Goal: Task Accomplishment & Management: Use online tool/utility

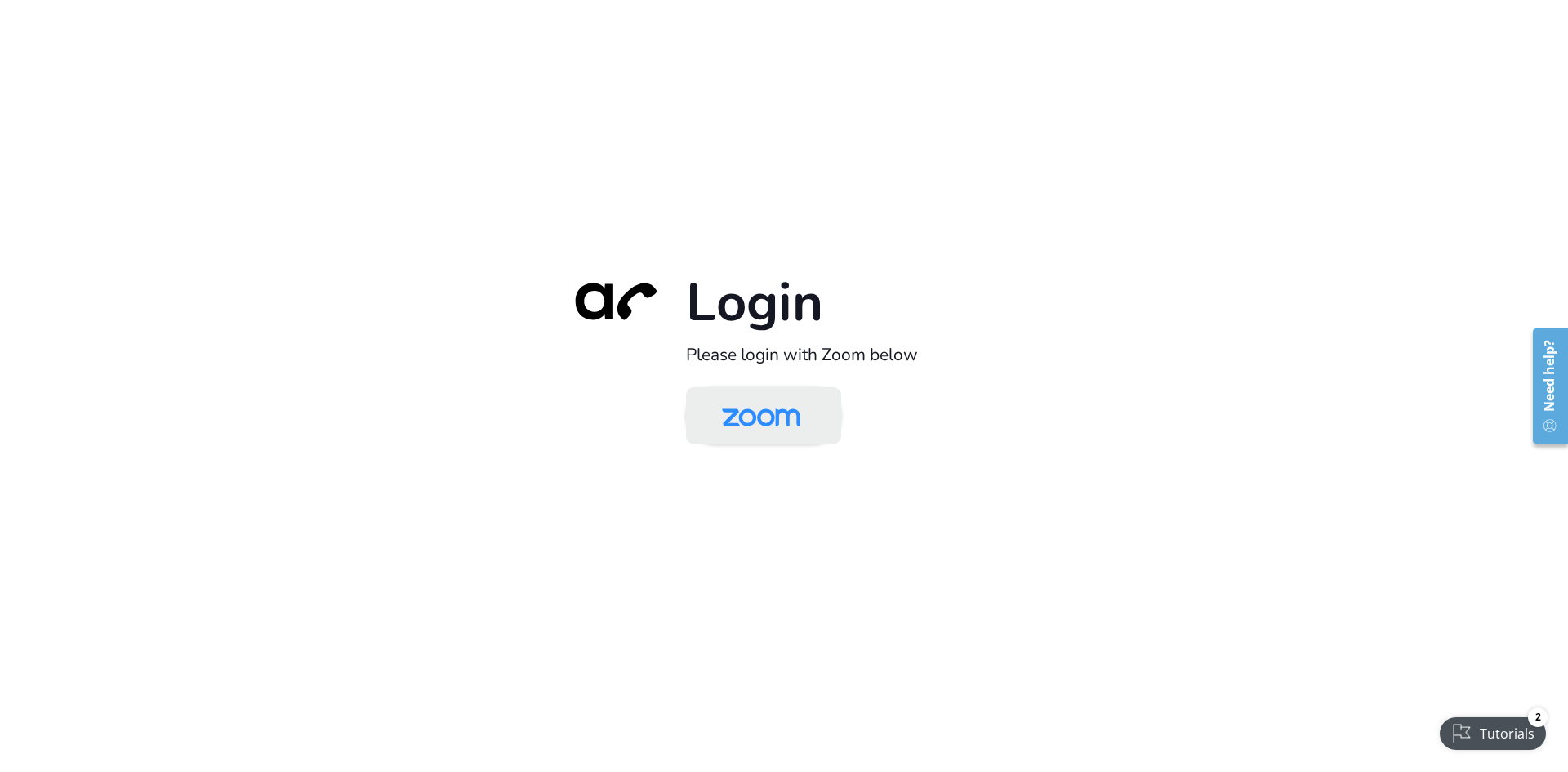
click at [743, 414] on img at bounding box center [762, 417] width 113 height 53
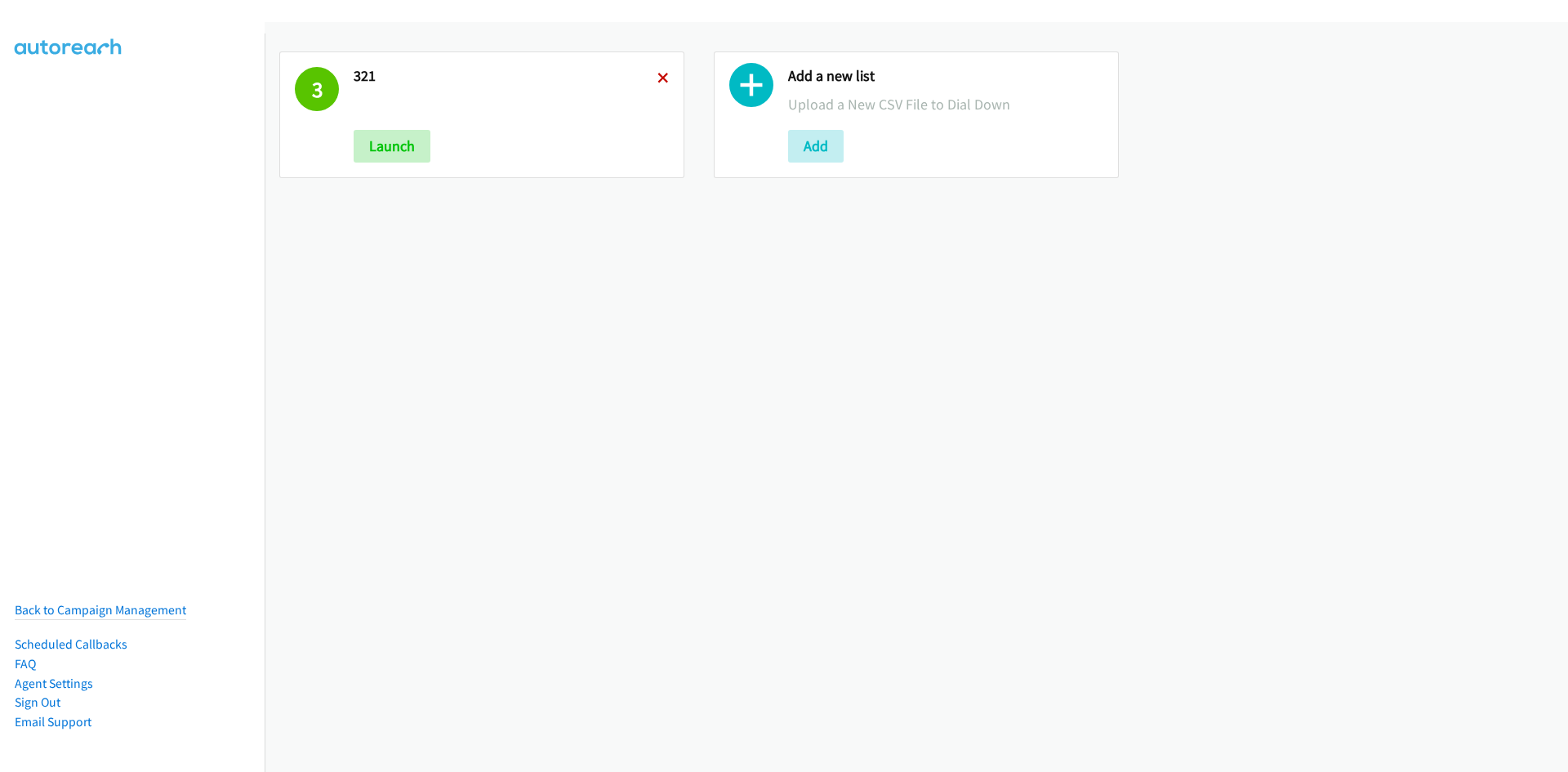
click at [659, 79] on icon at bounding box center [663, 79] width 11 height 11
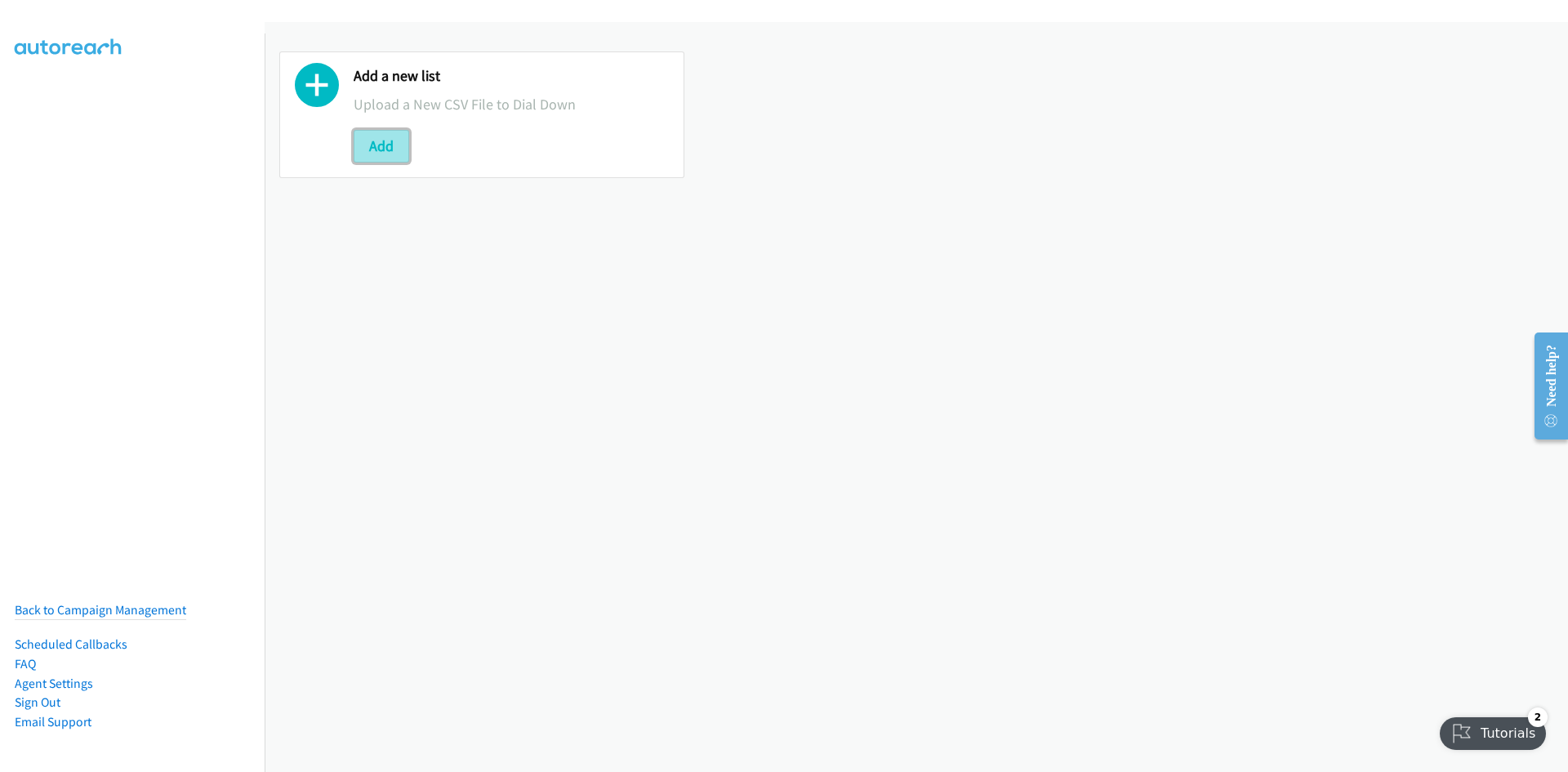
click at [377, 134] on button "Add" at bounding box center [382, 146] width 55 height 32
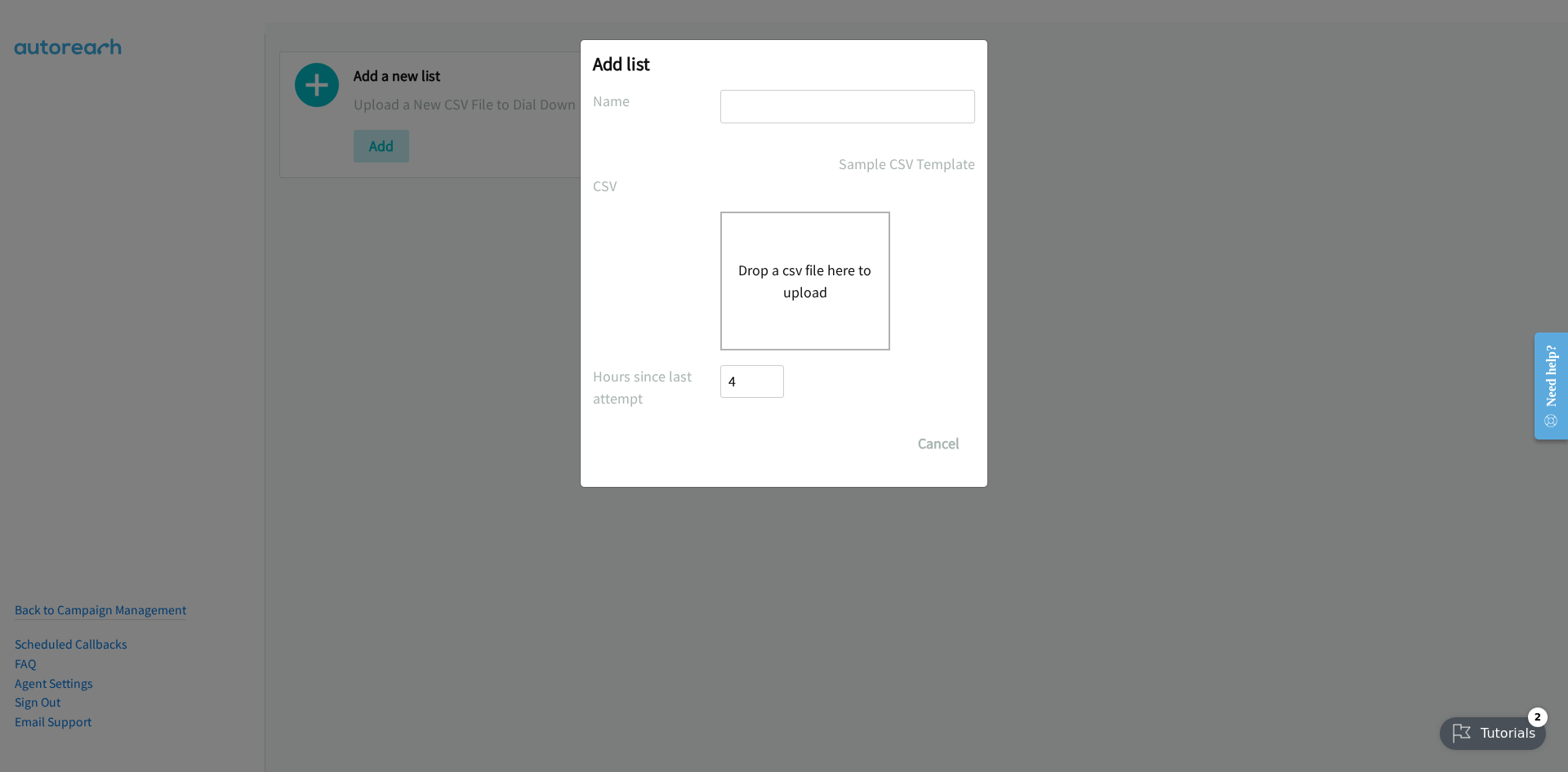
click at [830, 328] on div "Drop a csv file here to upload" at bounding box center [805, 281] width 170 height 138
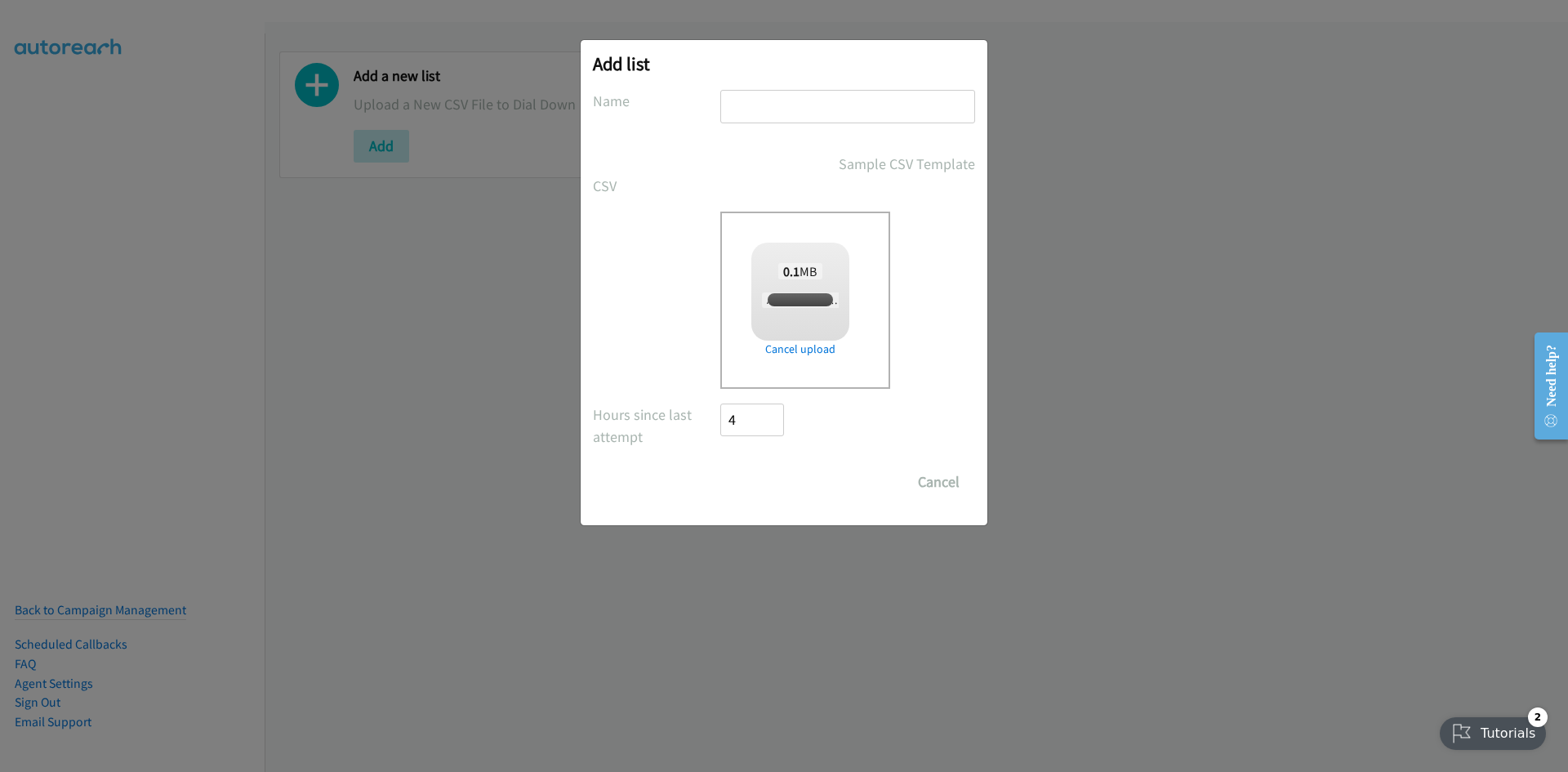
checkbox input "true"
click at [752, 107] on input "text" at bounding box center [847, 106] width 255 height 33
click at [850, 115] on input "text" at bounding box center [847, 106] width 255 height 33
type input "mediacom"
click at [784, 472] on input "Save List" at bounding box center [763, 482] width 86 height 32
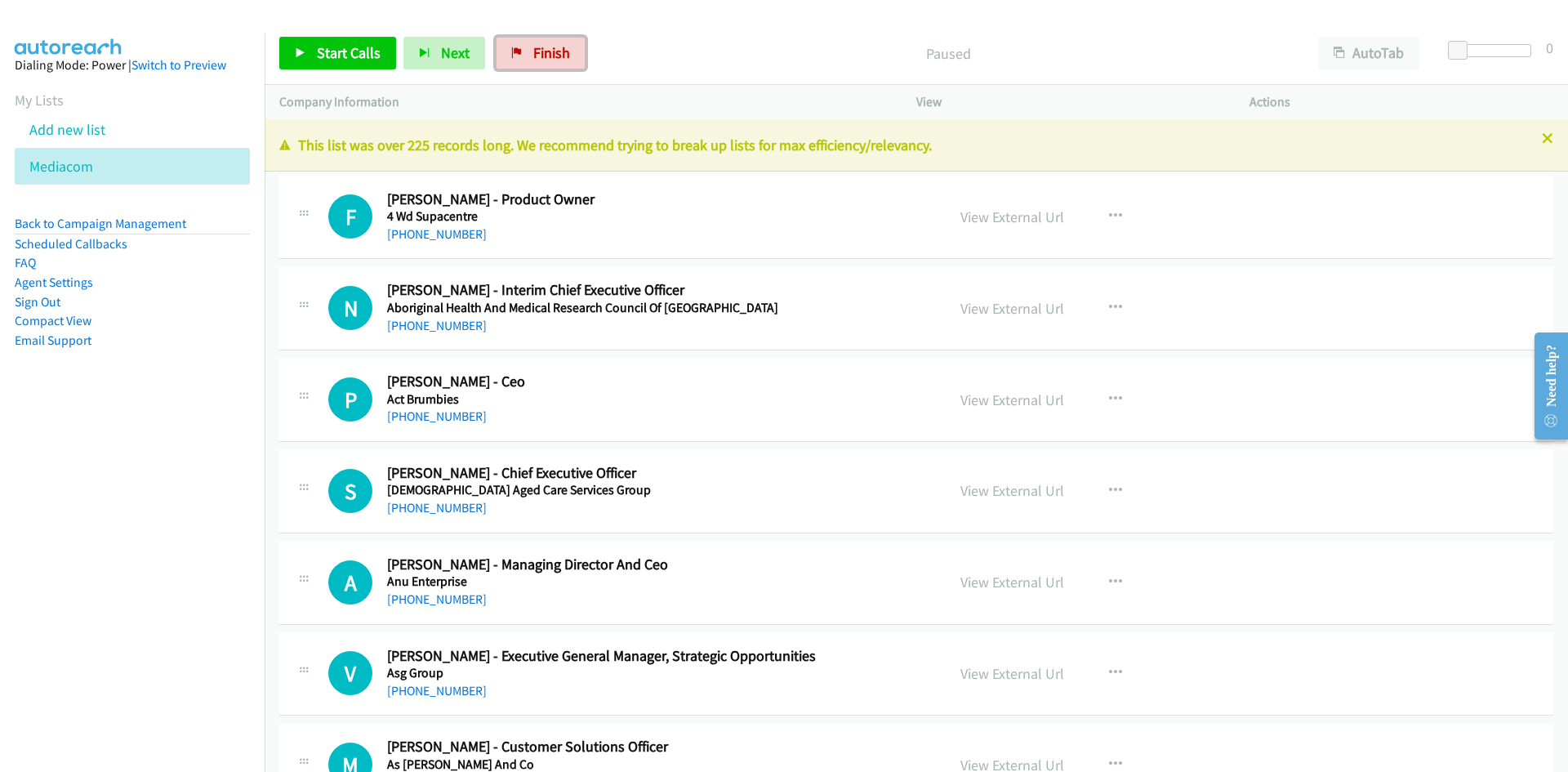
click at [539, 51] on span "Finish" at bounding box center [552, 52] width 37 height 19
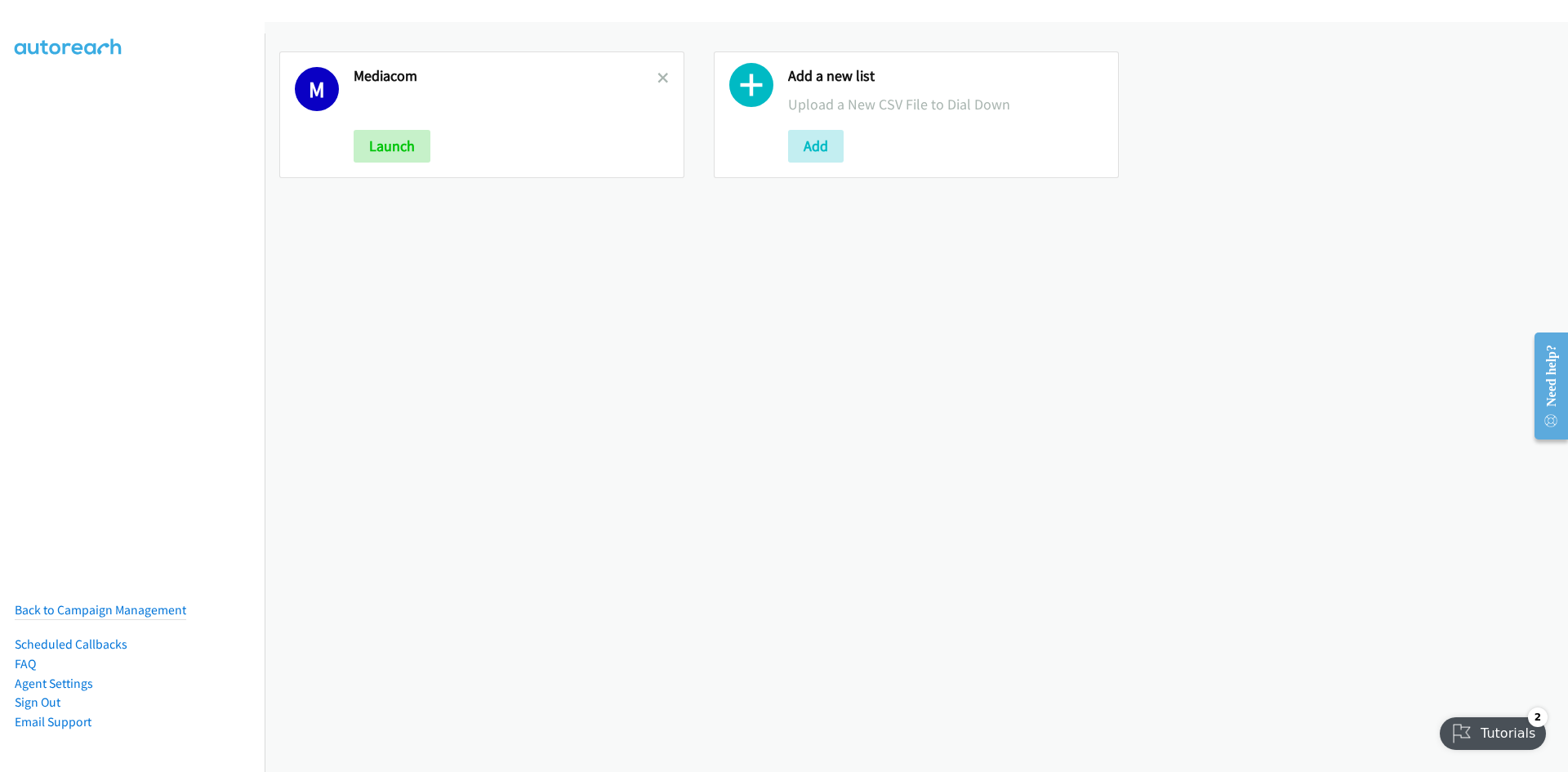
click at [649, 88] on div "Mediacom Launch" at bounding box center [506, 115] width 303 height 95
click at [658, 82] on icon at bounding box center [663, 79] width 11 height 11
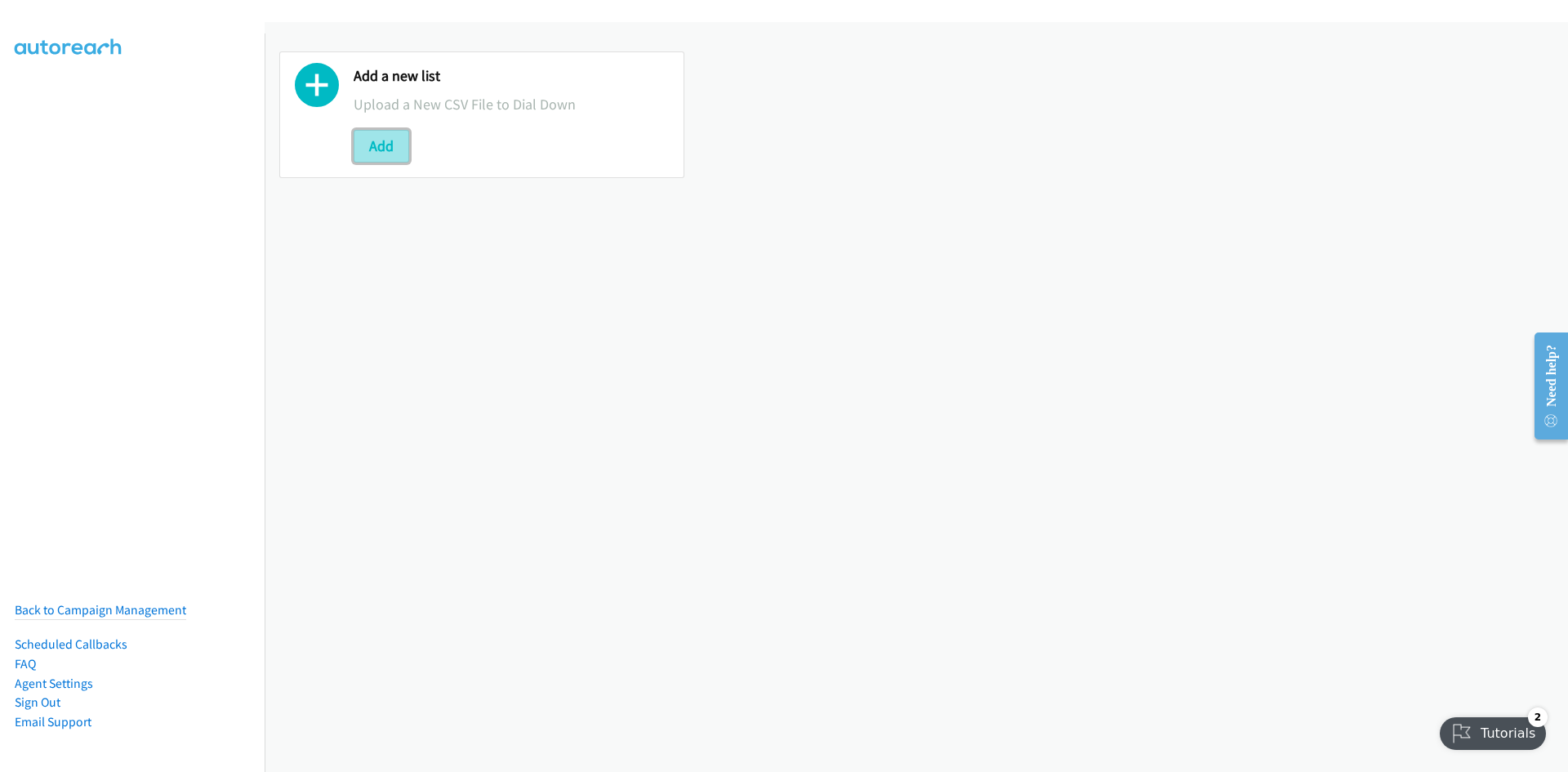
click at [363, 138] on button "Add" at bounding box center [382, 146] width 55 height 32
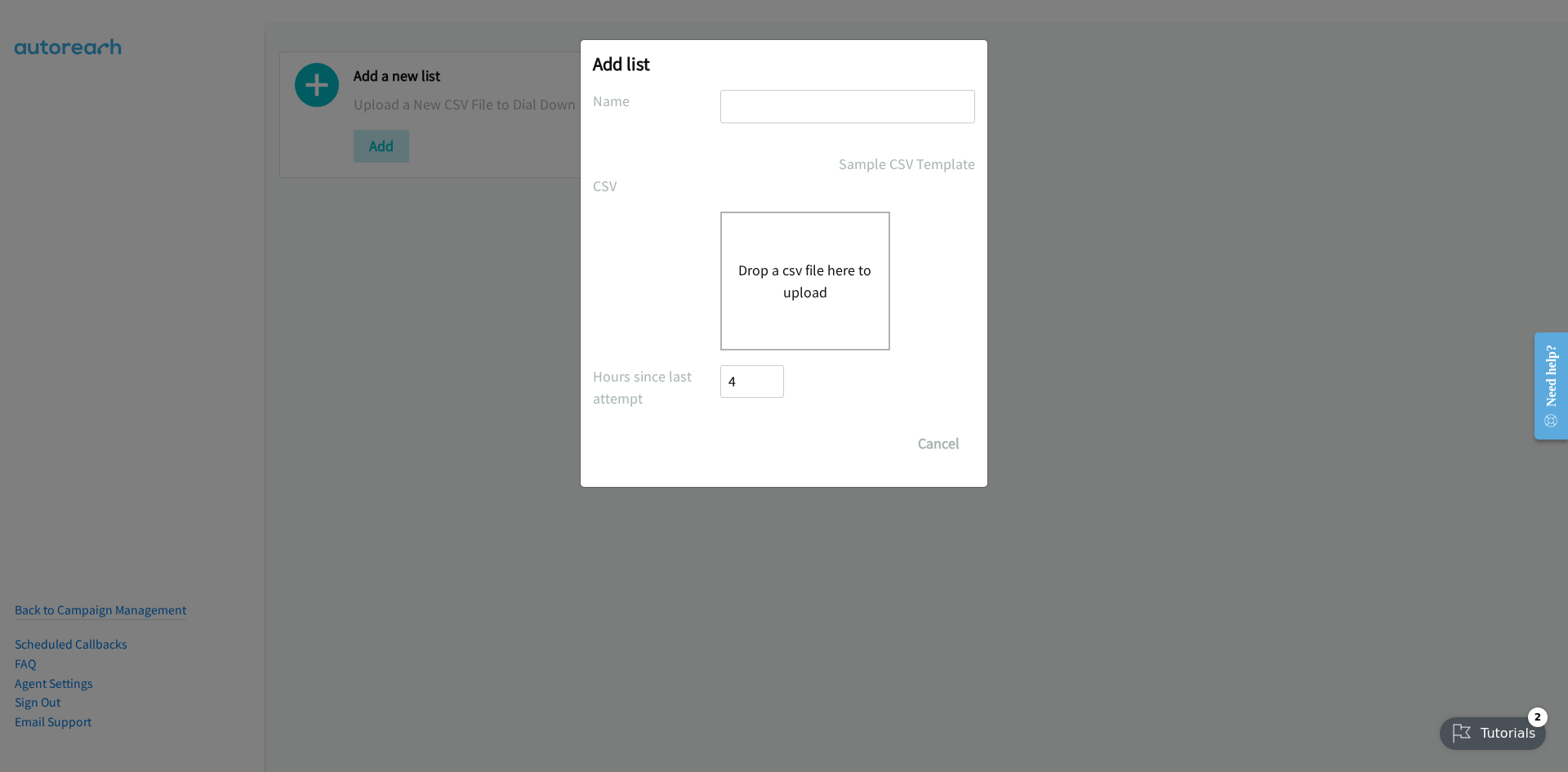
click at [761, 240] on div "Drop a csv file here to upload" at bounding box center [805, 281] width 170 height 138
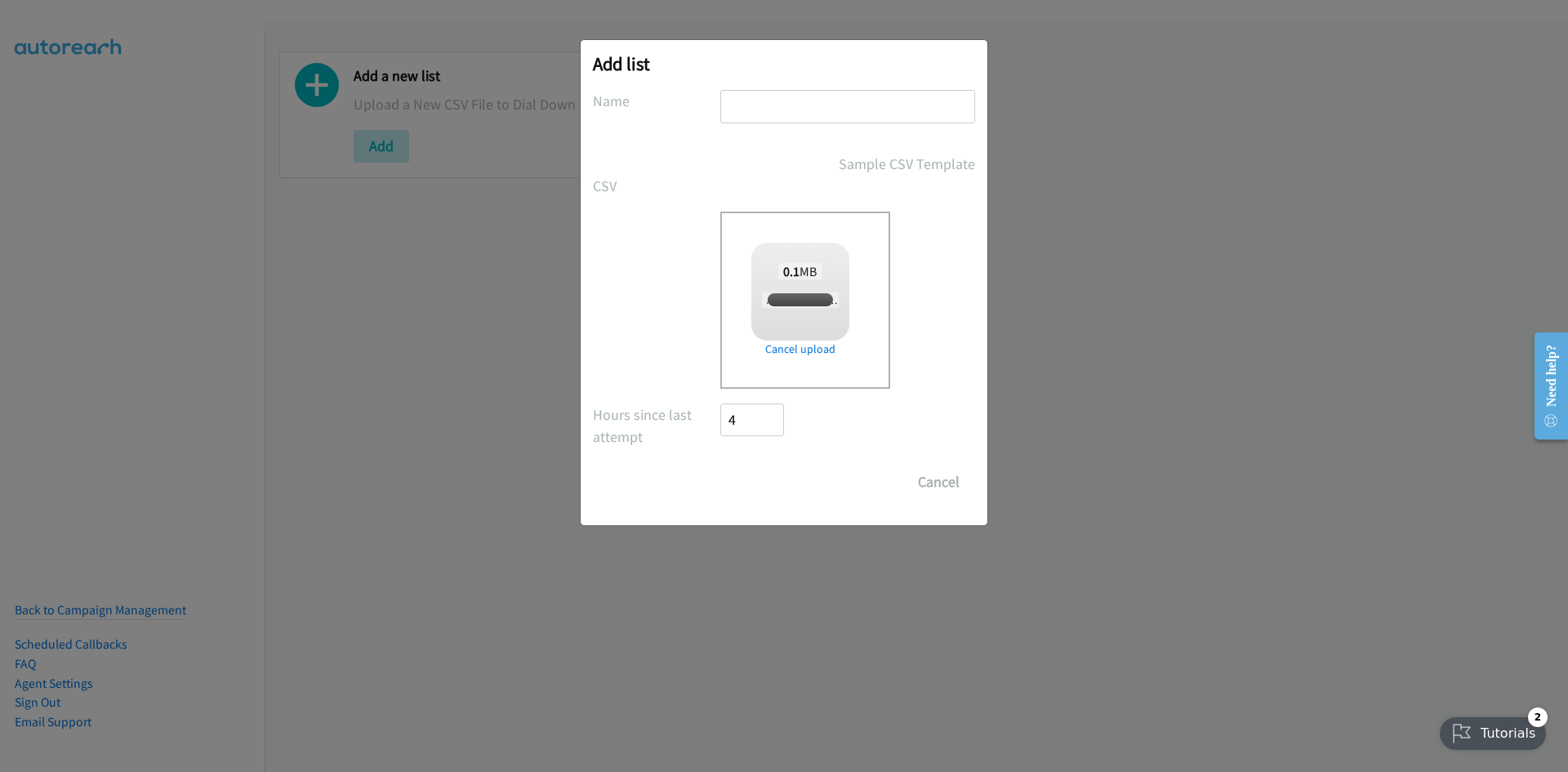
checkbox input "true"
click at [782, 134] on div at bounding box center [847, 114] width 255 height 48
click at [778, 128] on div at bounding box center [847, 114] width 255 height 48
click at [779, 111] on input "text" at bounding box center [847, 106] width 255 height 33
type input "mediacom dell"
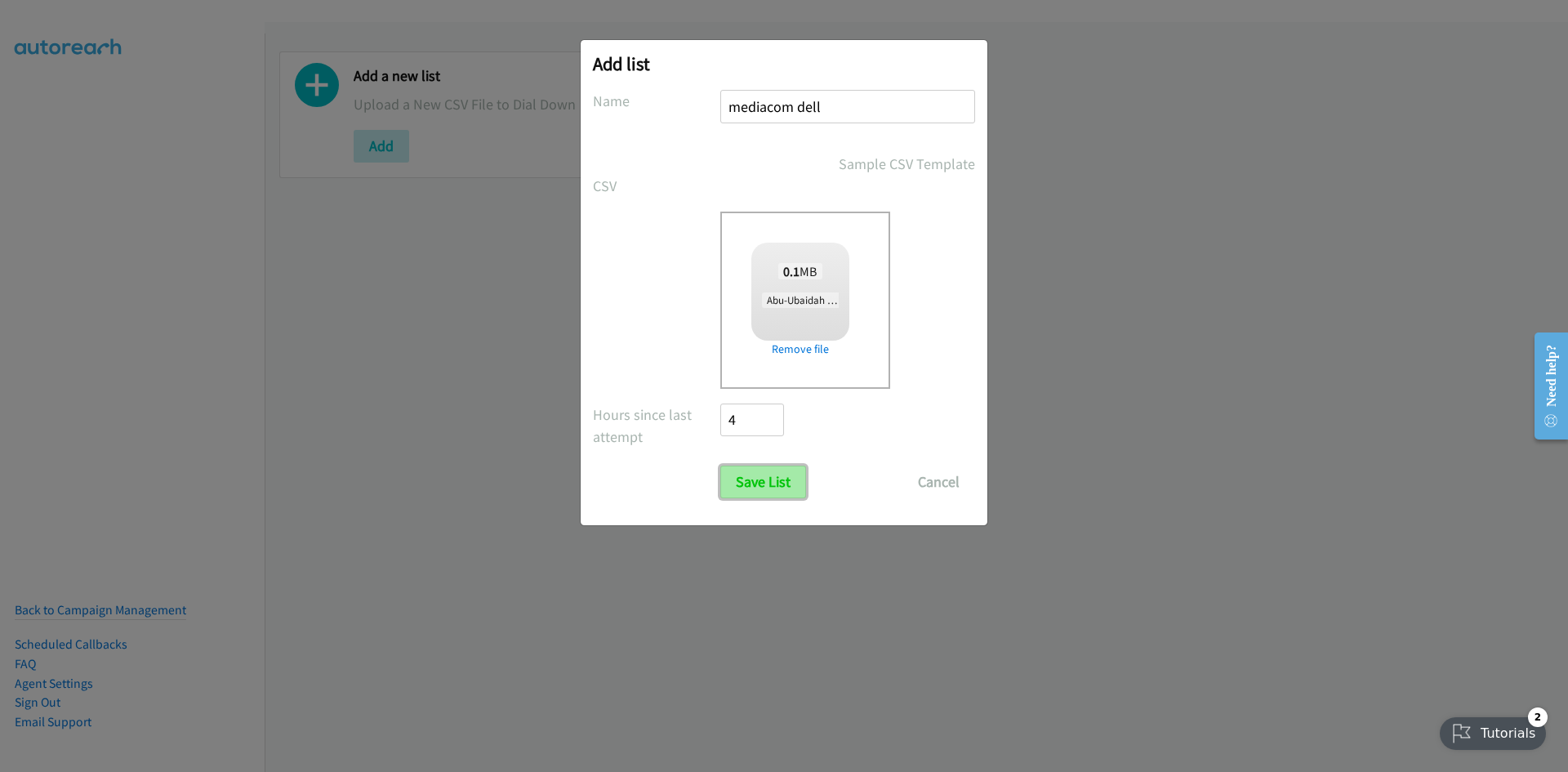
click at [786, 475] on input "Save List" at bounding box center [763, 482] width 86 height 32
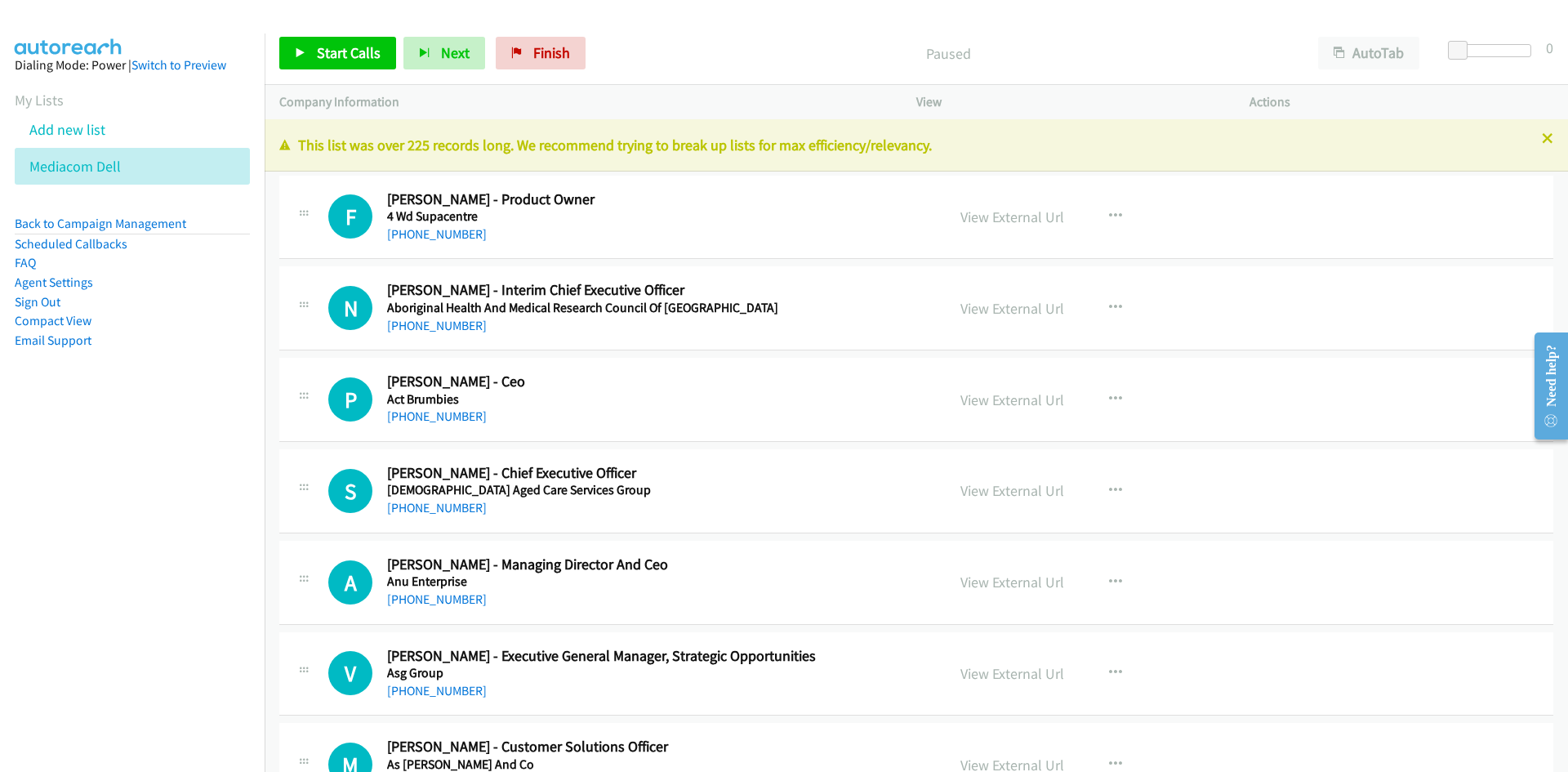
click at [1198, 88] on div "View" at bounding box center [1068, 102] width 333 height 34
click at [1050, 404] on link "View External Url" at bounding box center [1012, 400] width 104 height 19
click at [379, 61] on link "Start Calls" at bounding box center [338, 53] width 116 height 32
click at [337, 57] on span "Pause" at bounding box center [335, 52] width 37 height 19
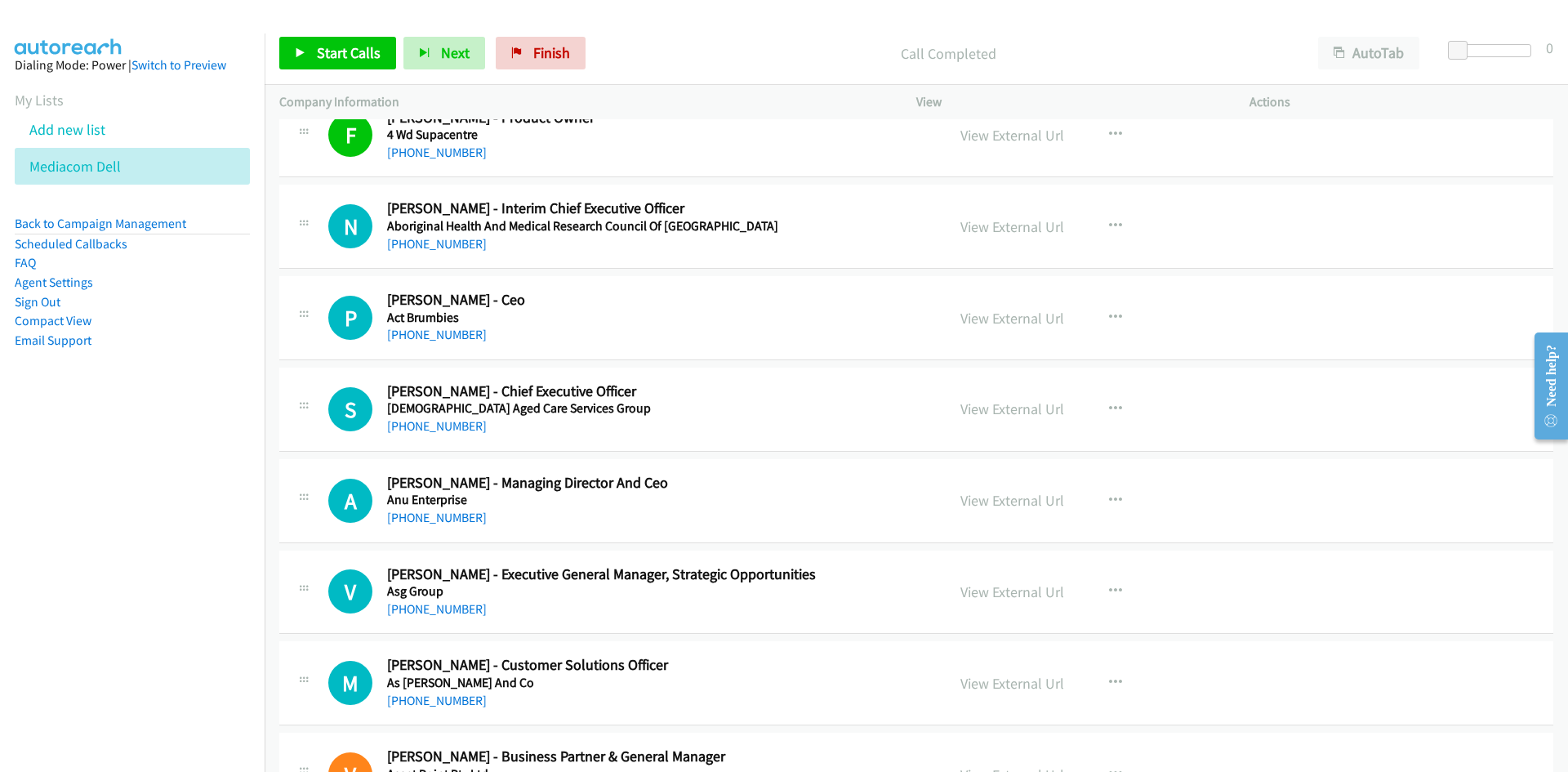
scroll to position [163, 0]
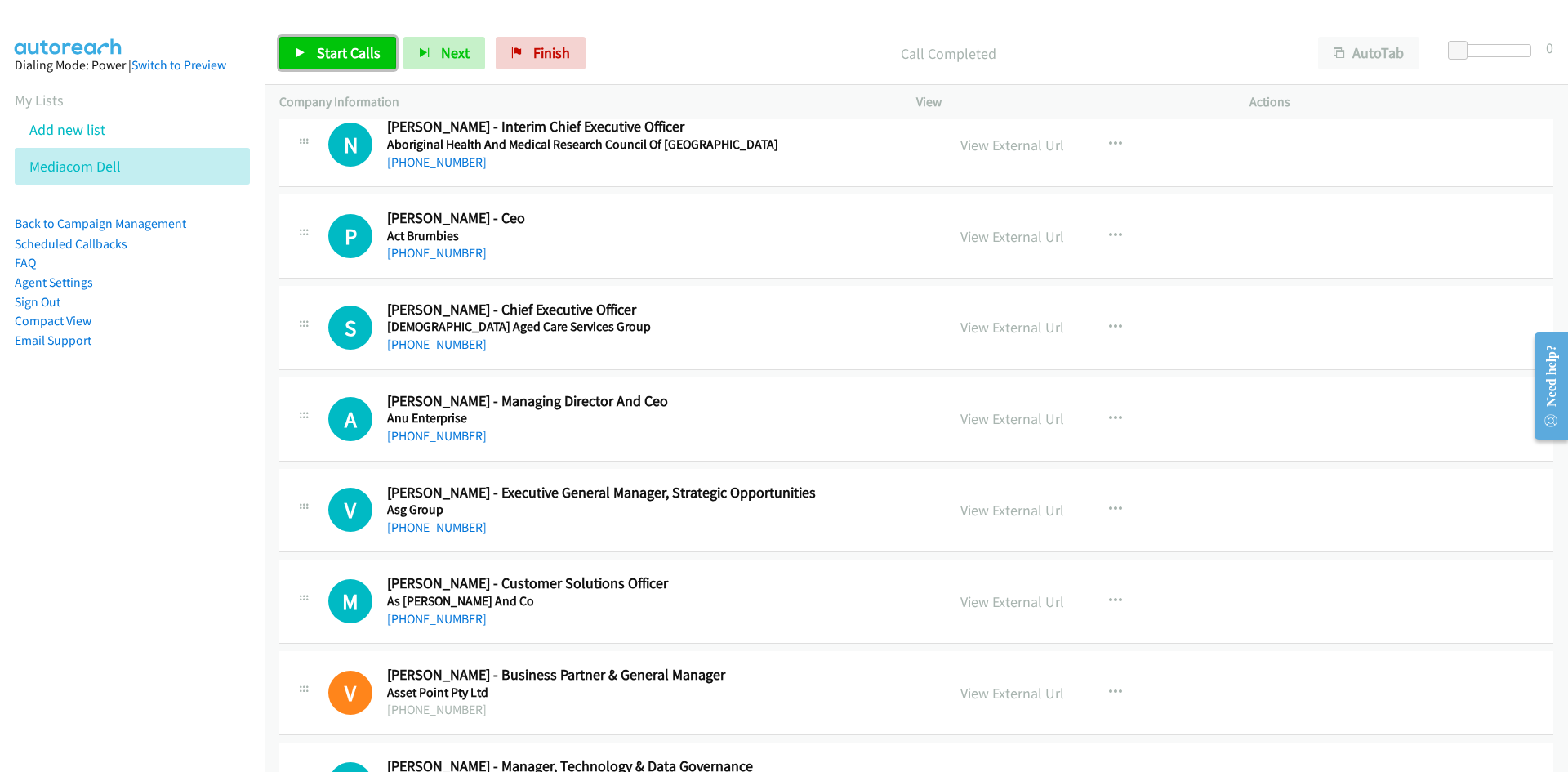
click at [374, 51] on span "Start Calls" at bounding box center [348, 52] width 64 height 19
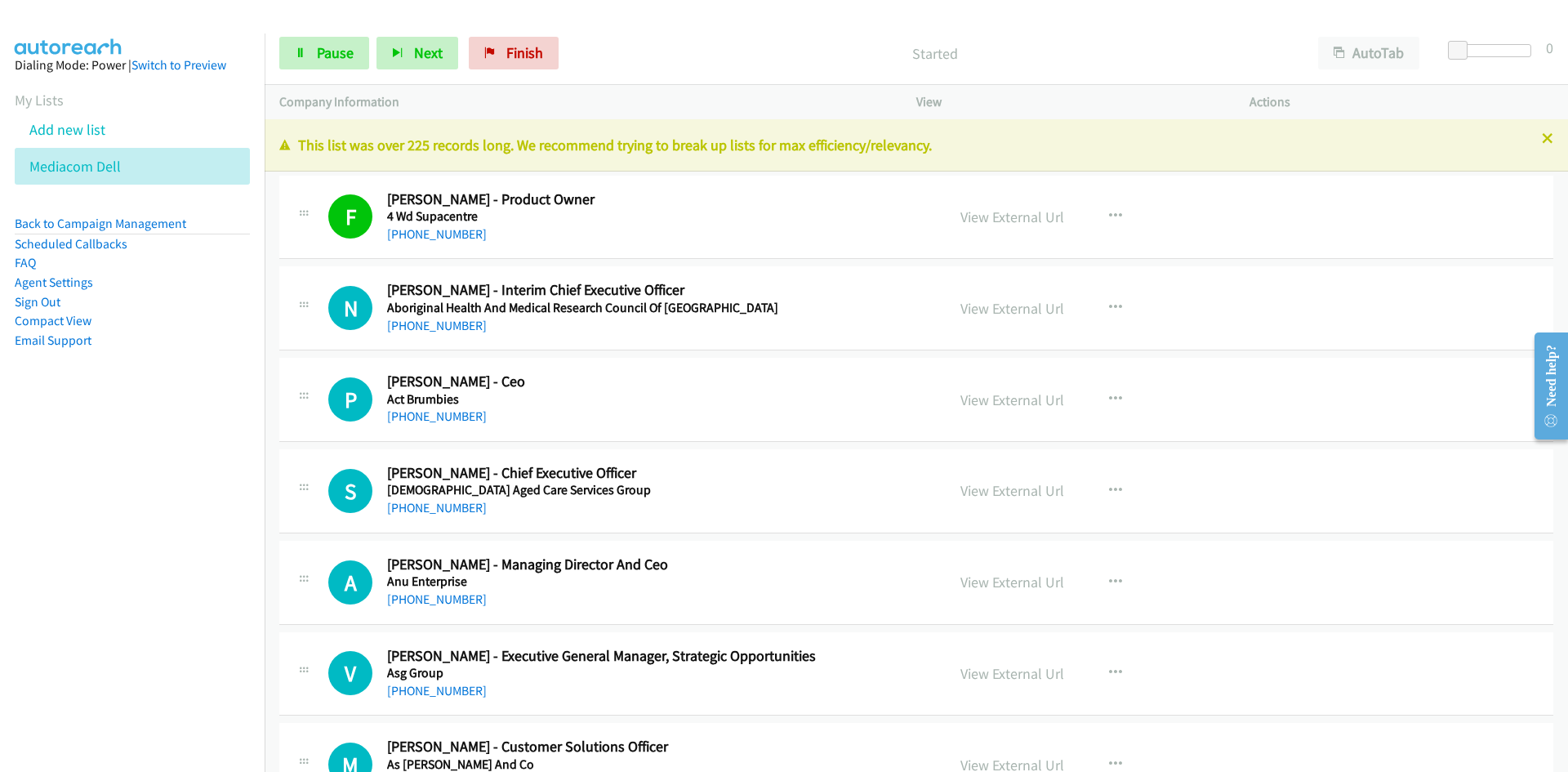
scroll to position [82, 0]
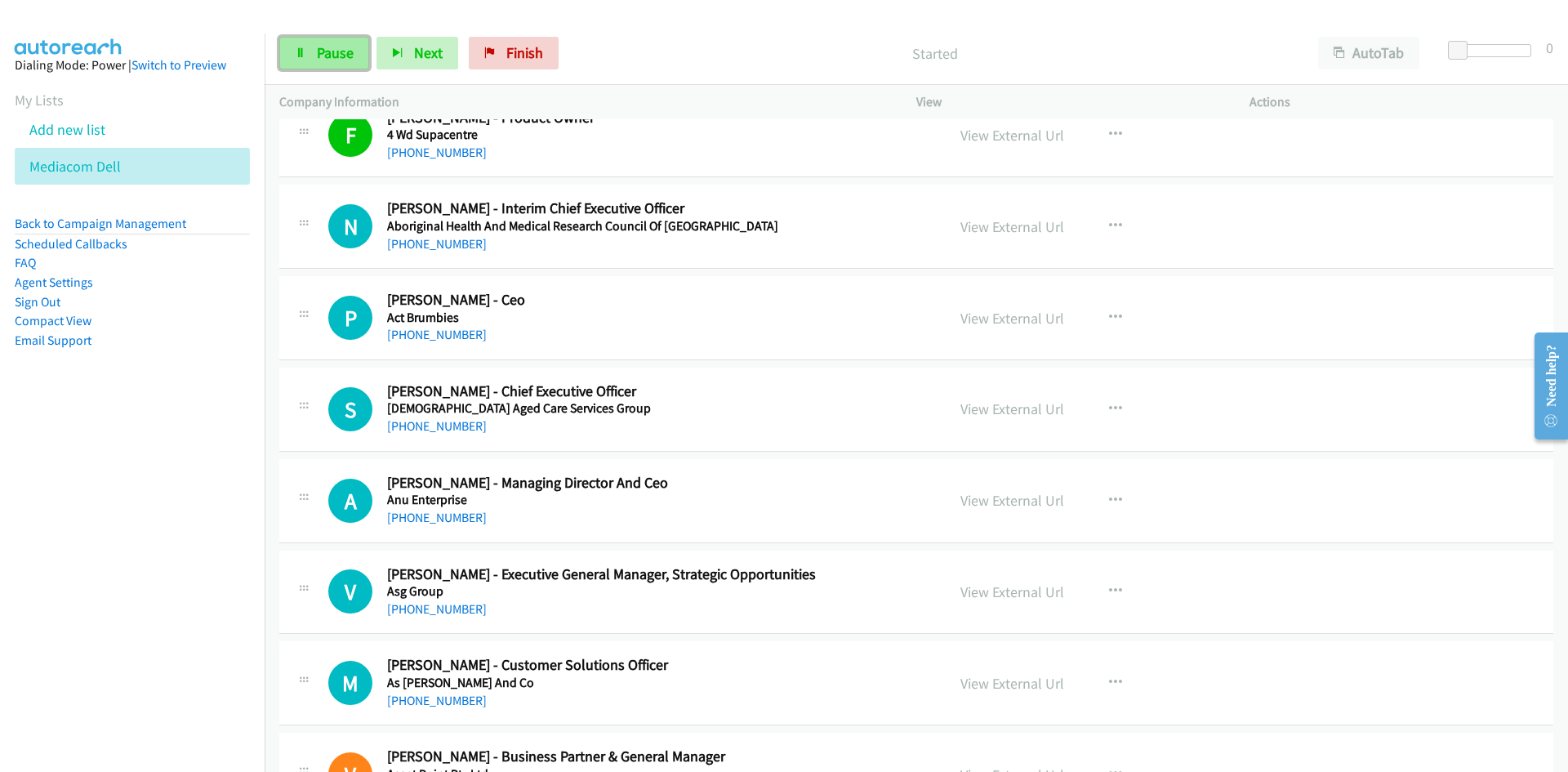
click at [328, 57] on span "Pause" at bounding box center [335, 52] width 37 height 19
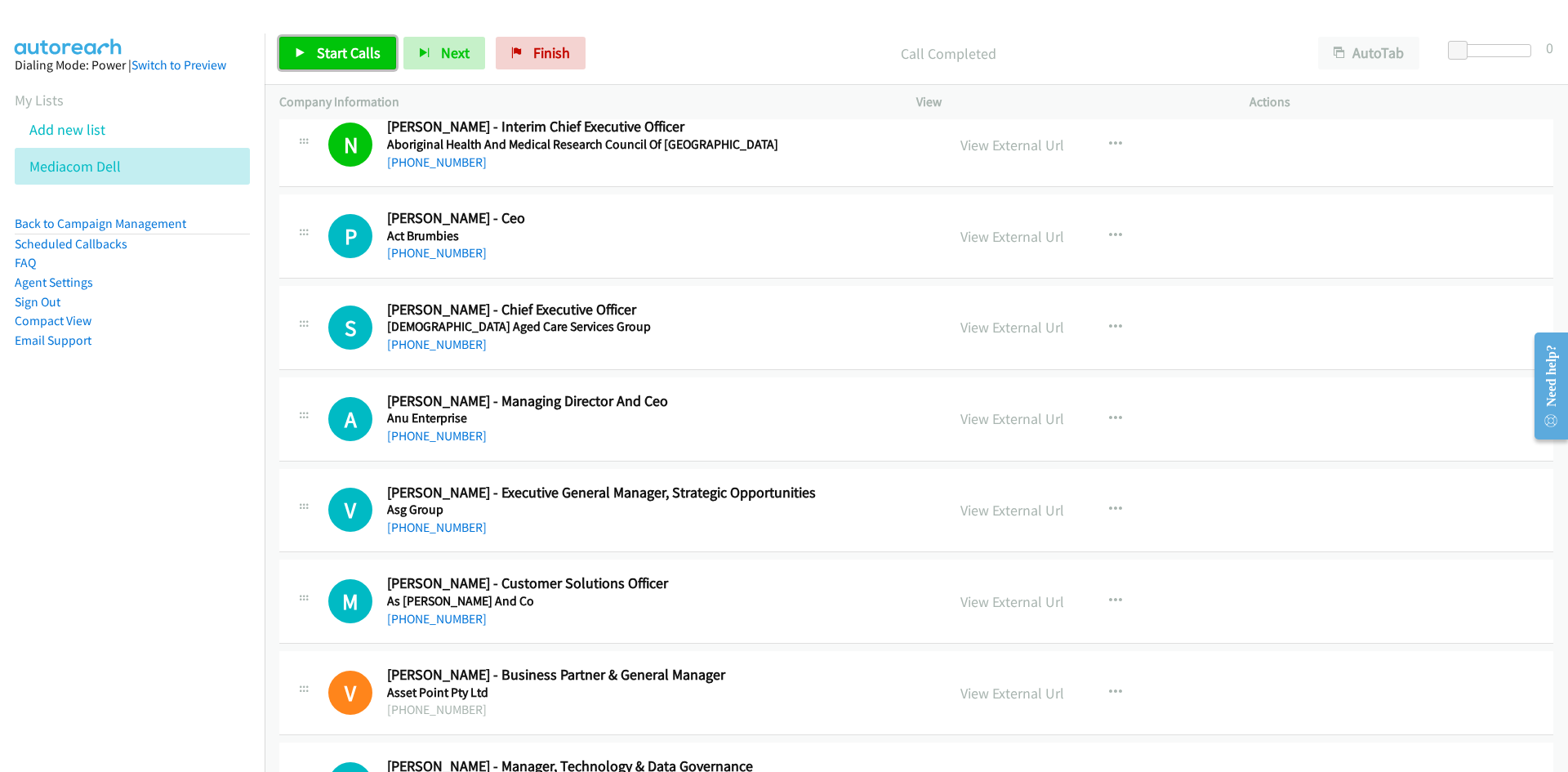
click at [375, 61] on span "Start Calls" at bounding box center [348, 52] width 64 height 19
click at [302, 50] on icon at bounding box center [301, 53] width 11 height 11
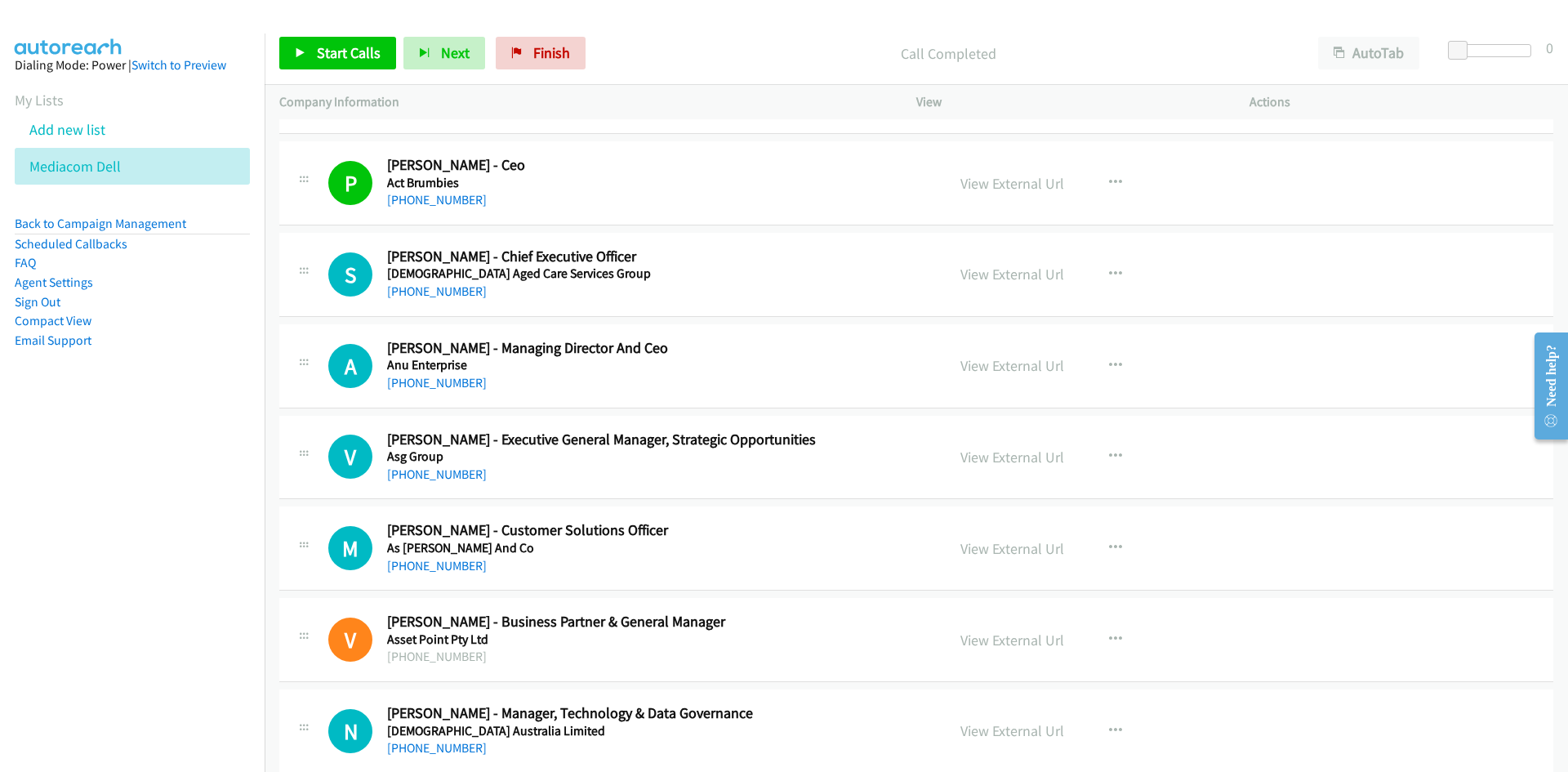
scroll to position [245, 0]
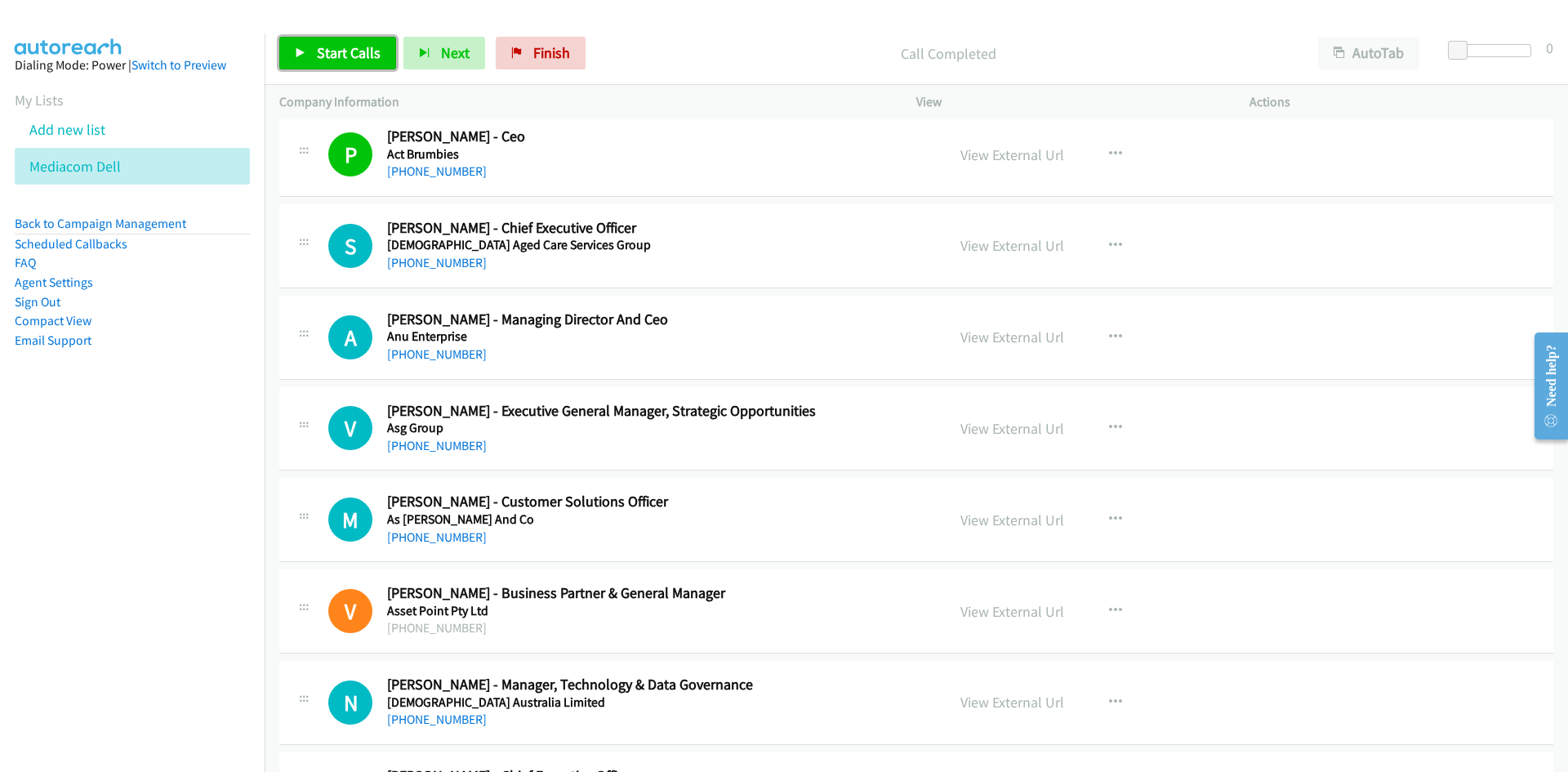
click at [314, 48] on link "Start Calls" at bounding box center [338, 53] width 116 height 32
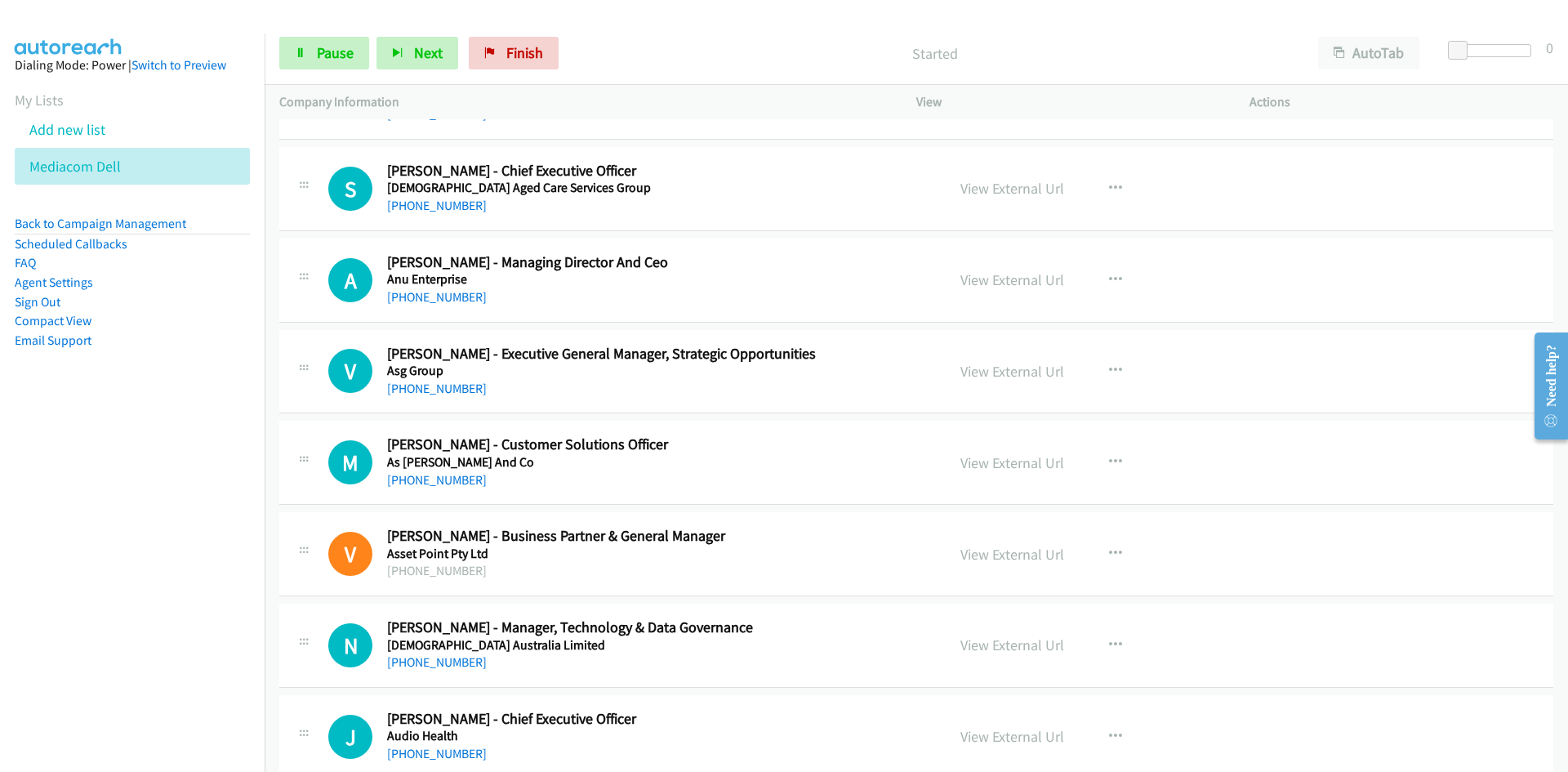
scroll to position [326, 0]
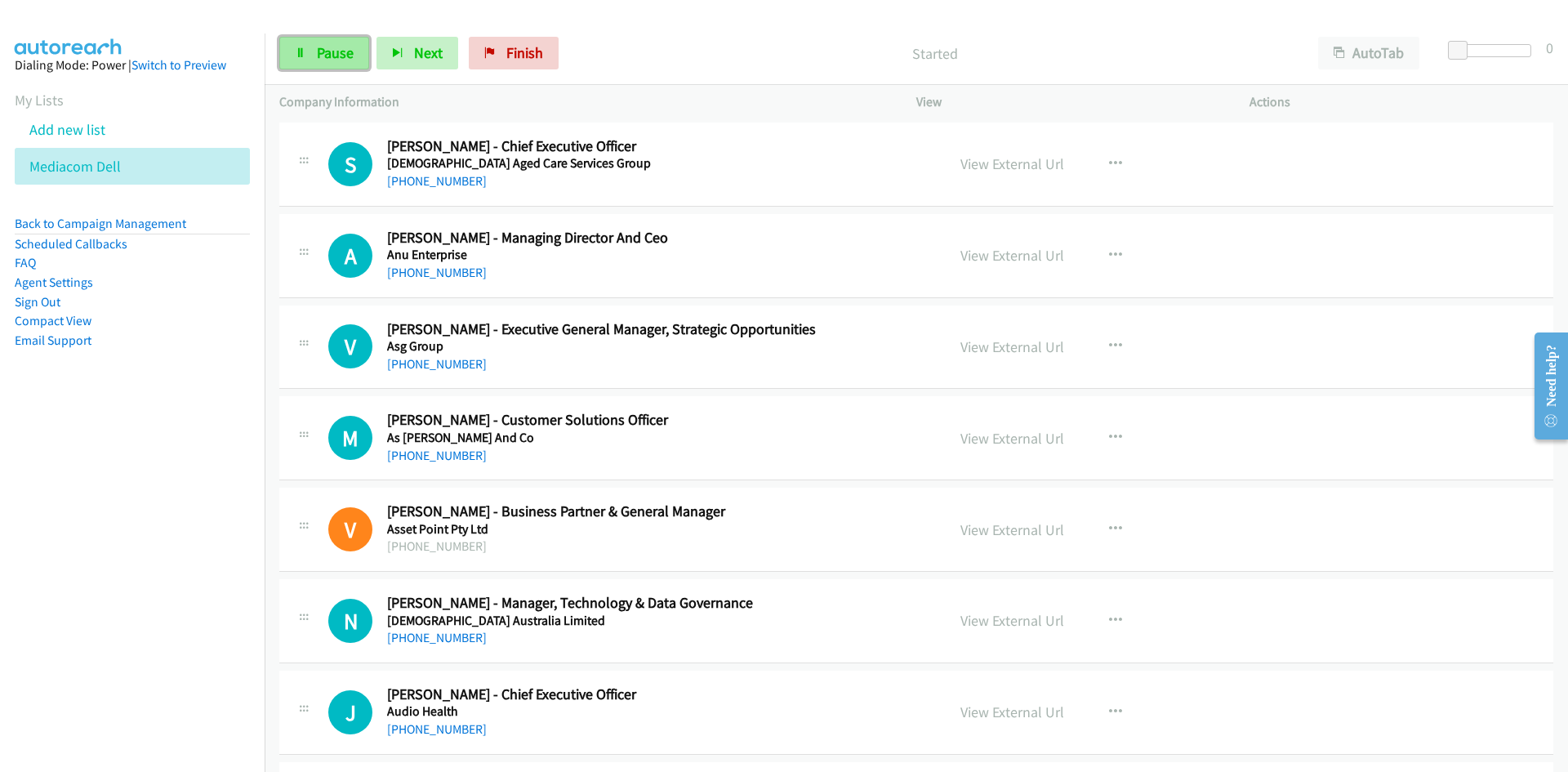
click at [358, 69] on link "Pause" at bounding box center [324, 53] width 90 height 32
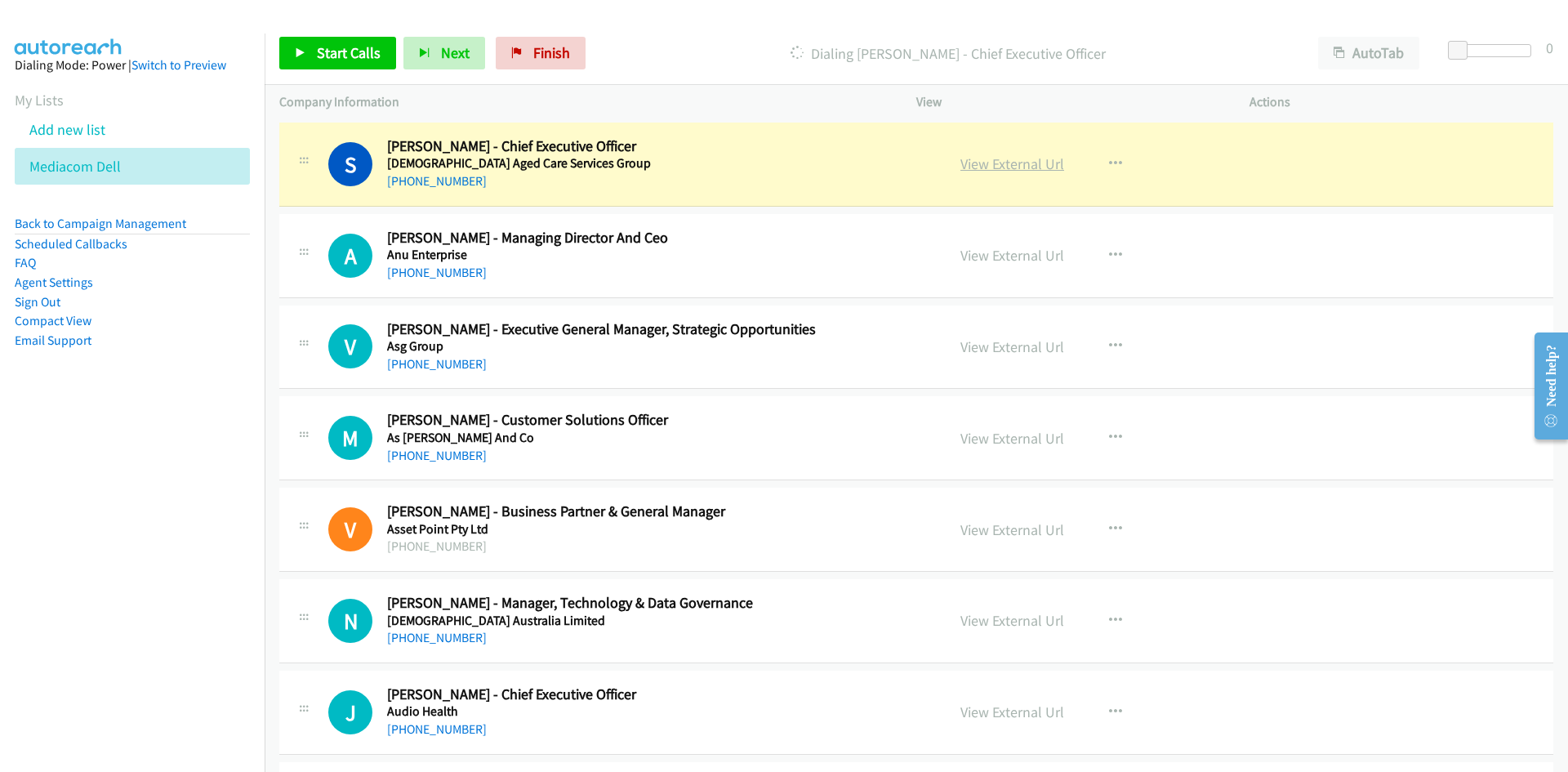
click at [1034, 156] on link "View External Url" at bounding box center [1012, 164] width 104 height 19
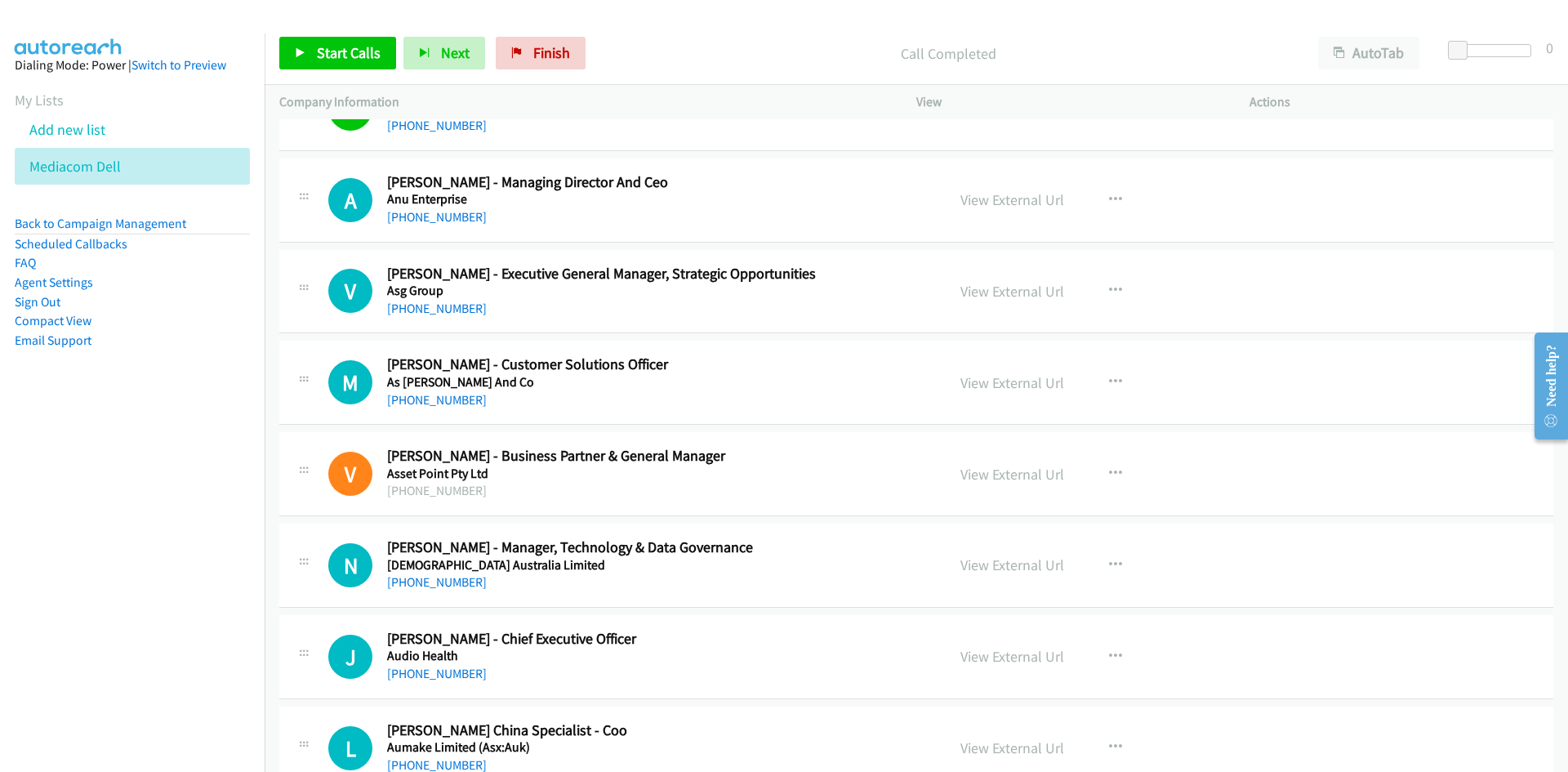
scroll to position [408, 0]
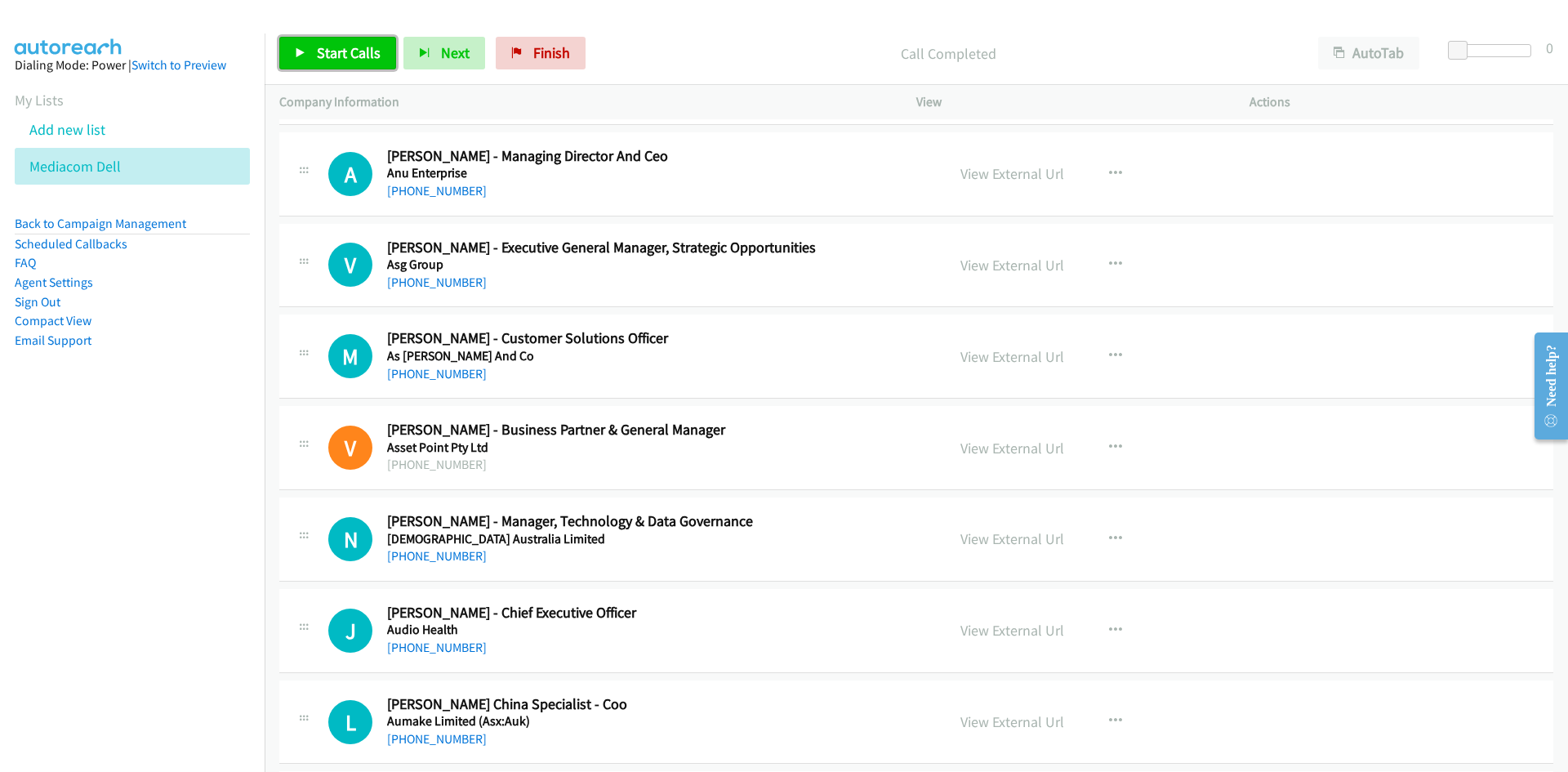
click at [360, 53] on span "Start Calls" at bounding box center [348, 52] width 64 height 19
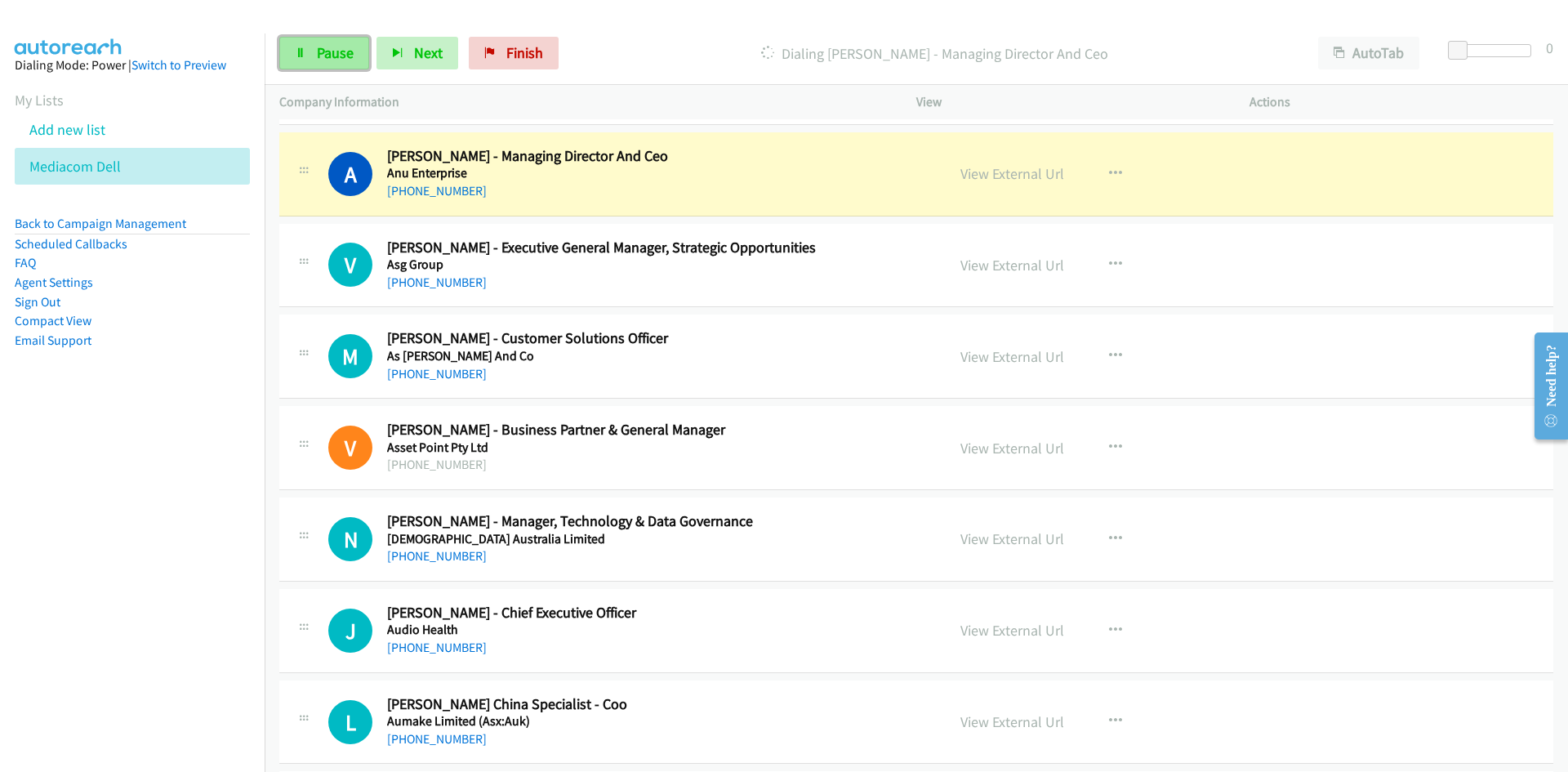
click at [360, 53] on link "Pause" at bounding box center [324, 53] width 90 height 32
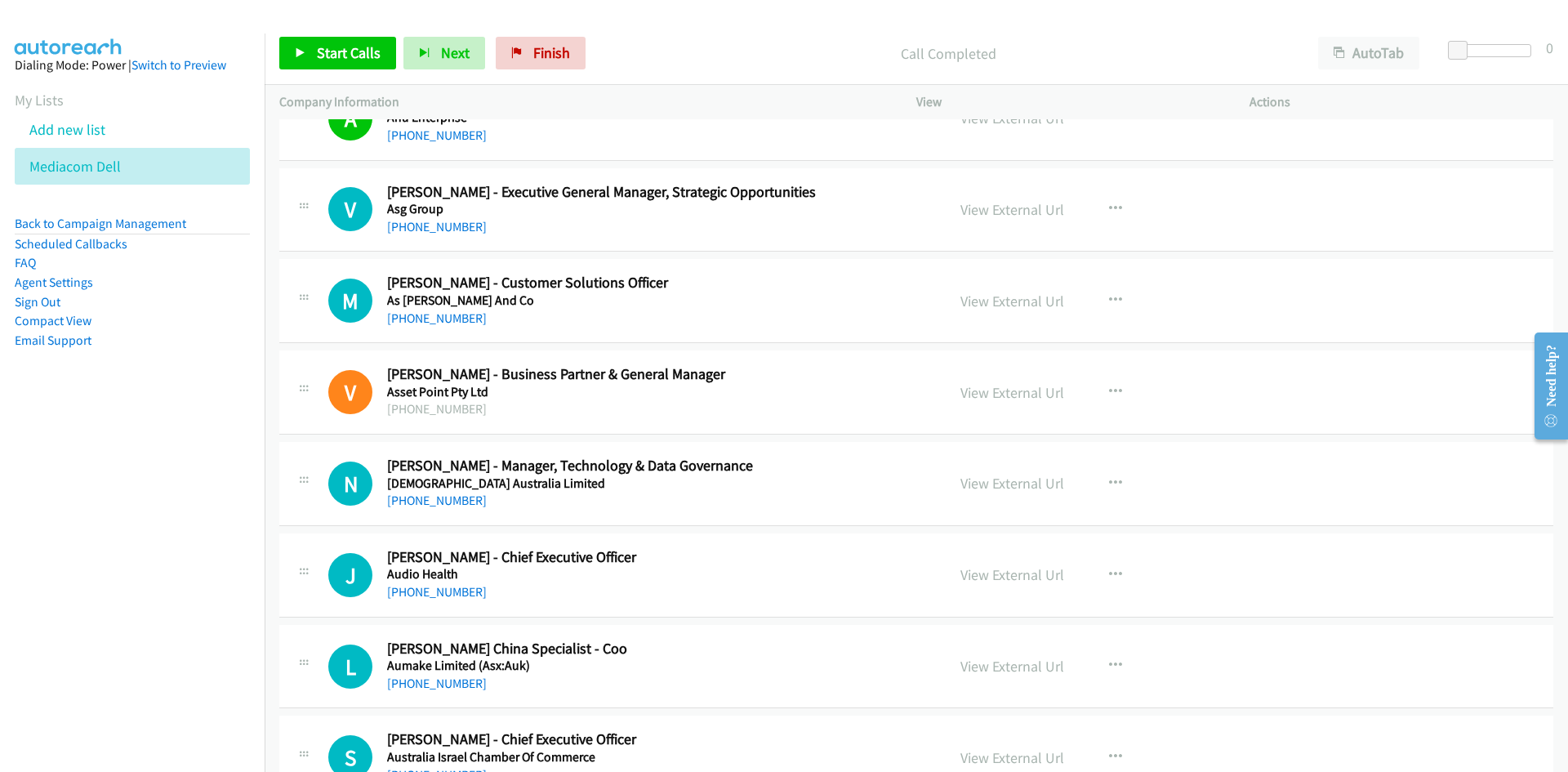
scroll to position [490, 0]
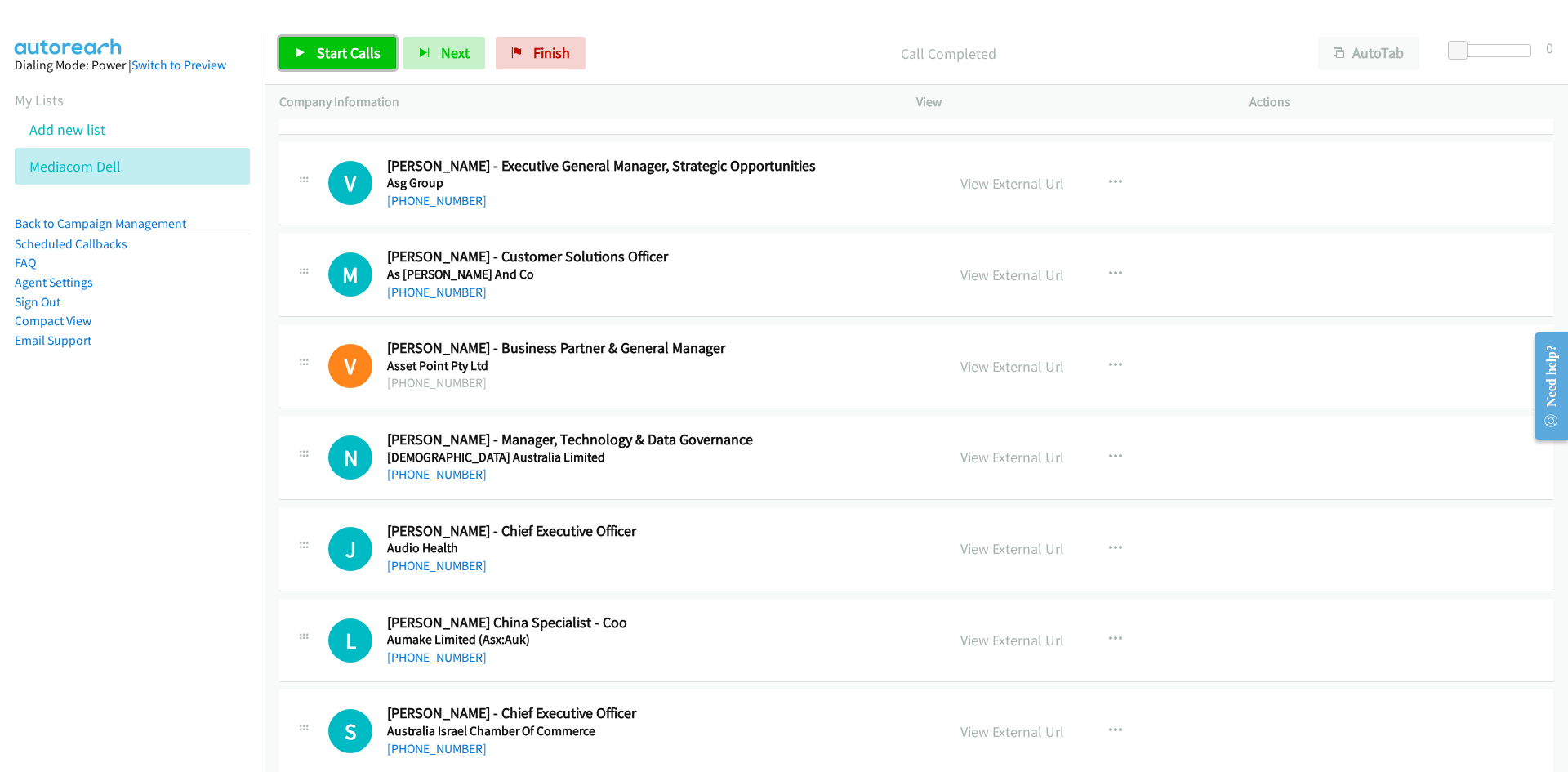
click at [351, 43] on link "Start Calls" at bounding box center [338, 53] width 116 height 32
click at [351, 43] on link "Pause" at bounding box center [324, 53] width 90 height 32
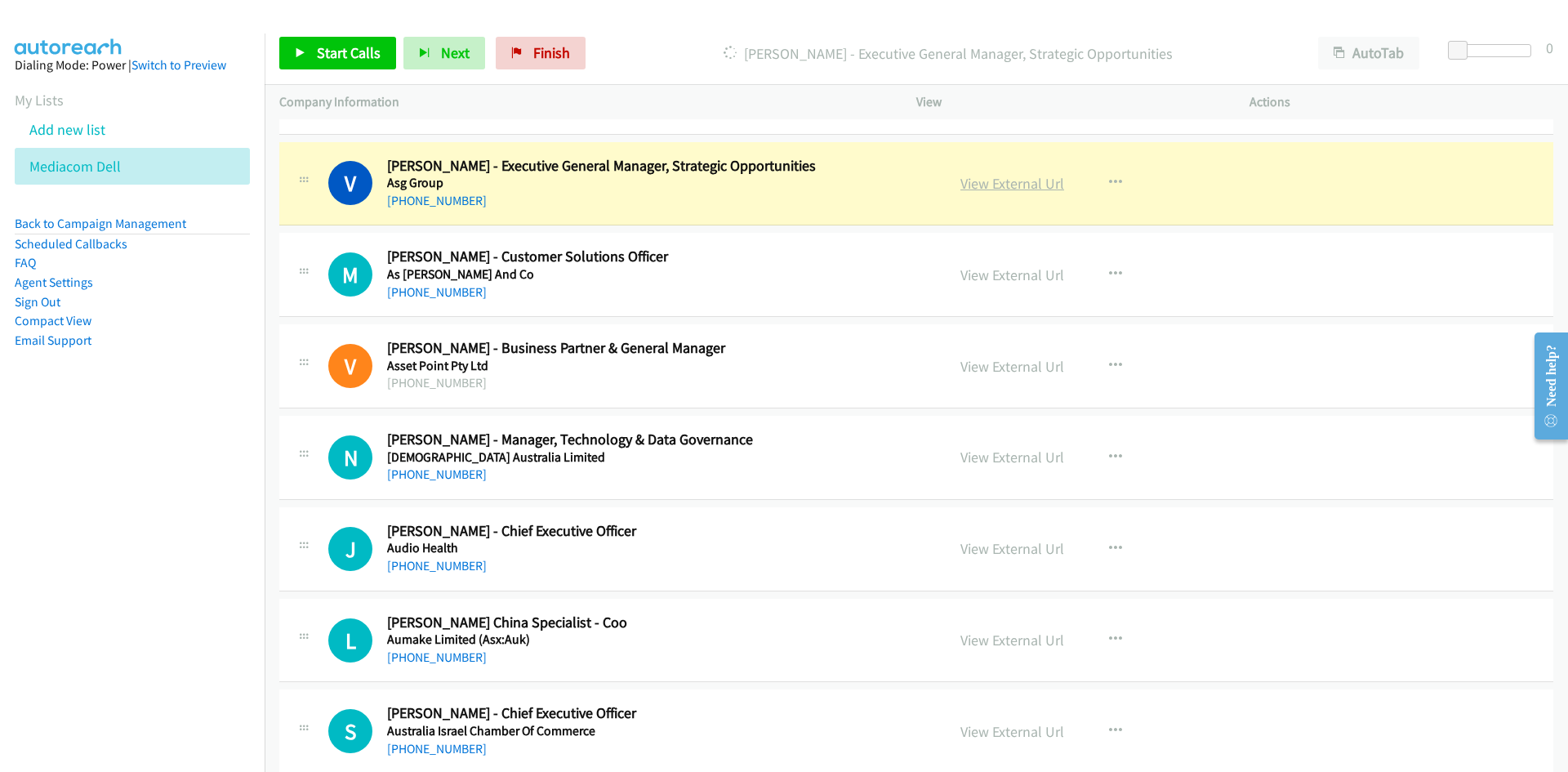
click at [1043, 179] on link "View External Url" at bounding box center [1012, 183] width 104 height 19
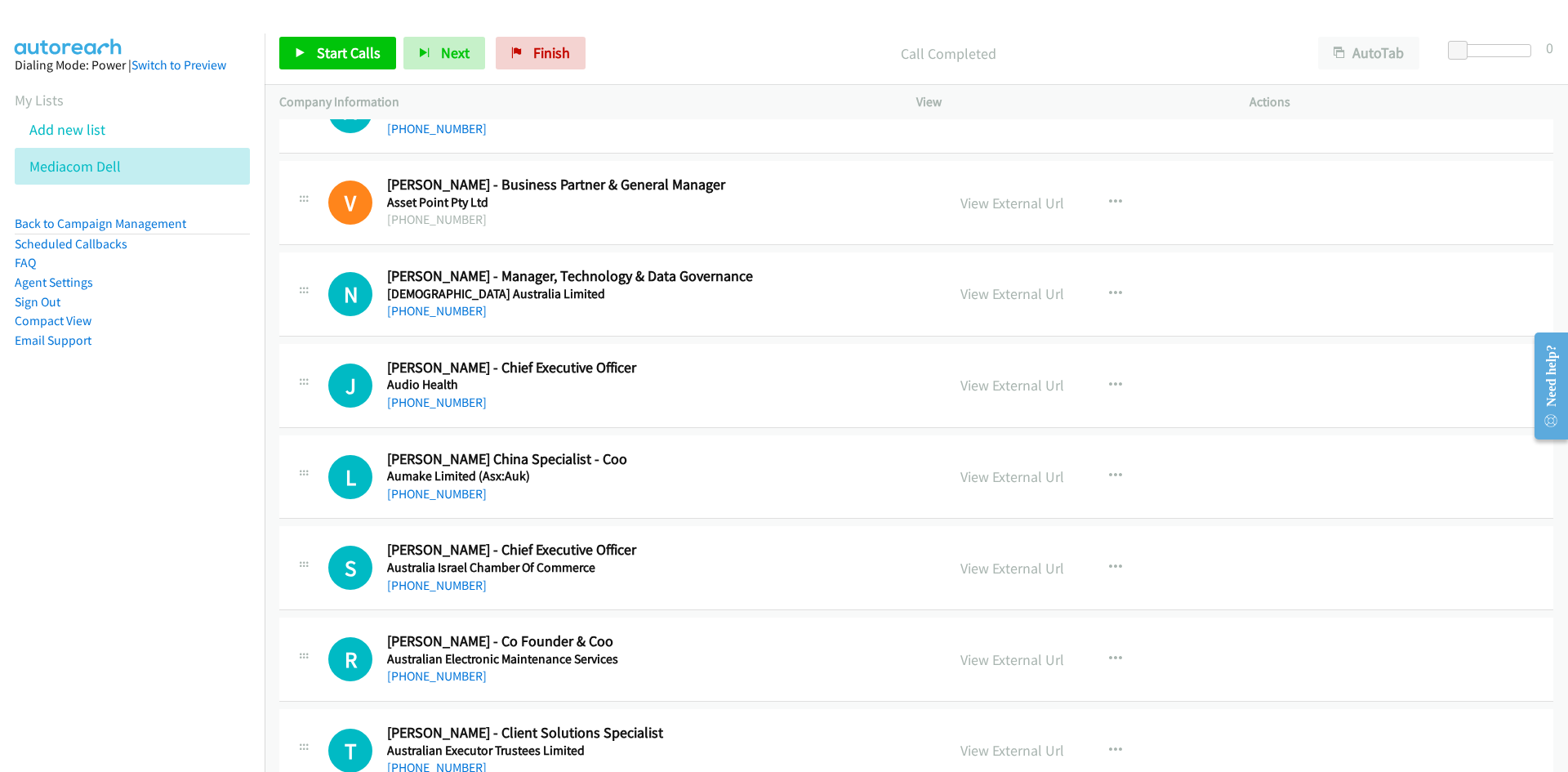
scroll to position [735, 0]
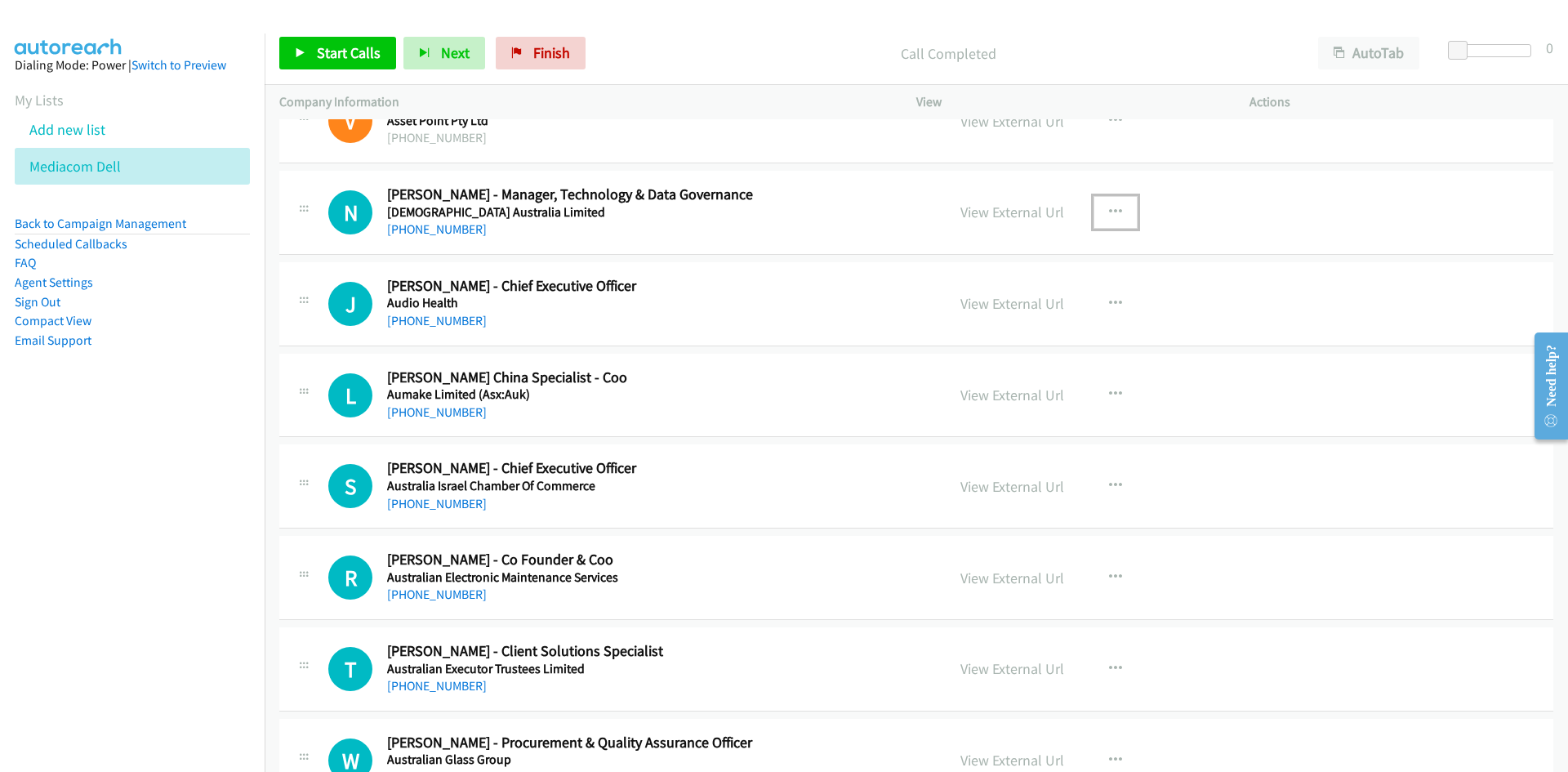
click at [1095, 207] on button "button" at bounding box center [1116, 212] width 44 height 32
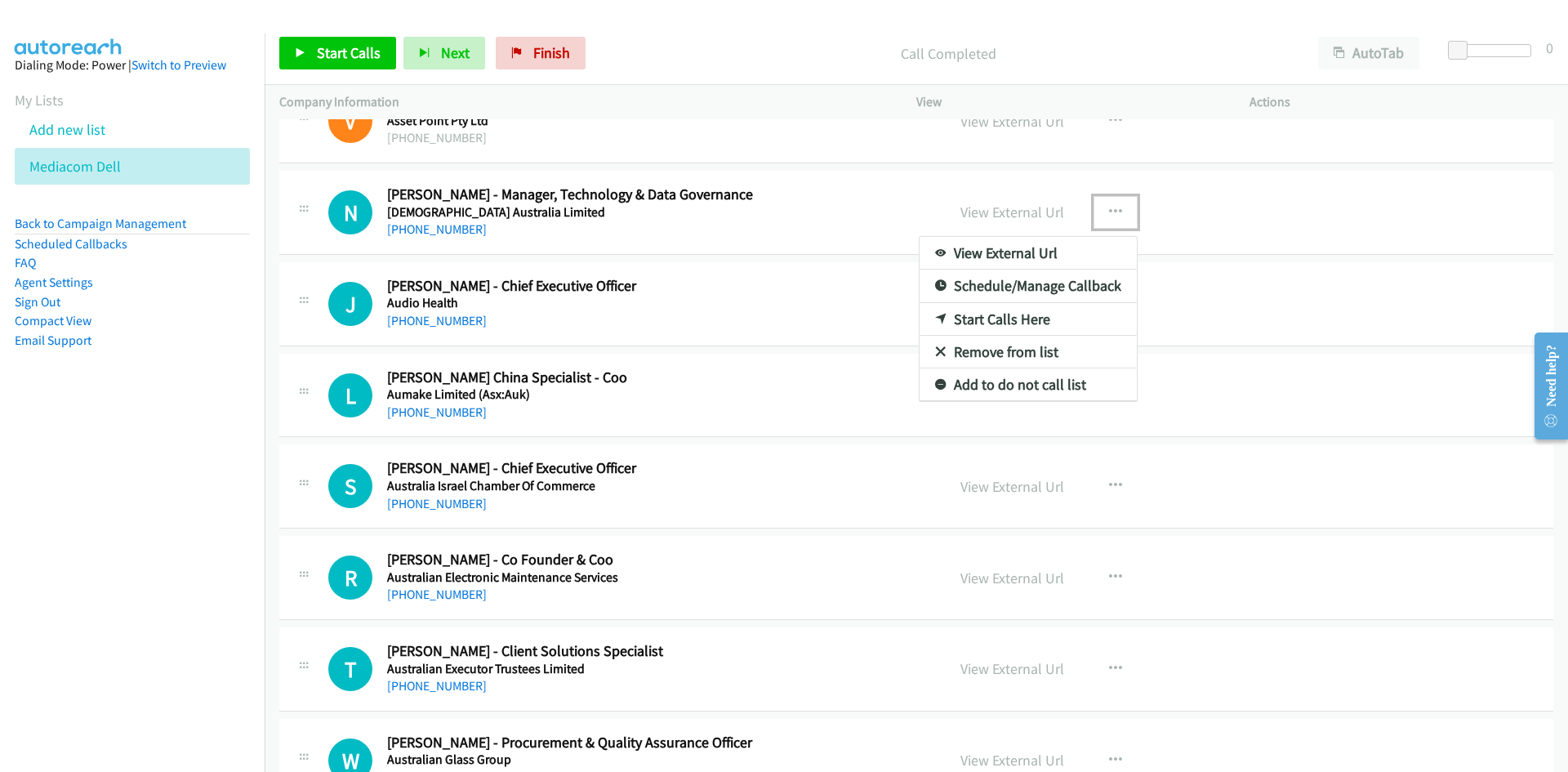
click at [932, 325] on link "Start Calls Here" at bounding box center [1029, 319] width 218 height 32
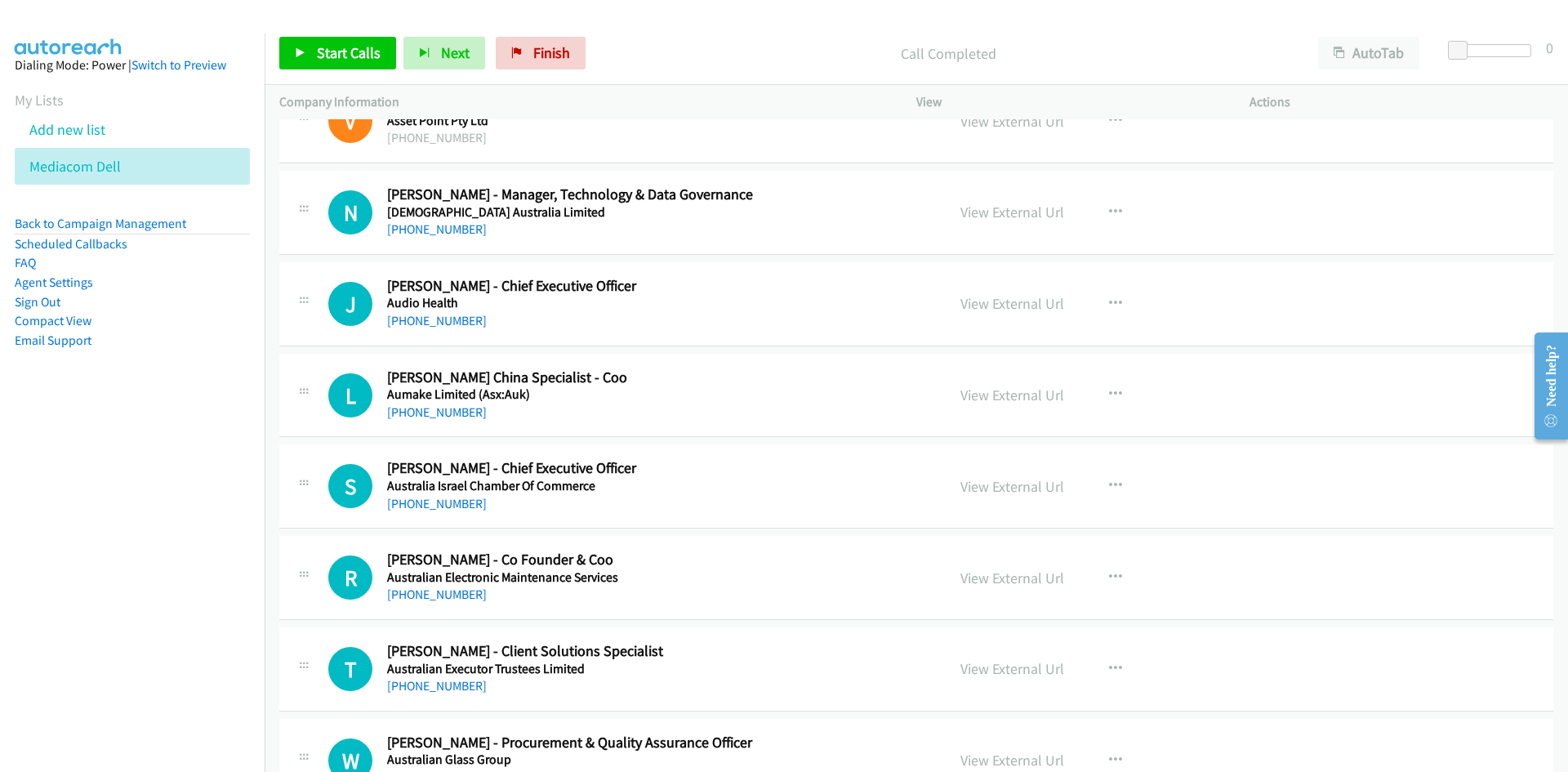
click at [338, 34] on div "Start Calls Pause Next Finish Call Completed AutoTab AutoTab 0" at bounding box center [916, 53] width 1304 height 63
click at [341, 44] on span "Start Calls" at bounding box center [348, 52] width 64 height 19
click at [341, 50] on span "Pause" at bounding box center [335, 52] width 37 height 19
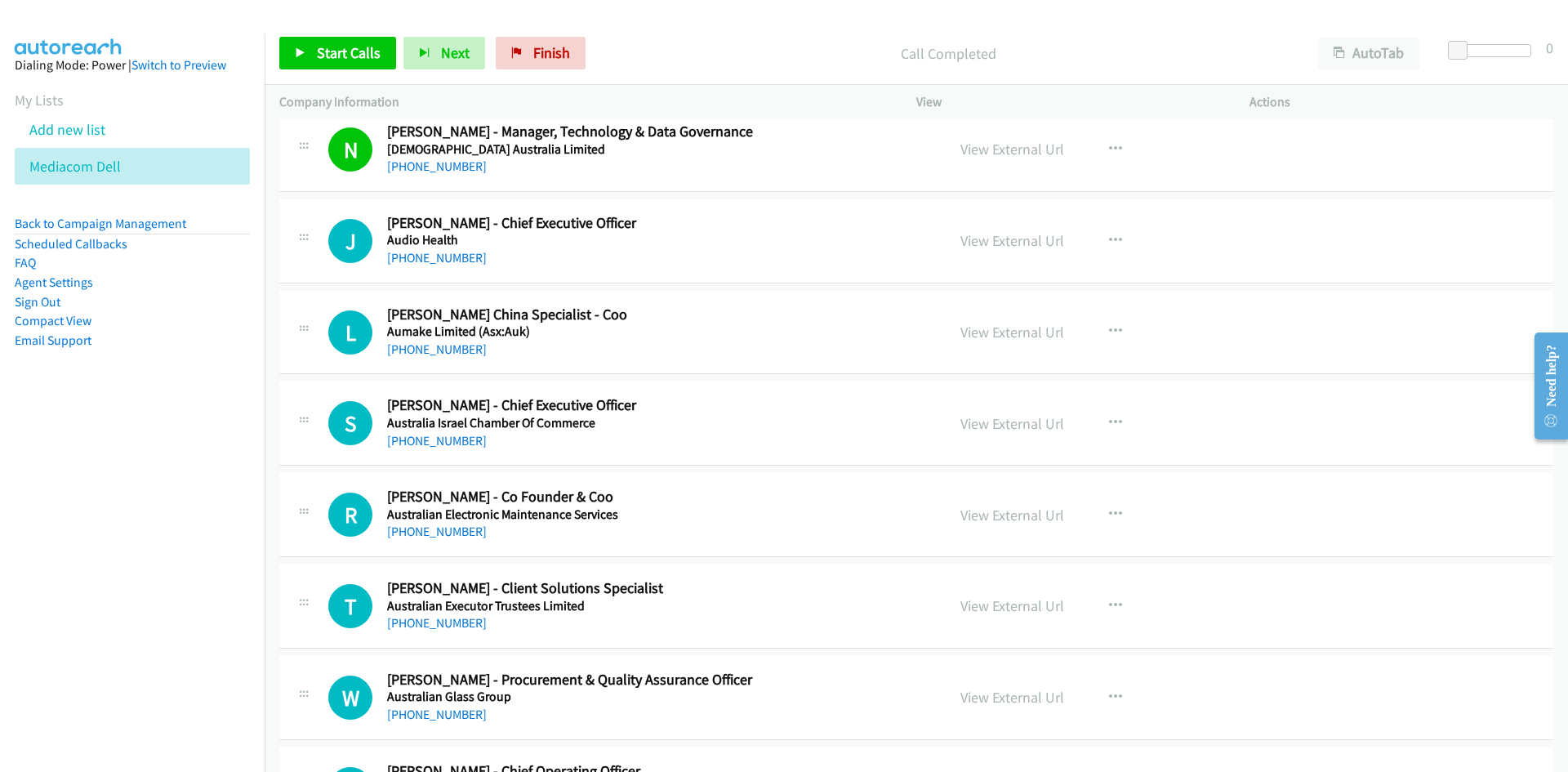
scroll to position [817, 0]
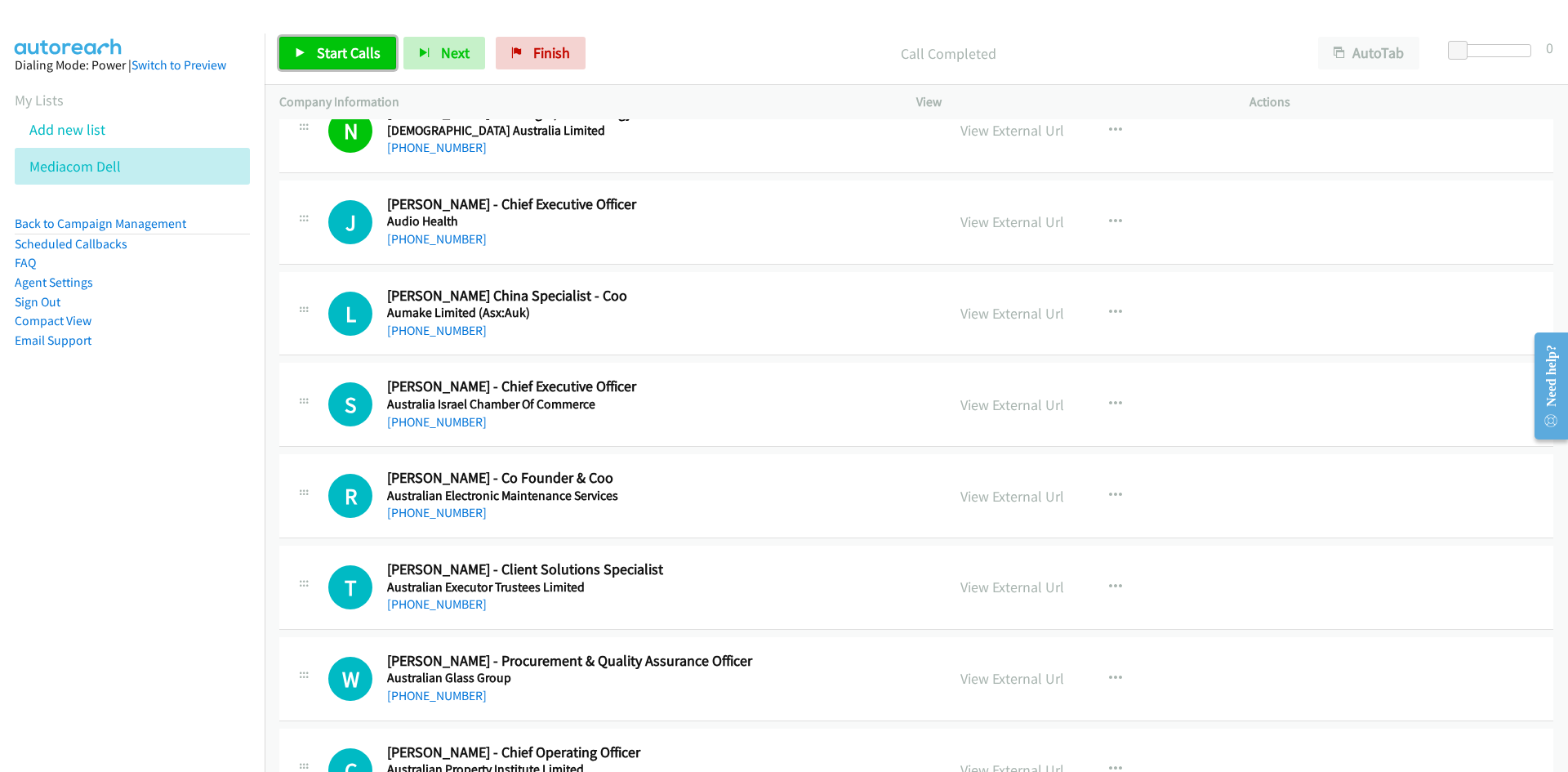
click at [366, 48] on span "Start Calls" at bounding box center [348, 52] width 64 height 19
click at [366, 49] on link "Pause" at bounding box center [324, 53] width 90 height 32
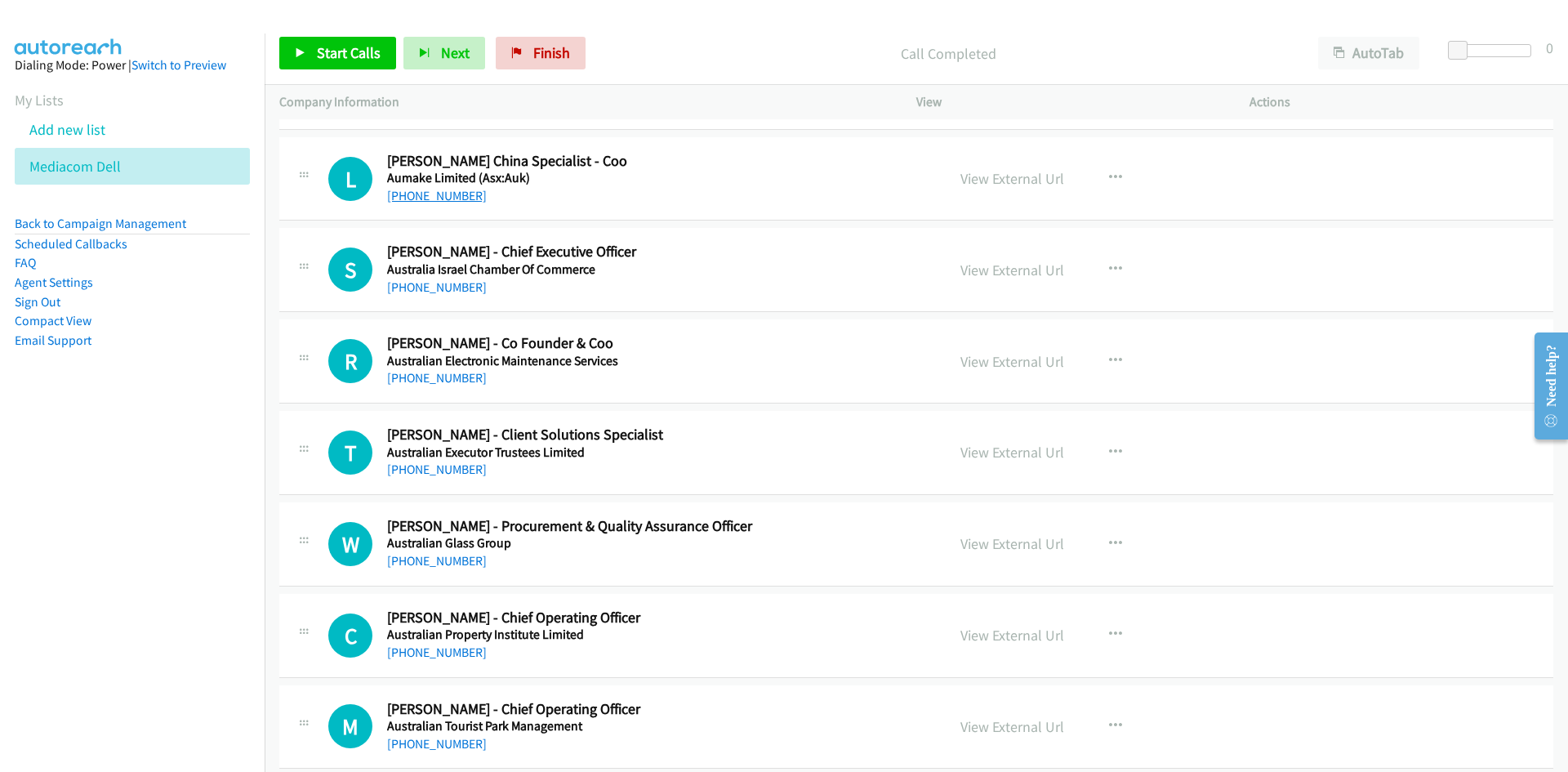
scroll to position [980, 0]
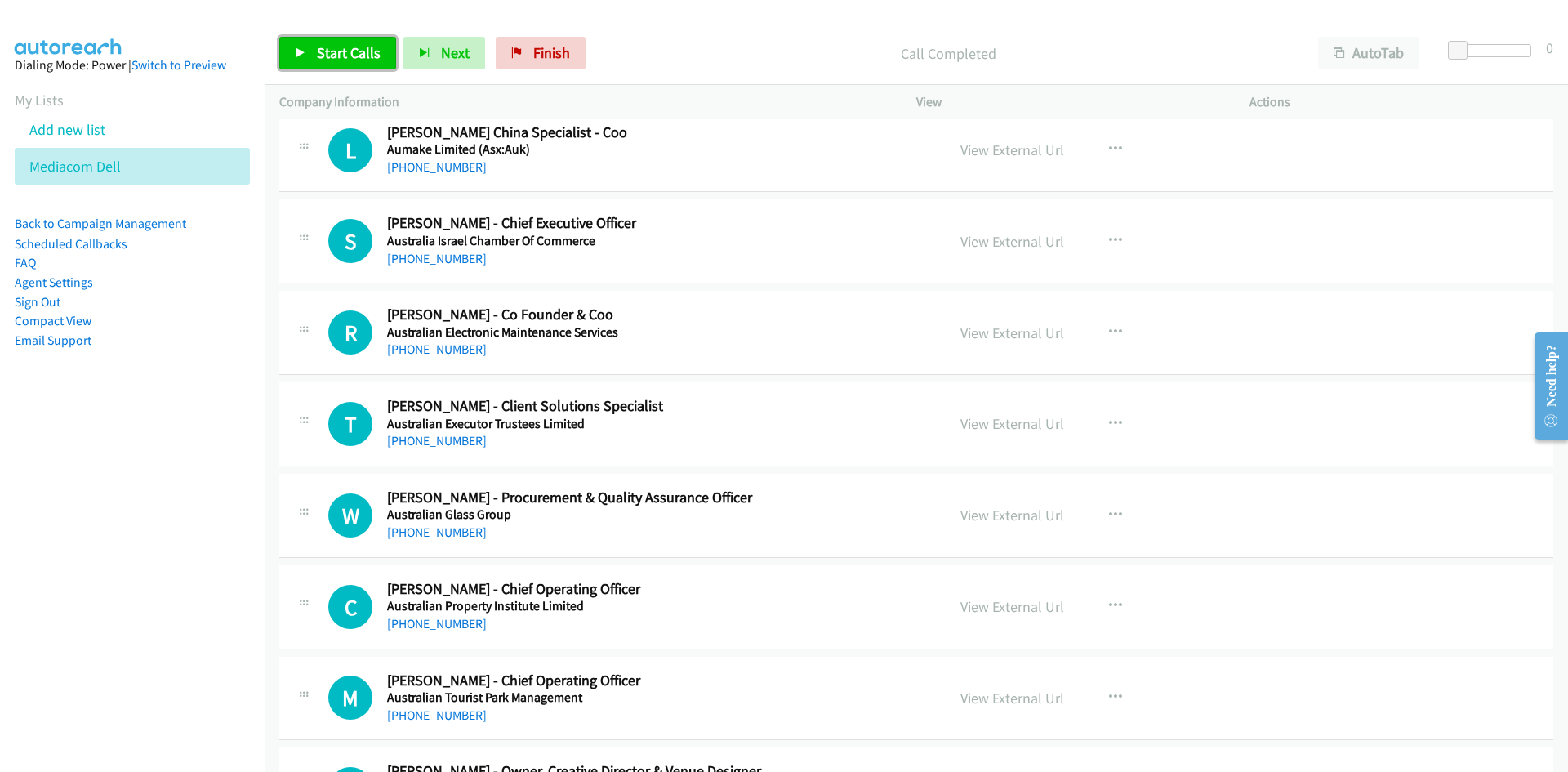
click at [364, 65] on link "Start Calls" at bounding box center [338, 53] width 116 height 32
click at [355, 62] on link "Pause" at bounding box center [324, 53] width 90 height 32
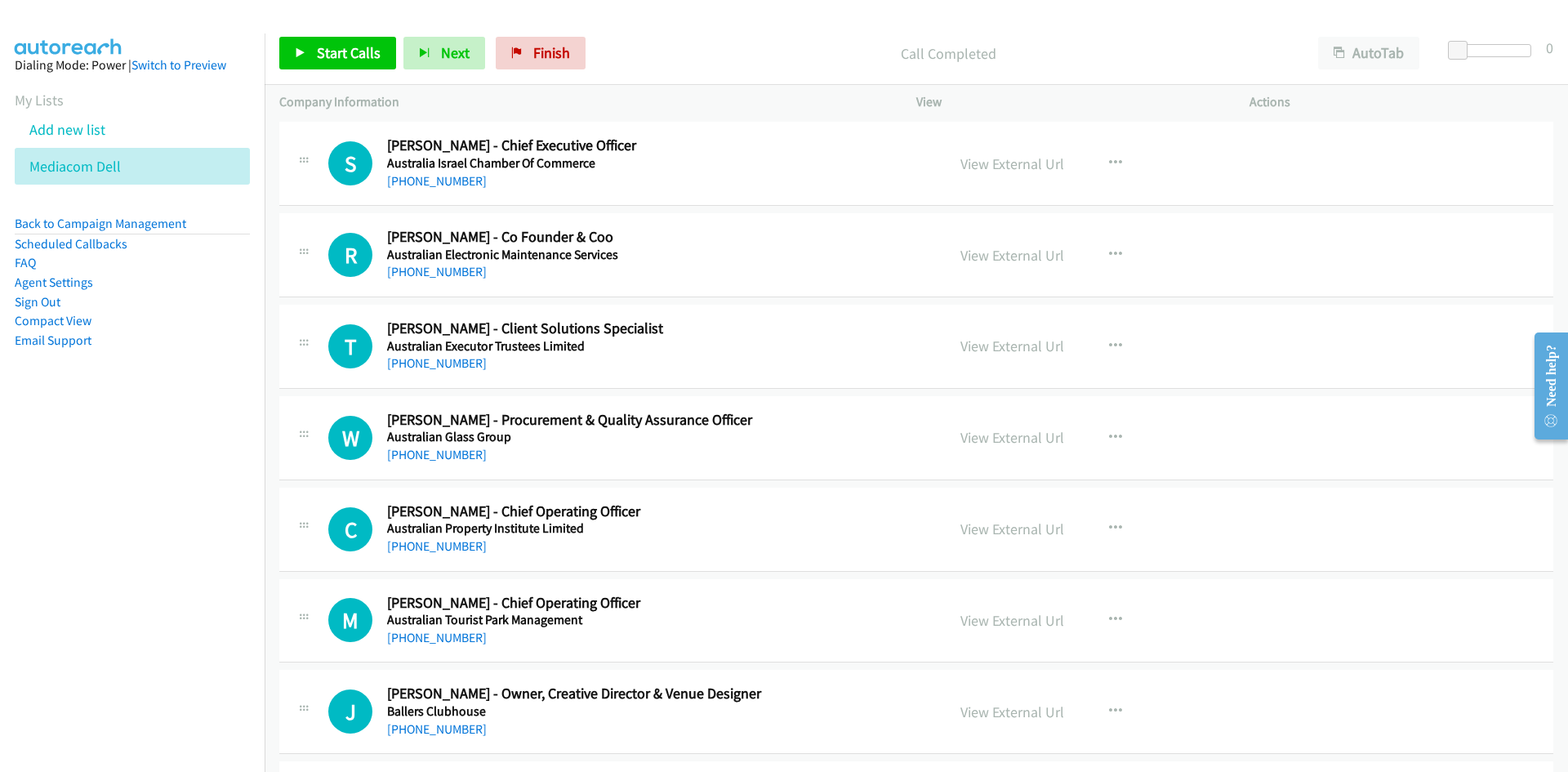
scroll to position [1062, 0]
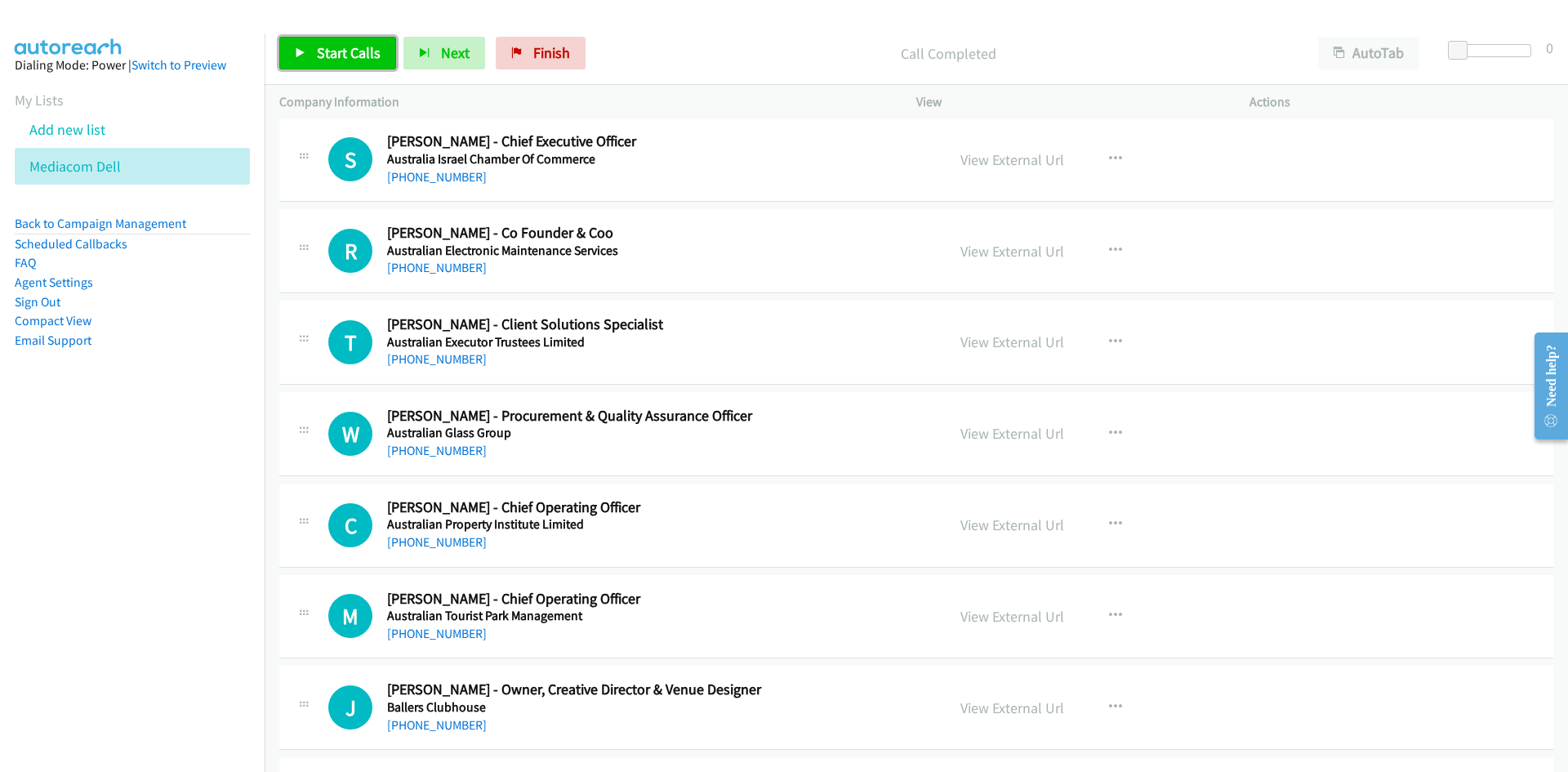
click at [352, 42] on link "Start Calls" at bounding box center [338, 53] width 116 height 32
click at [303, 48] on icon at bounding box center [301, 53] width 11 height 11
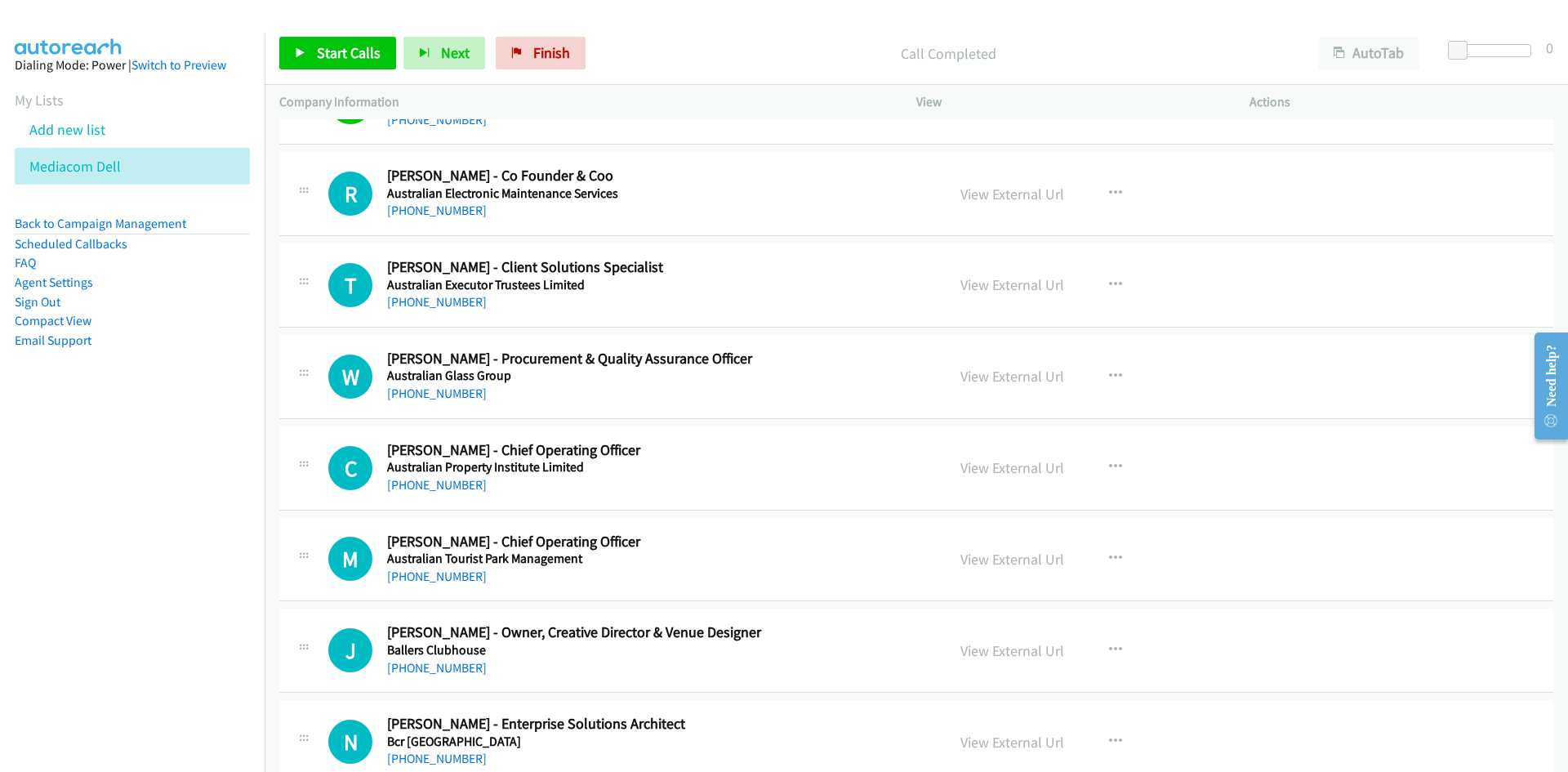
scroll to position [1143, 0]
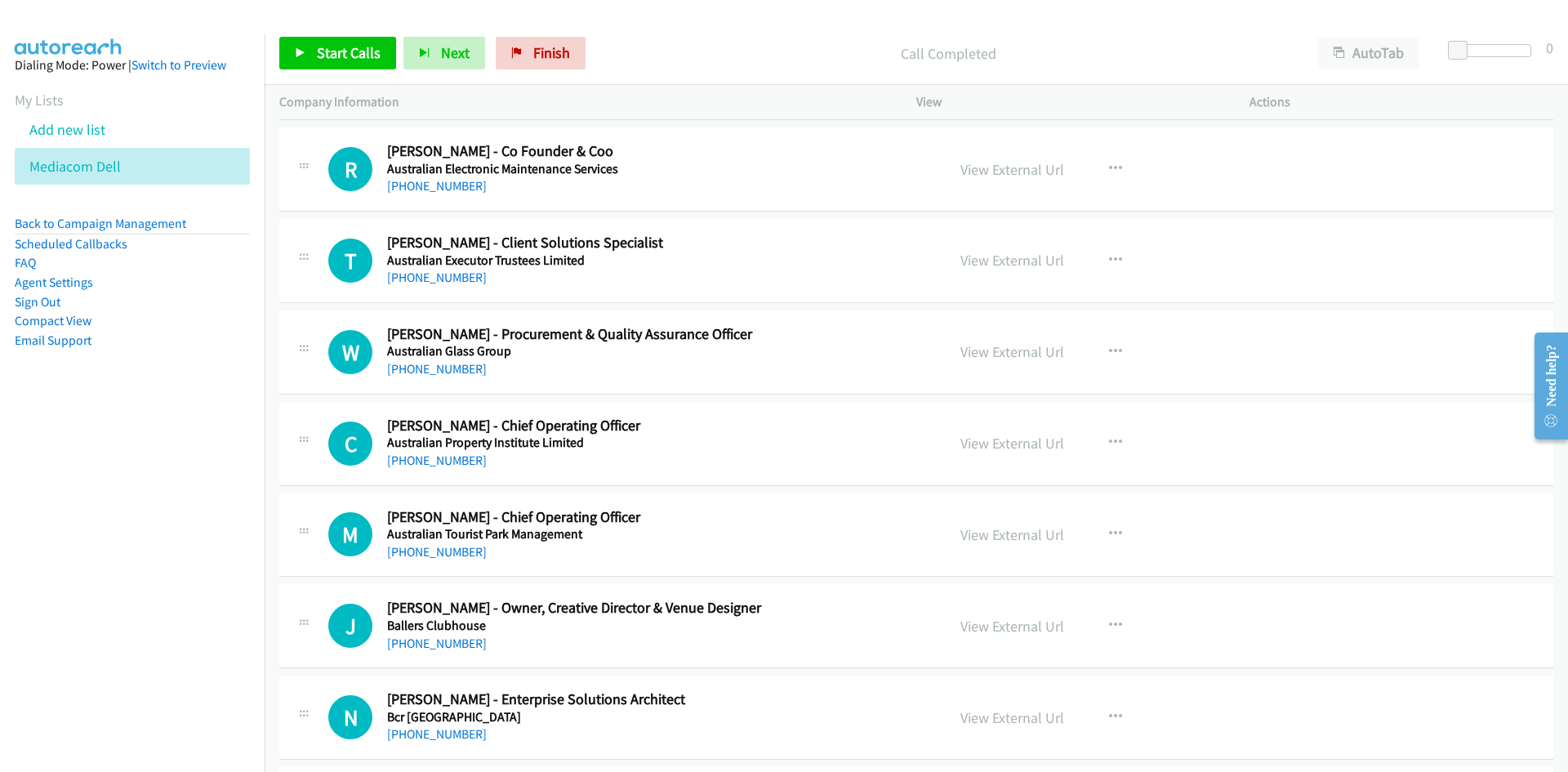
click at [371, 31] on div "Start Calls Pause Next Finish Call Completed AutoTab AutoTab 0" at bounding box center [916, 53] width 1304 height 63
click at [361, 44] on span "Start Calls" at bounding box center [348, 52] width 64 height 19
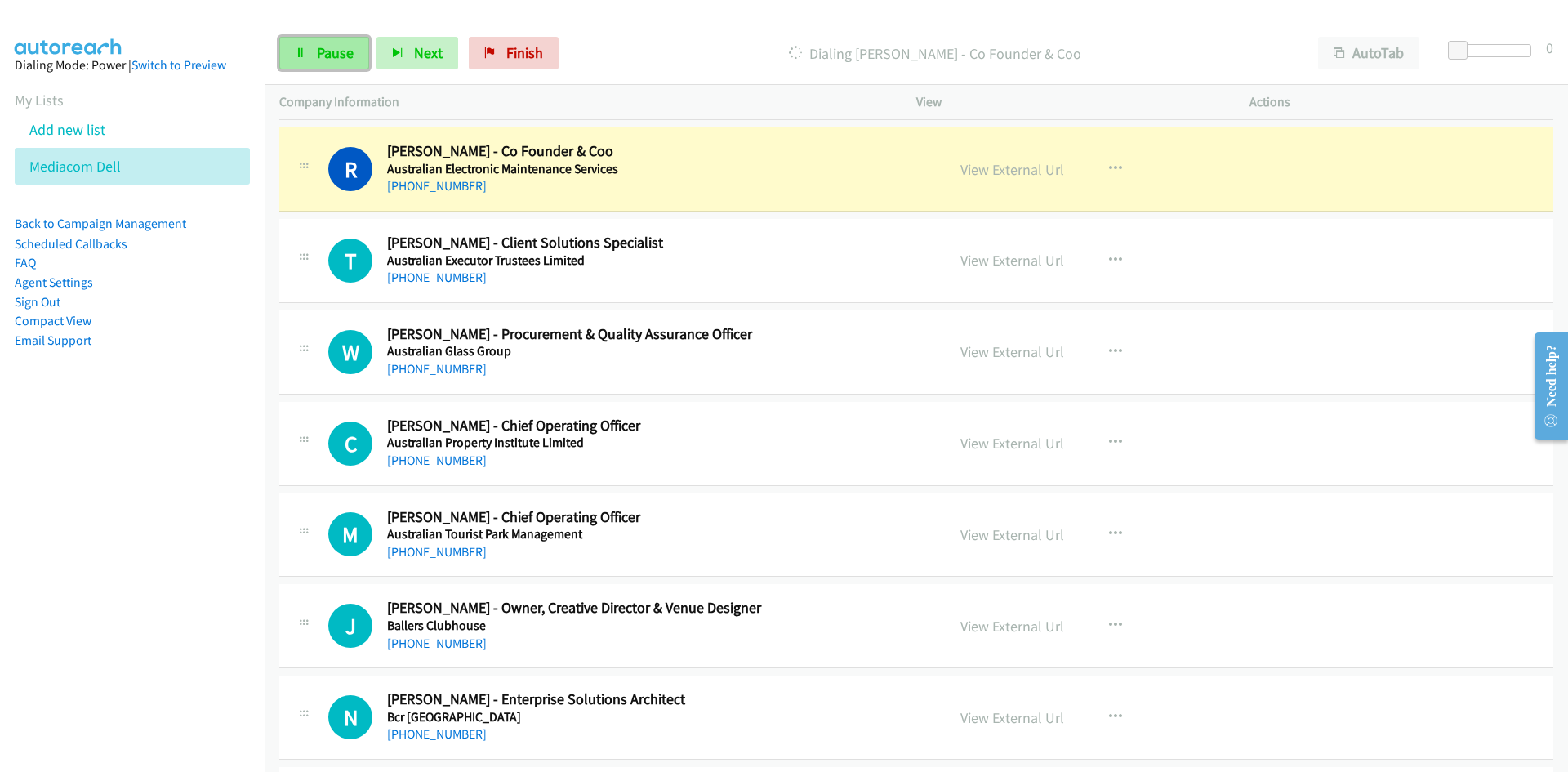
click at [361, 44] on link "Pause" at bounding box center [324, 53] width 90 height 32
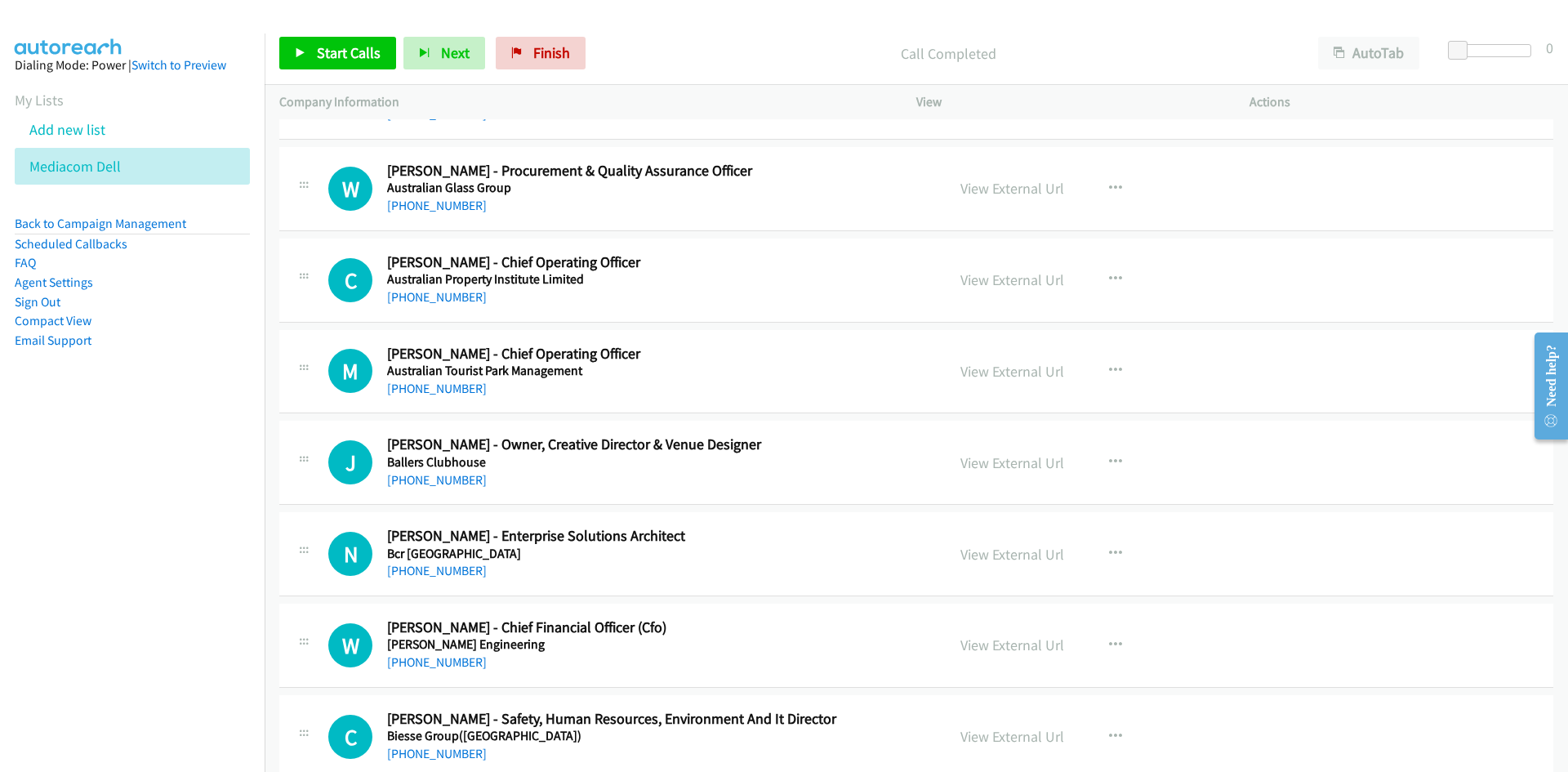
scroll to position [1388, 0]
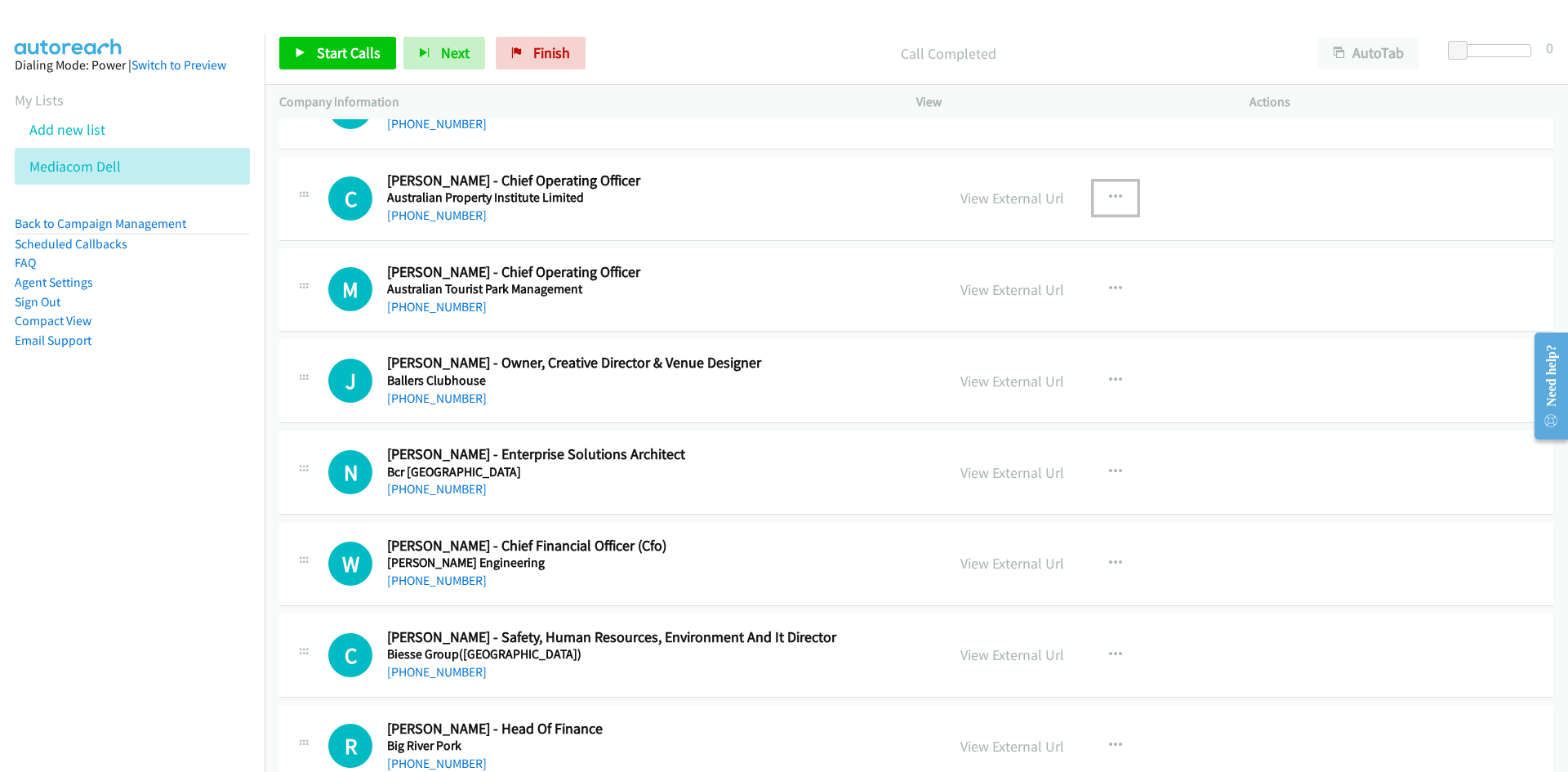
click at [1119, 194] on button "button" at bounding box center [1116, 198] width 44 height 32
click at [929, 295] on link "Start Calls Here" at bounding box center [1029, 304] width 218 height 32
click at [366, 65] on link "Start Calls" at bounding box center [338, 53] width 116 height 32
click at [301, 48] on icon at bounding box center [301, 53] width 11 height 11
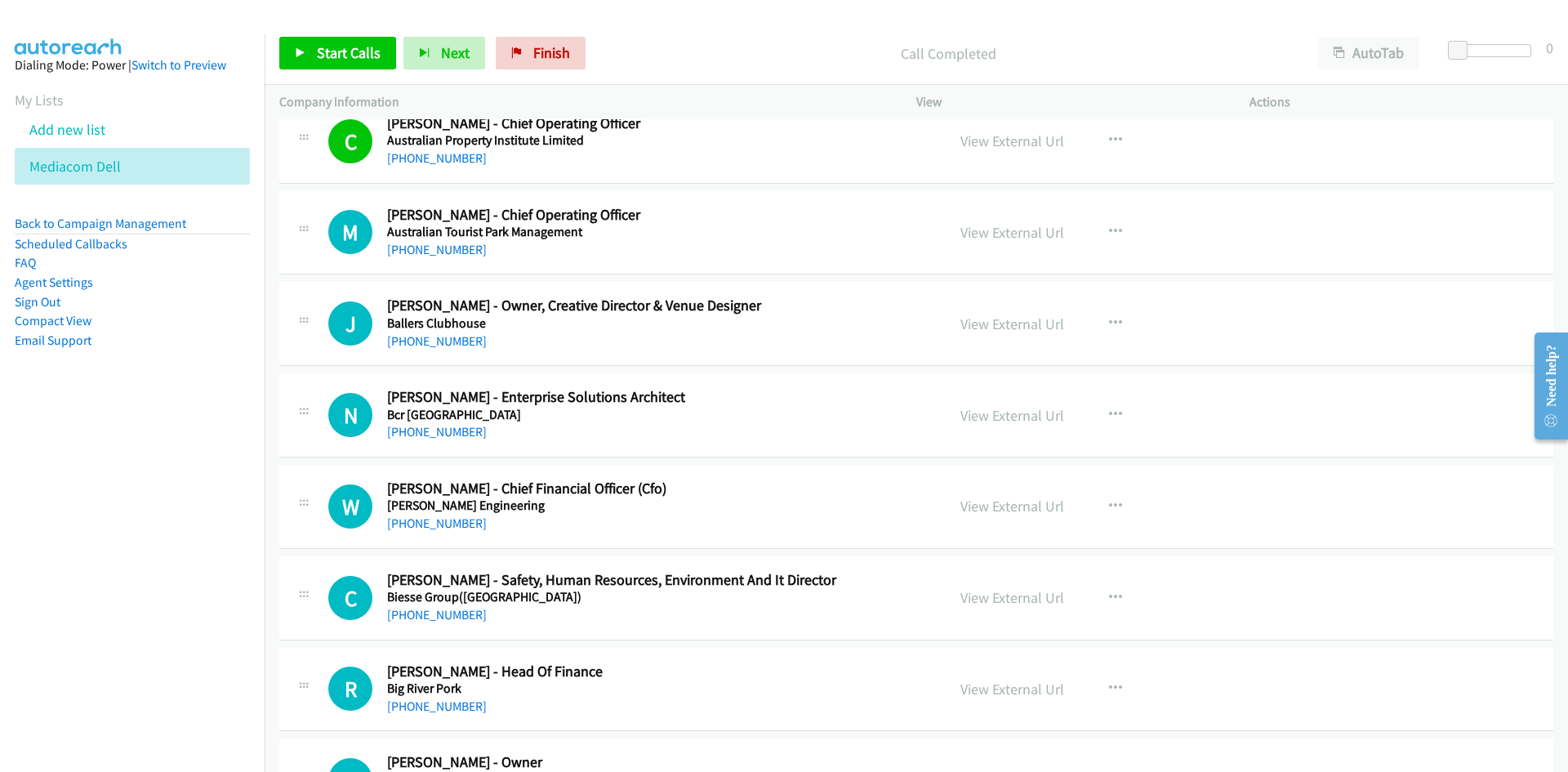
scroll to position [1470, 0]
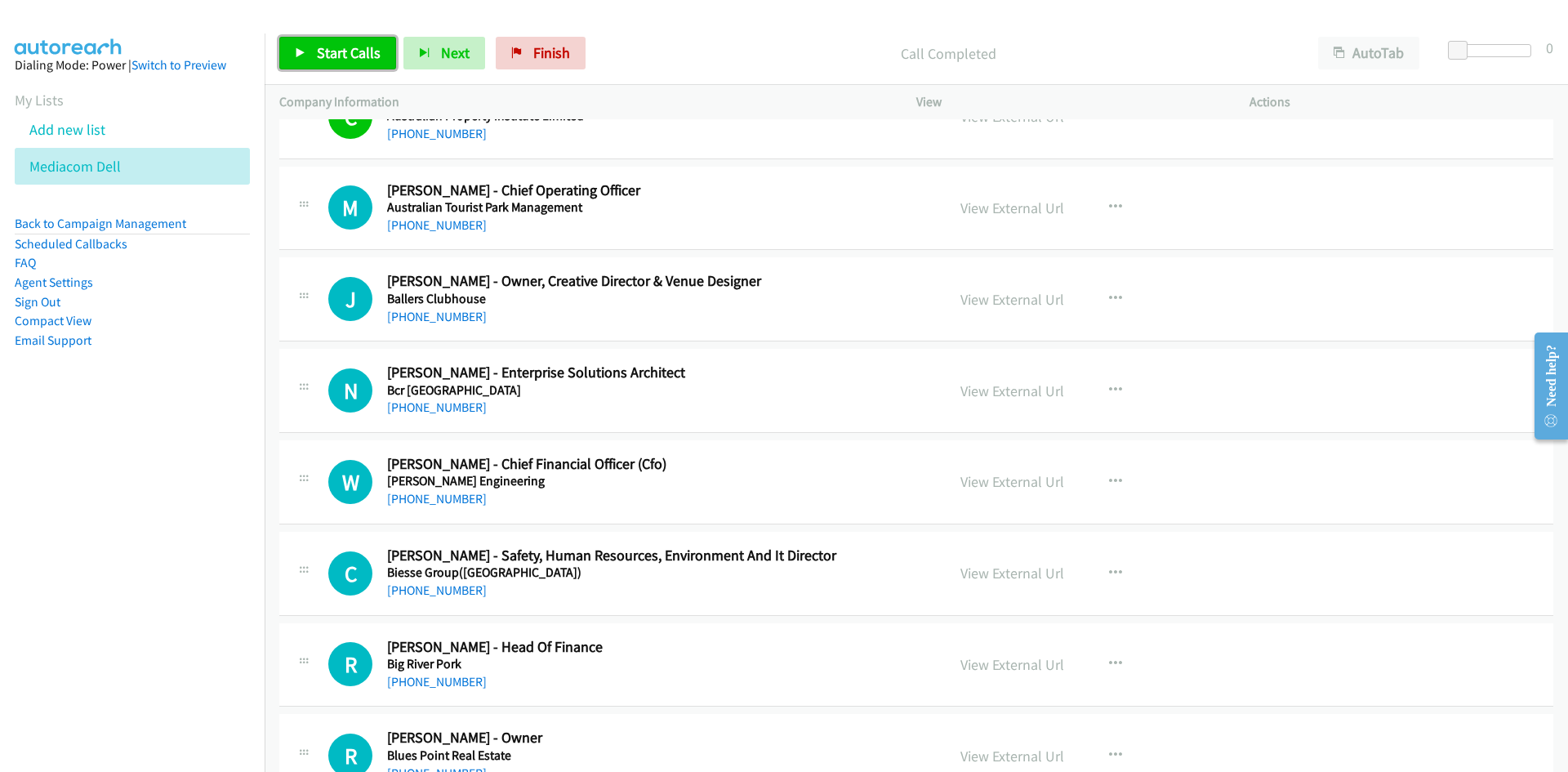
click at [360, 55] on span "Start Calls" at bounding box center [348, 52] width 64 height 19
click at [303, 52] on icon at bounding box center [301, 53] width 11 height 11
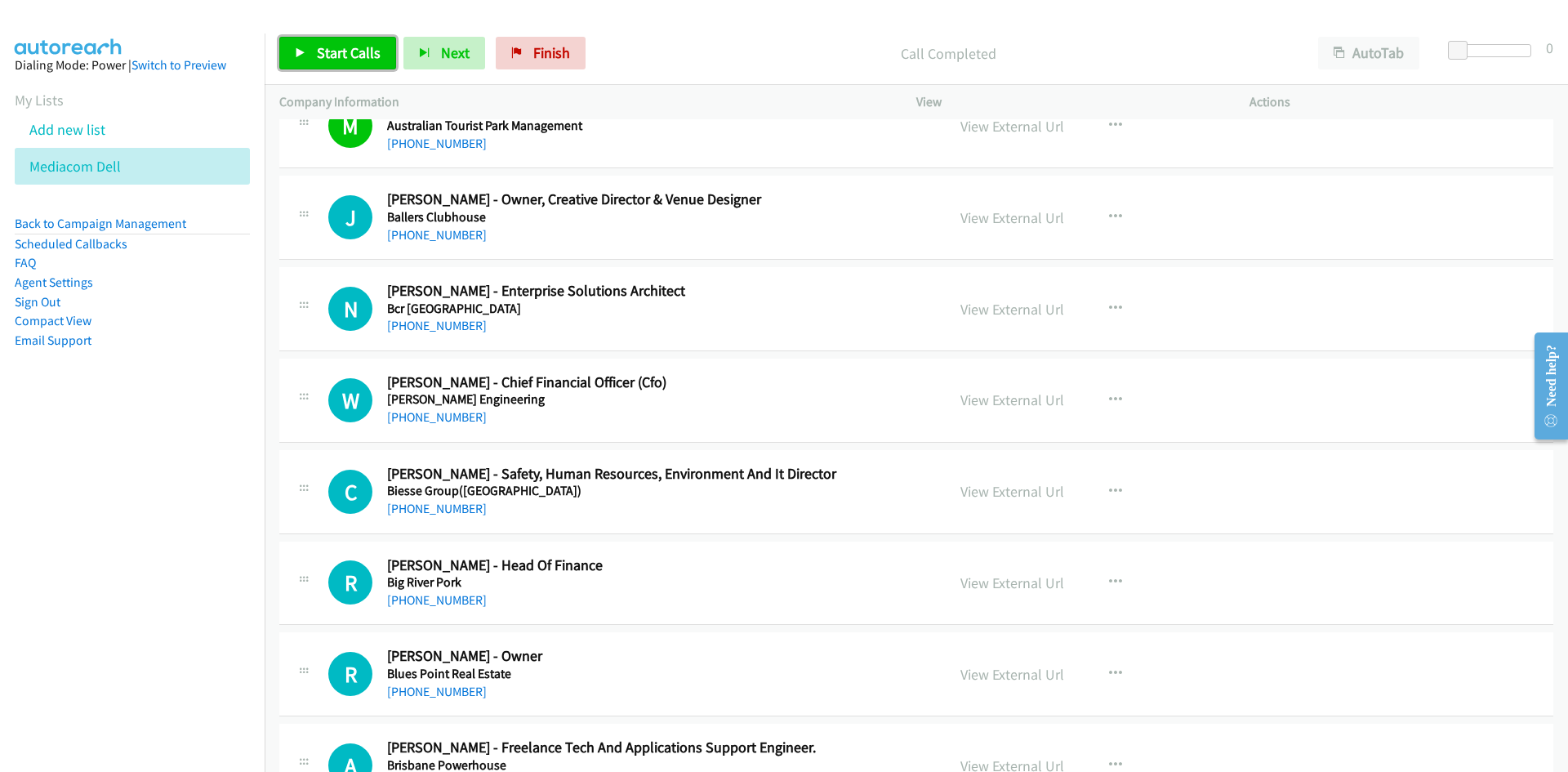
click at [381, 67] on link "Start Calls" at bounding box center [338, 53] width 116 height 32
click at [343, 51] on span "Pause" at bounding box center [335, 52] width 37 height 19
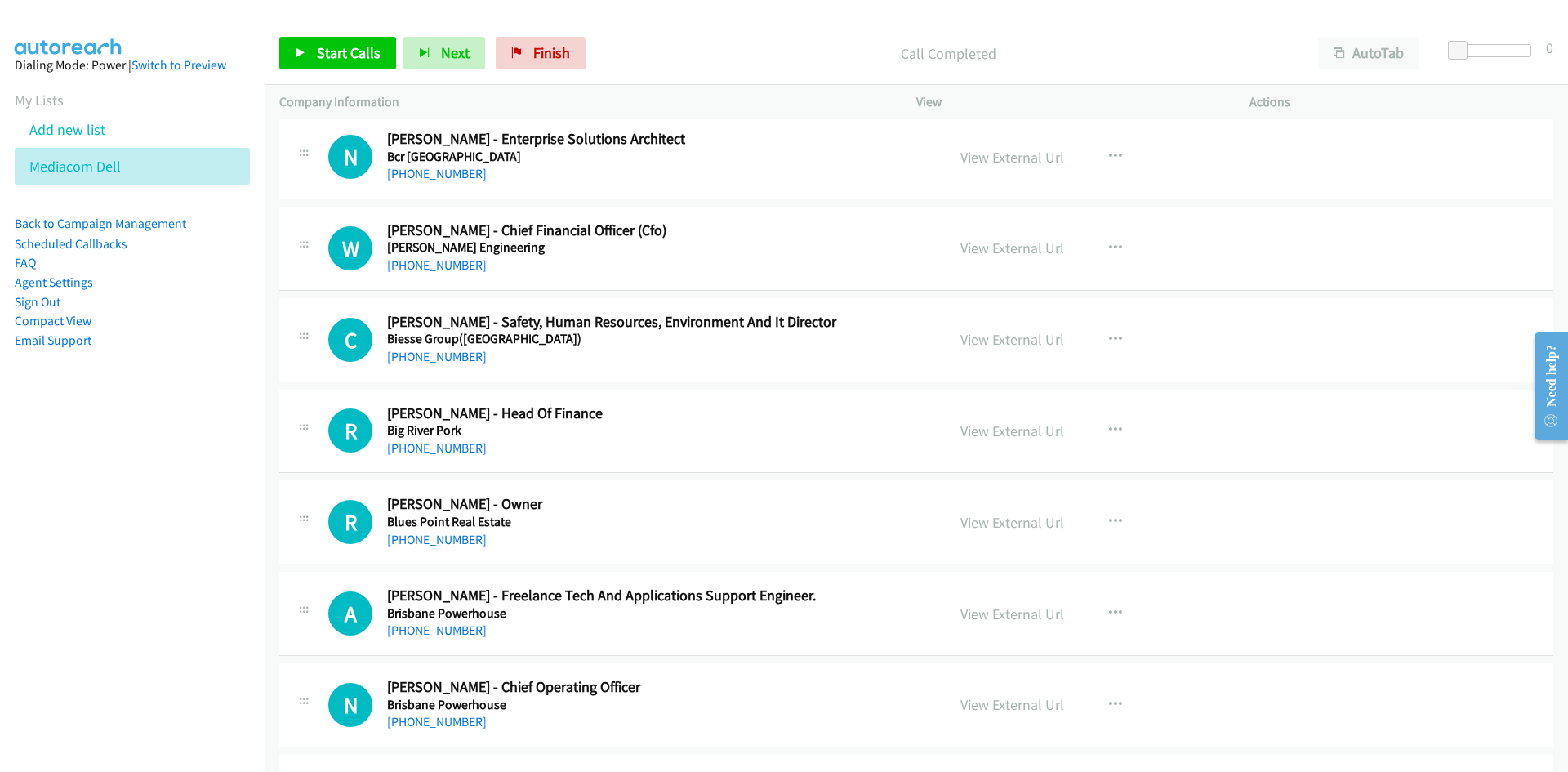
scroll to position [1715, 0]
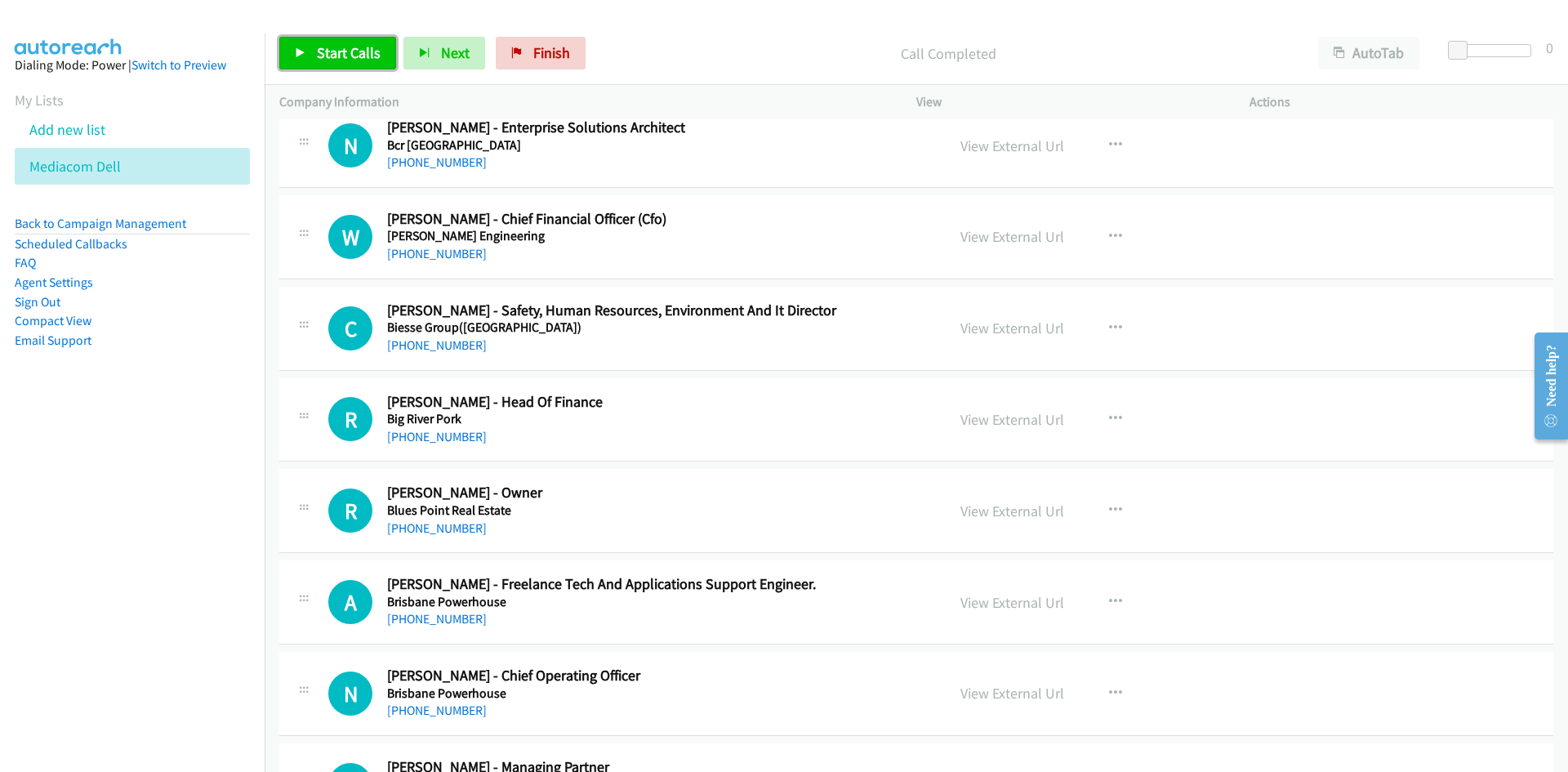
click at [345, 40] on link "Start Calls" at bounding box center [338, 53] width 116 height 32
click at [314, 25] on div "Start Calls Pause Next Finish Started AutoTab AutoTab 0" at bounding box center [916, 53] width 1304 height 63
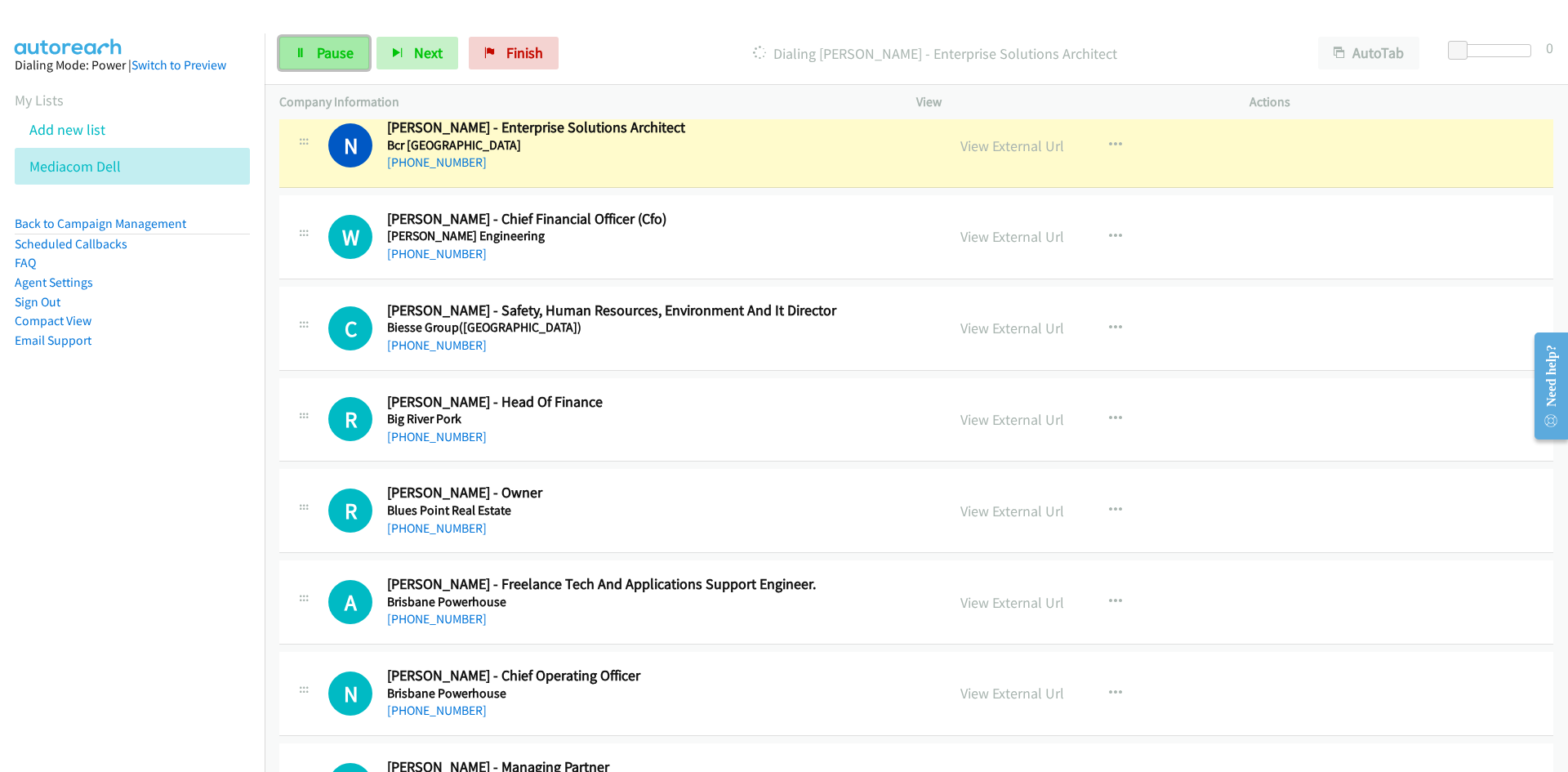
click at [319, 49] on span "Pause" at bounding box center [335, 52] width 37 height 19
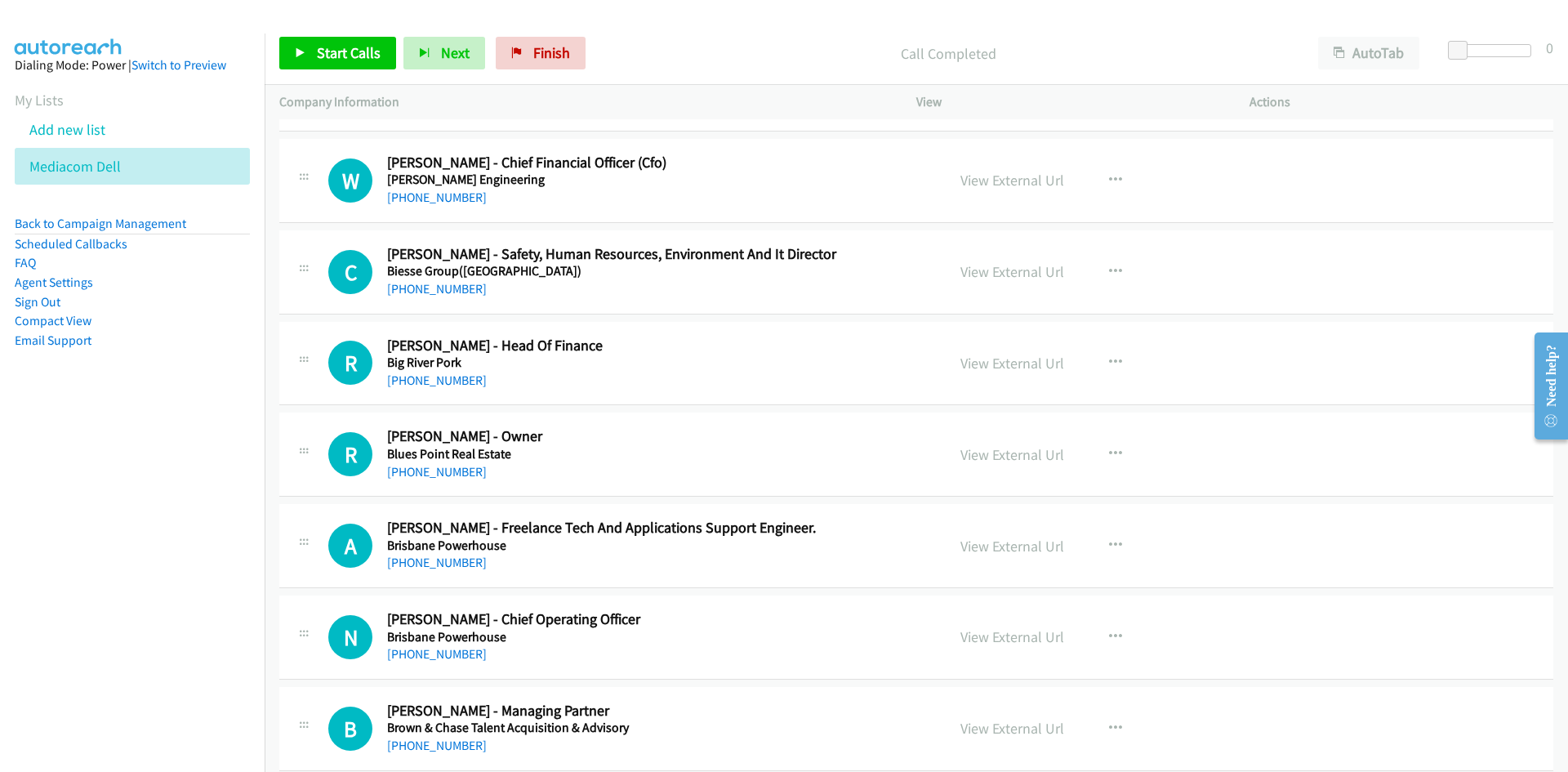
scroll to position [1797, 0]
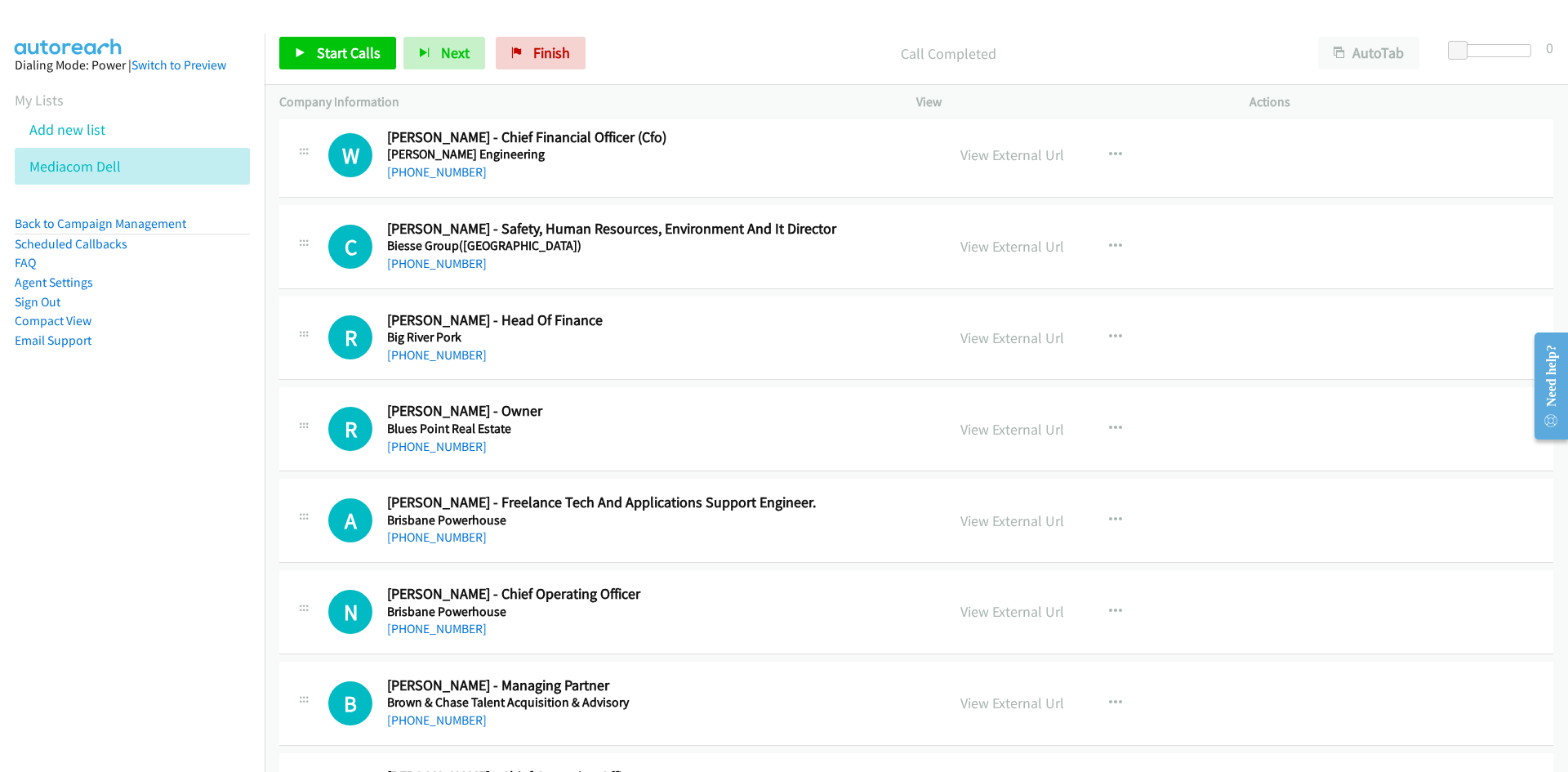
click at [344, 31] on div "Start Calls Pause Next Finish Call Completed AutoTab AutoTab 0" at bounding box center [916, 53] width 1304 height 63
click at [344, 53] on span "Start Calls" at bounding box center [348, 52] width 64 height 19
click at [301, 48] on icon at bounding box center [301, 53] width 11 height 11
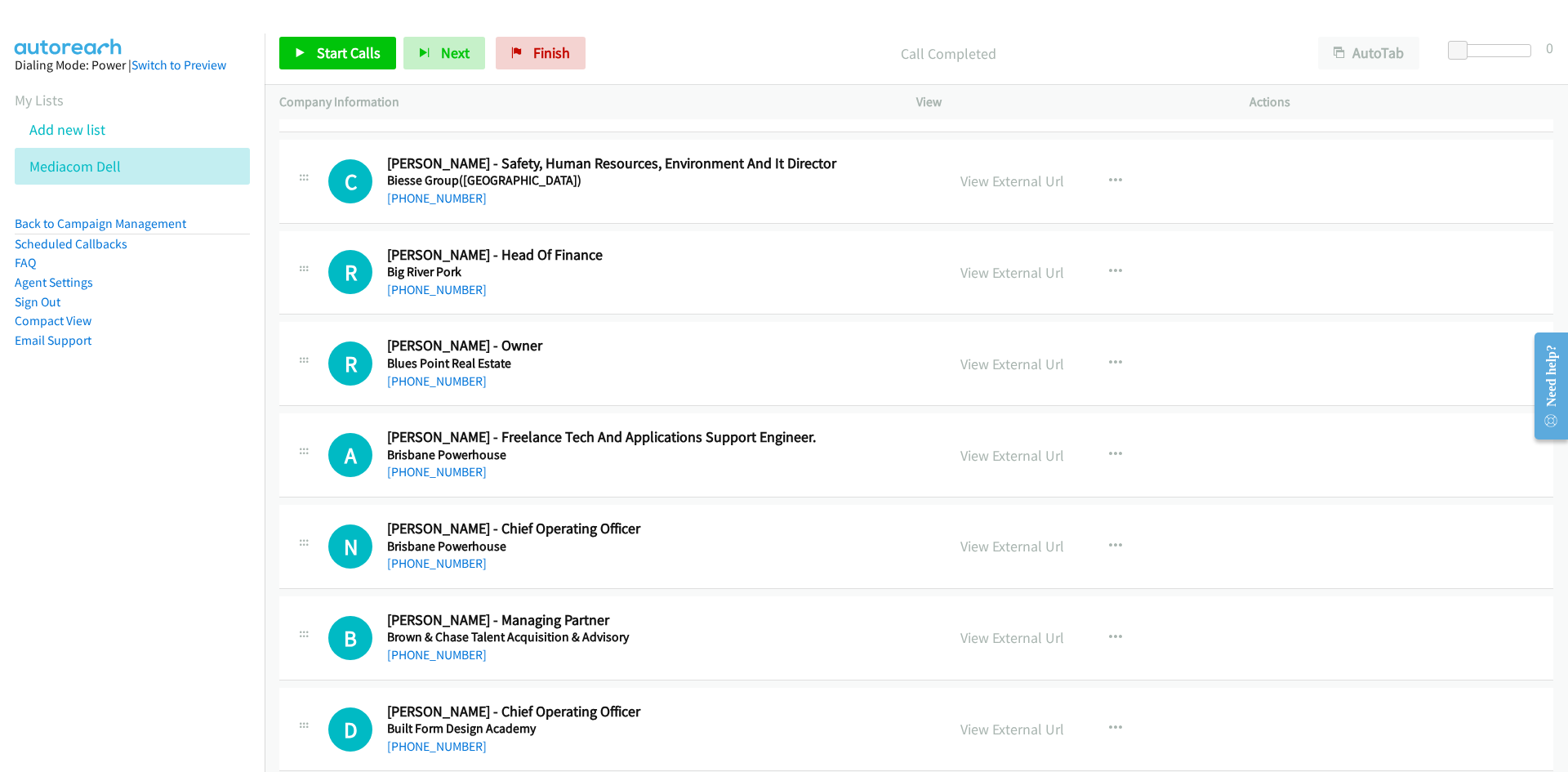
scroll to position [1878, 0]
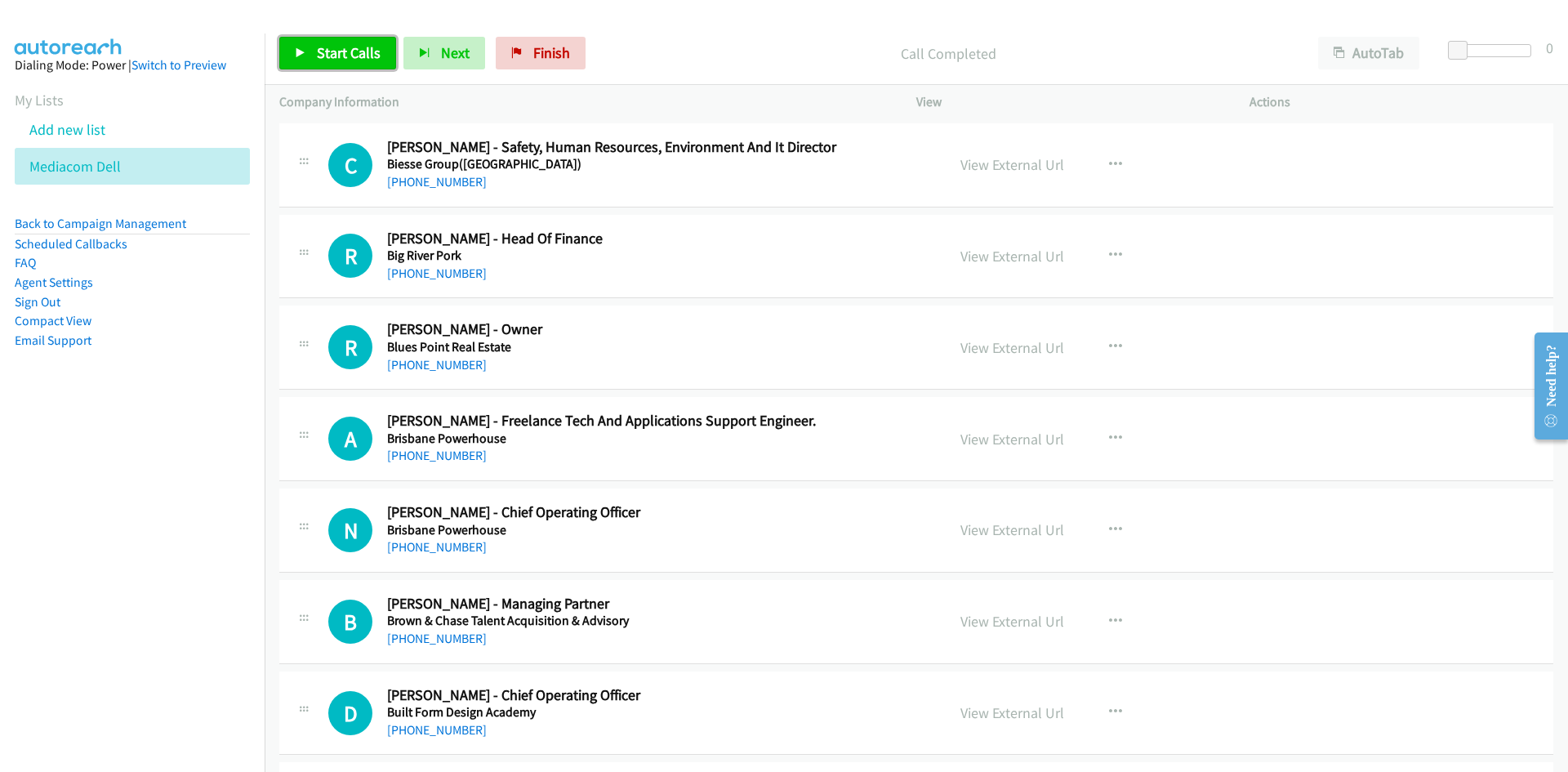
click at [375, 45] on span "Start Calls" at bounding box center [348, 52] width 64 height 19
click at [298, 48] on icon at bounding box center [301, 53] width 11 height 11
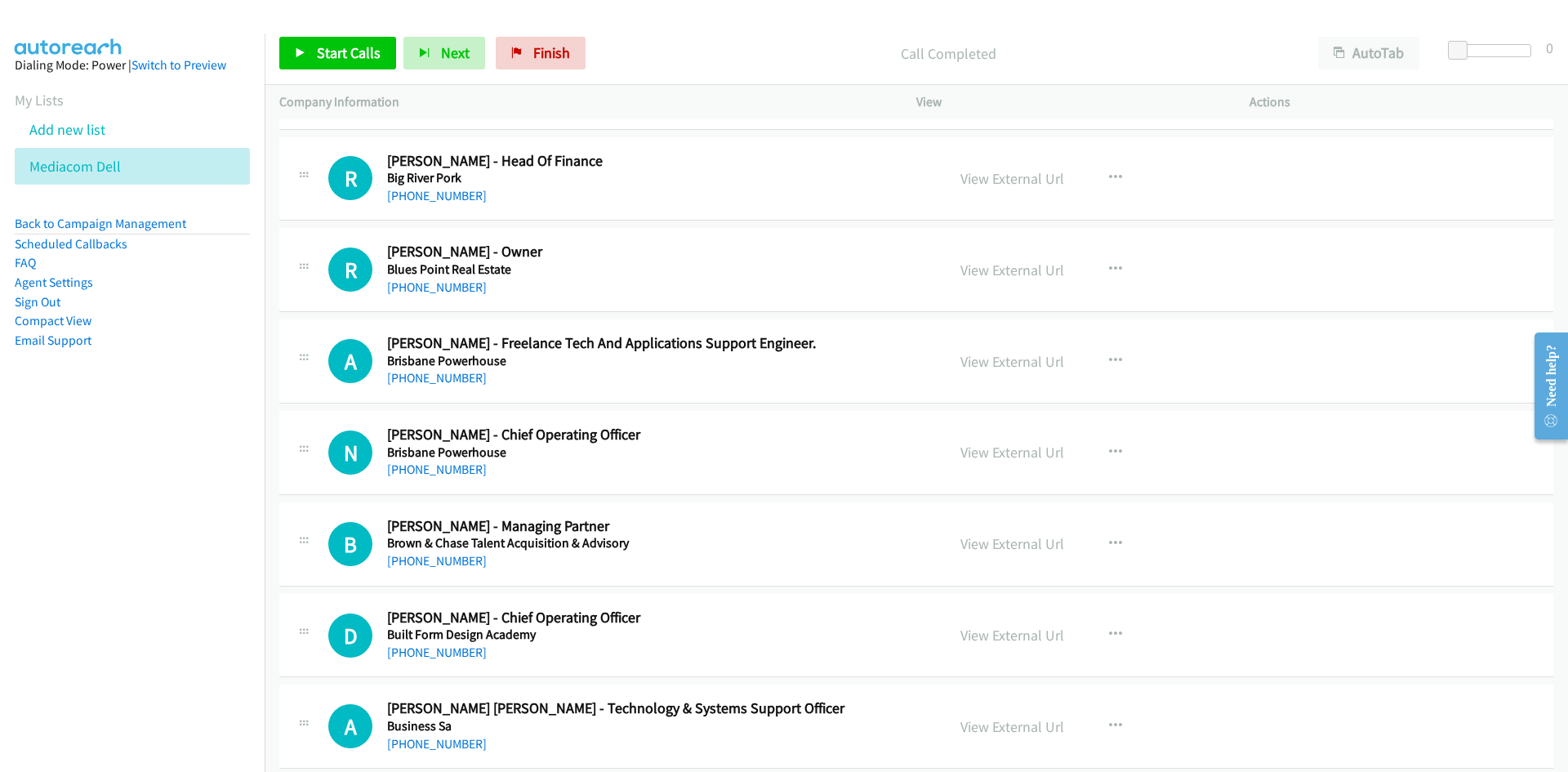
scroll to position [1960, 0]
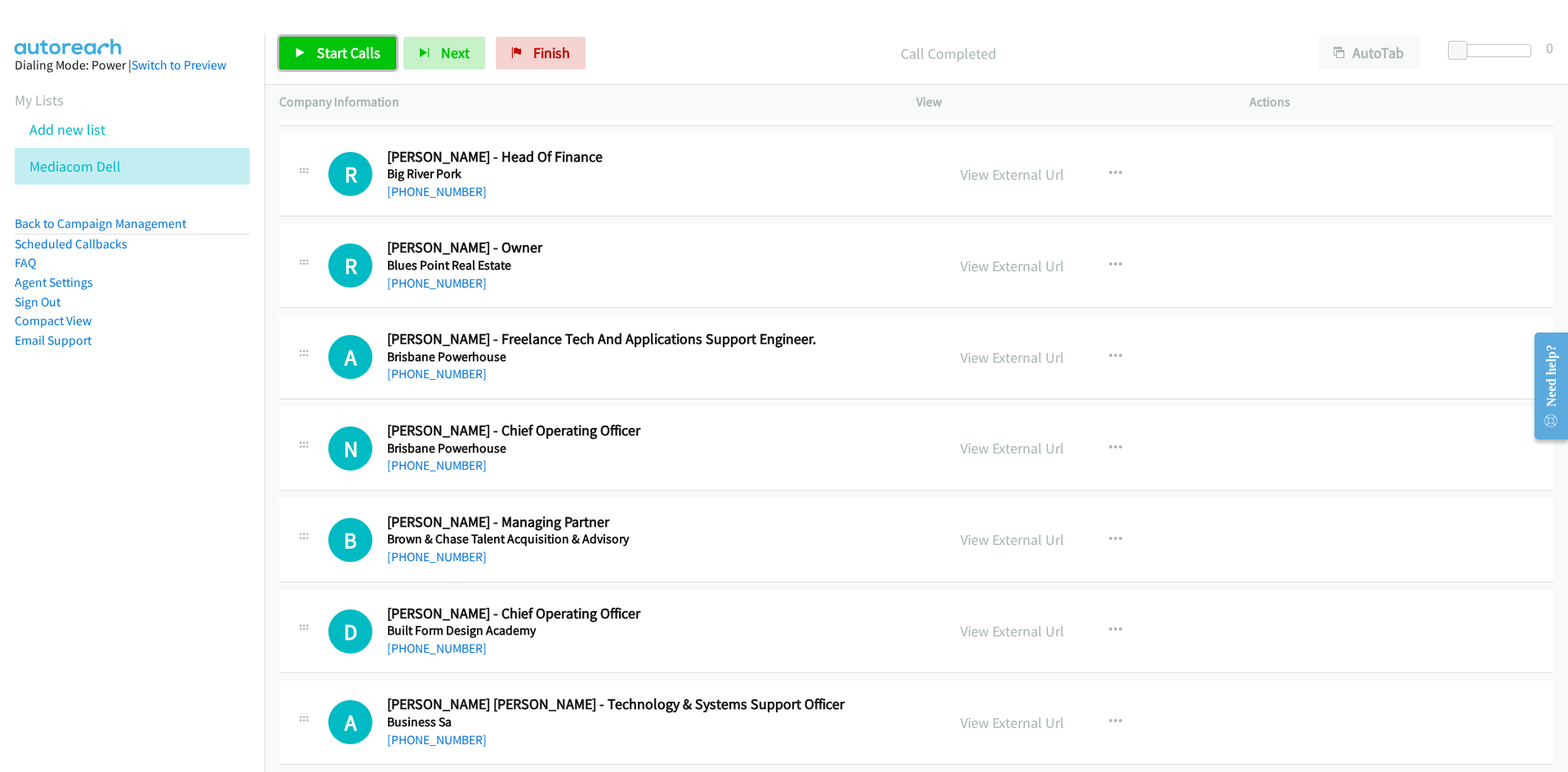
click at [362, 48] on span "Start Calls" at bounding box center [348, 52] width 64 height 19
click at [362, 48] on link "Pause" at bounding box center [324, 53] width 90 height 32
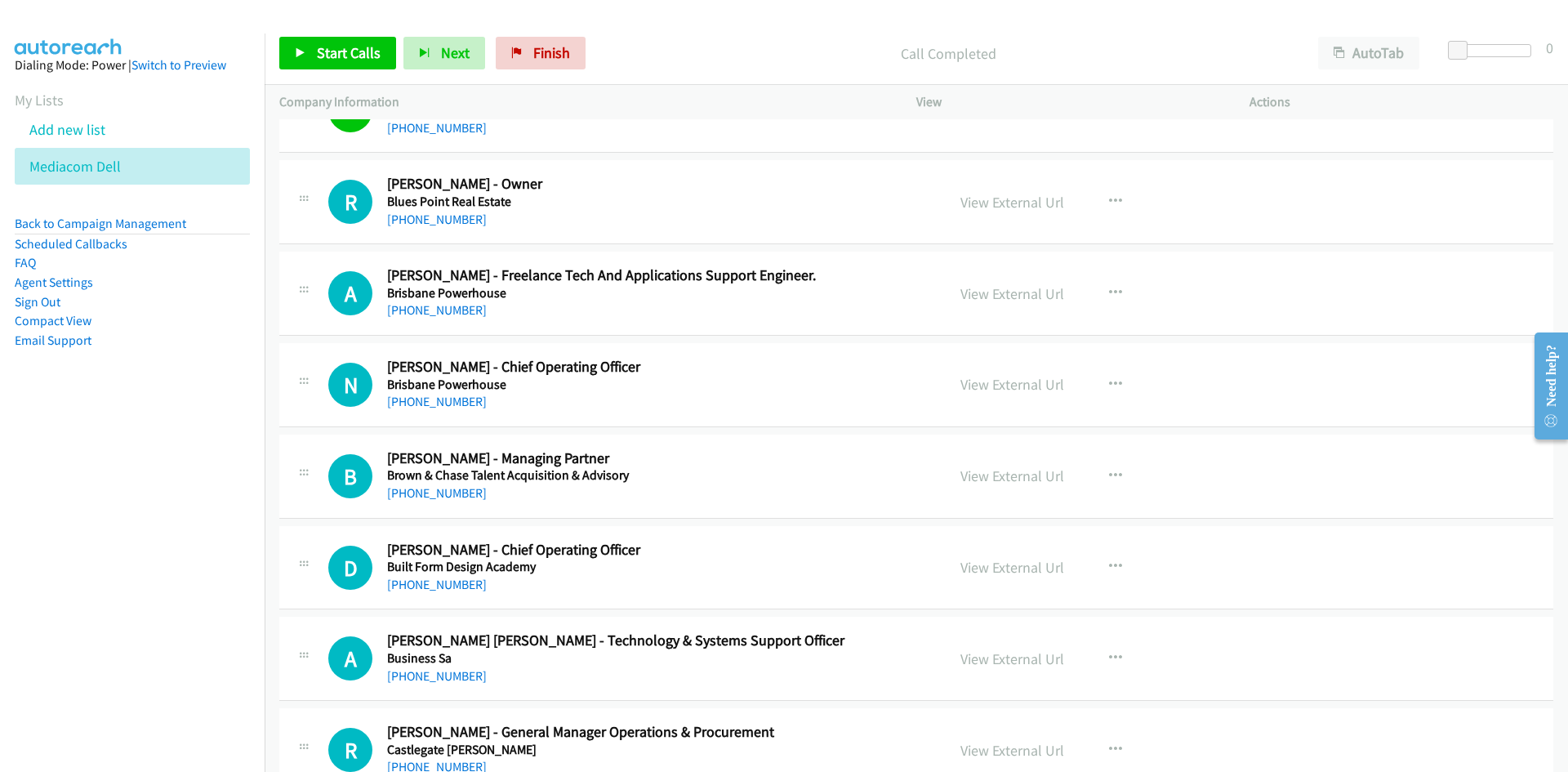
scroll to position [2041, 0]
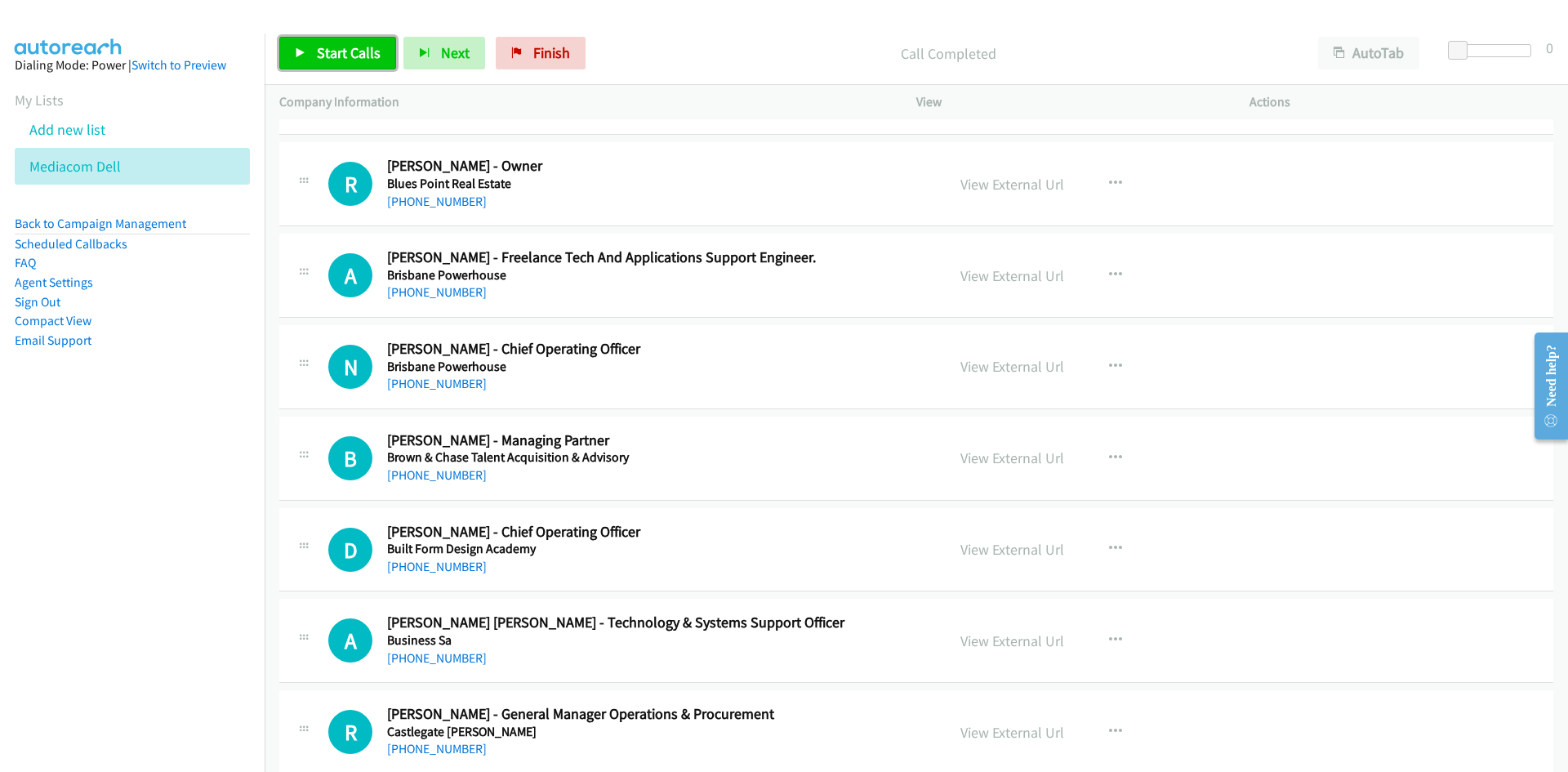
click at [352, 65] on link "Start Calls" at bounding box center [338, 53] width 116 height 32
click at [352, 65] on link "Pause" at bounding box center [324, 53] width 90 height 32
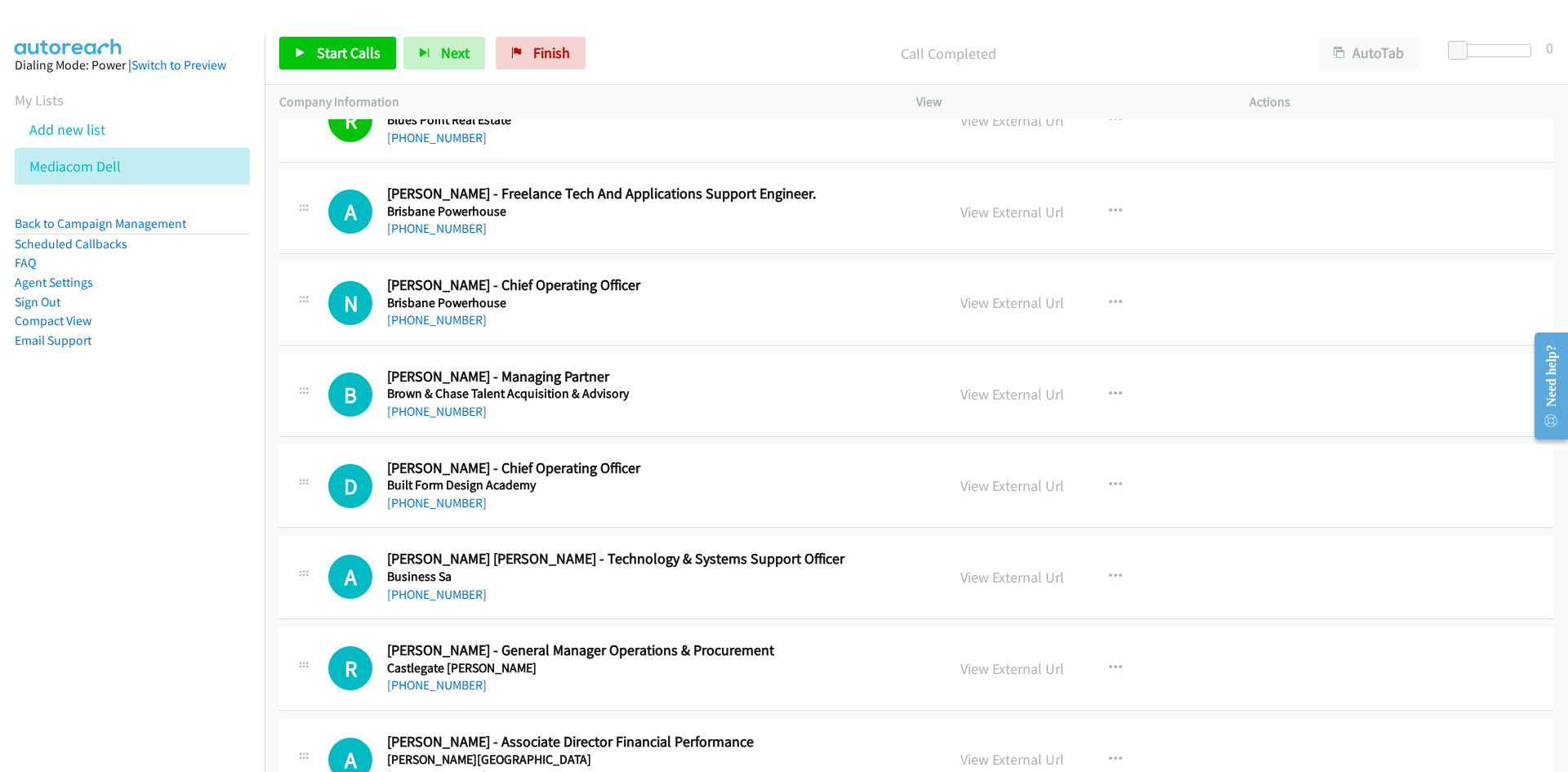
scroll to position [2123, 0]
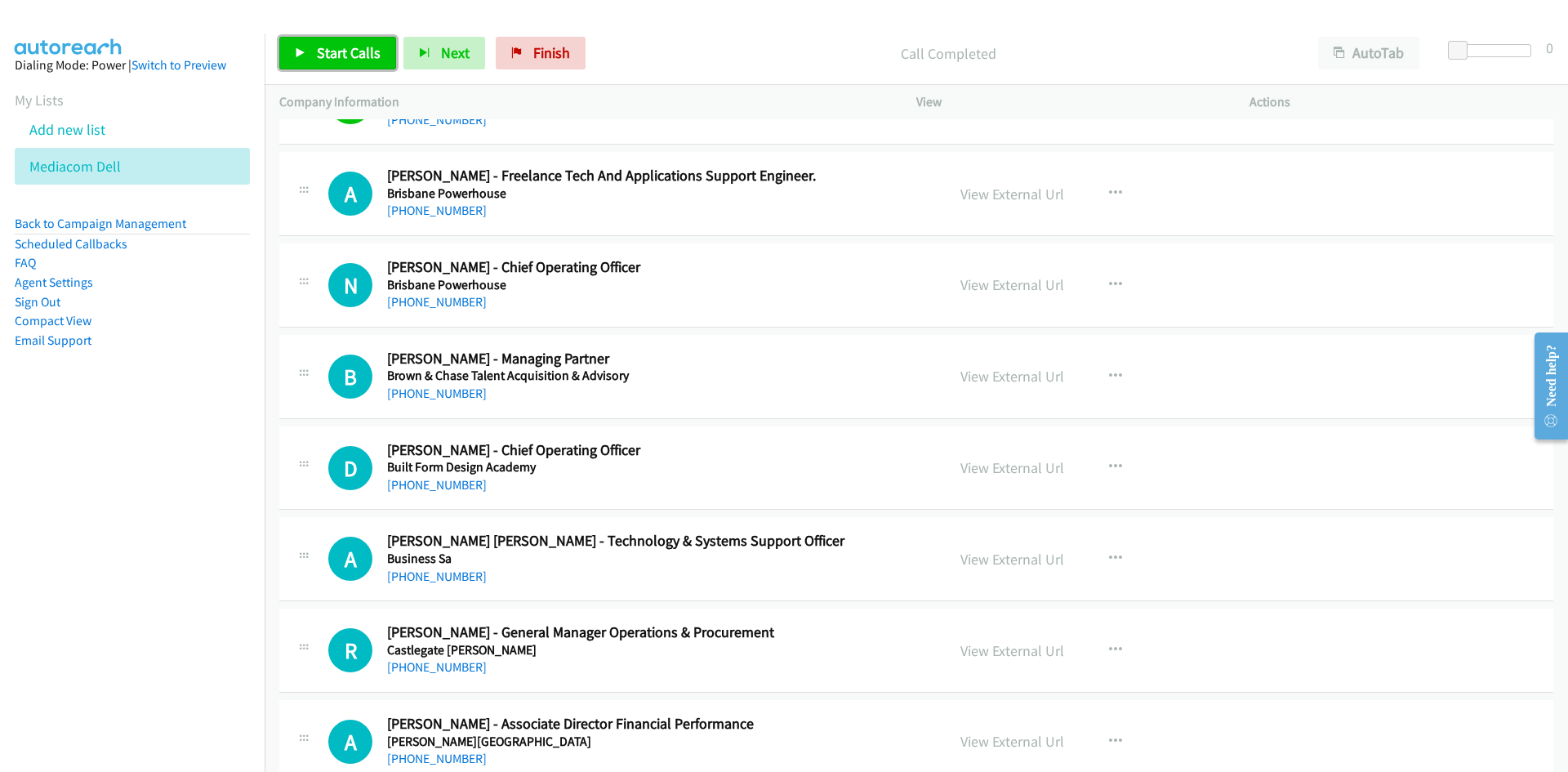
click at [333, 56] on span "Start Calls" at bounding box center [348, 52] width 64 height 19
click at [333, 56] on span "Pause" at bounding box center [335, 52] width 37 height 19
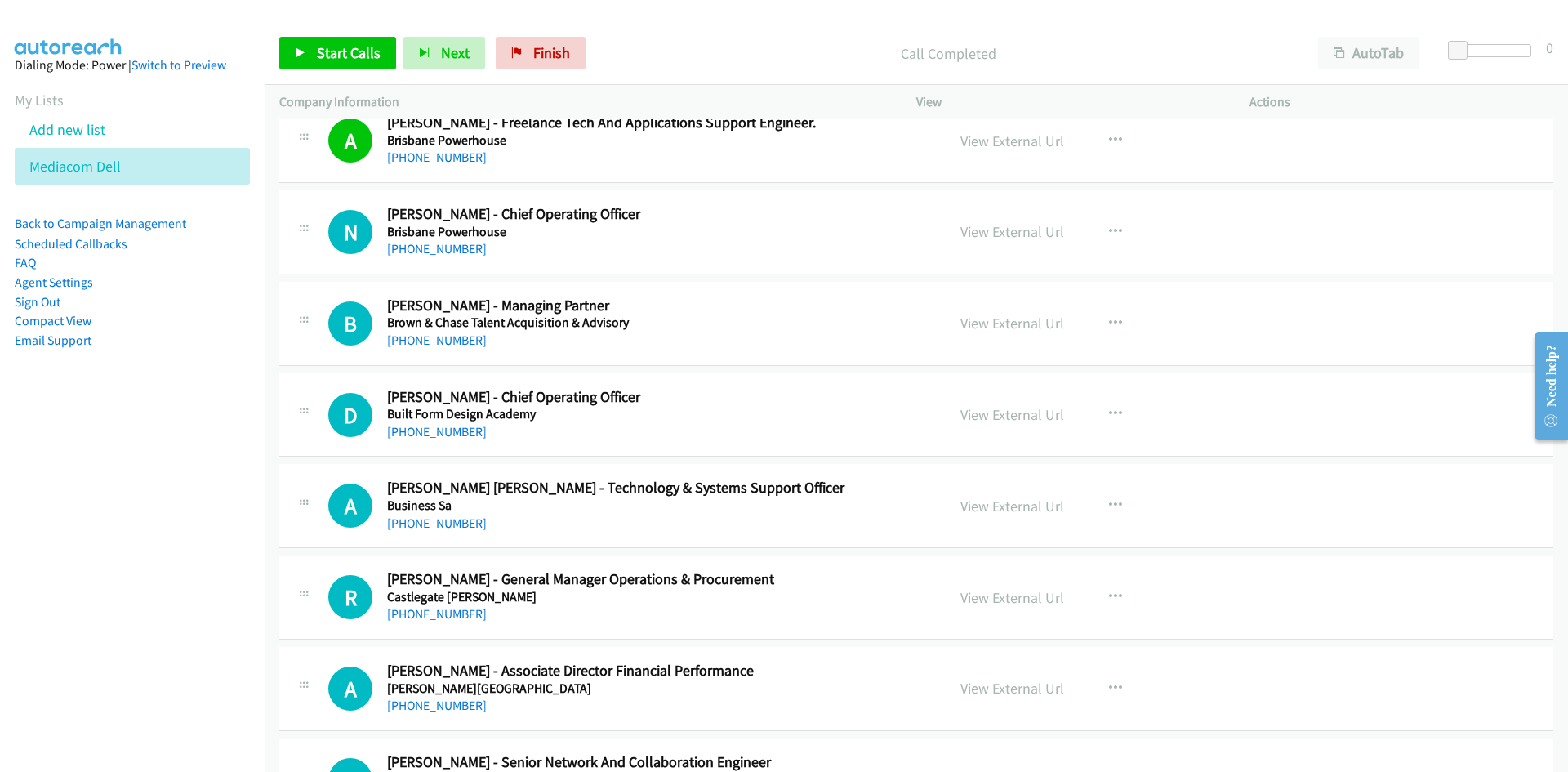
scroll to position [2205, 0]
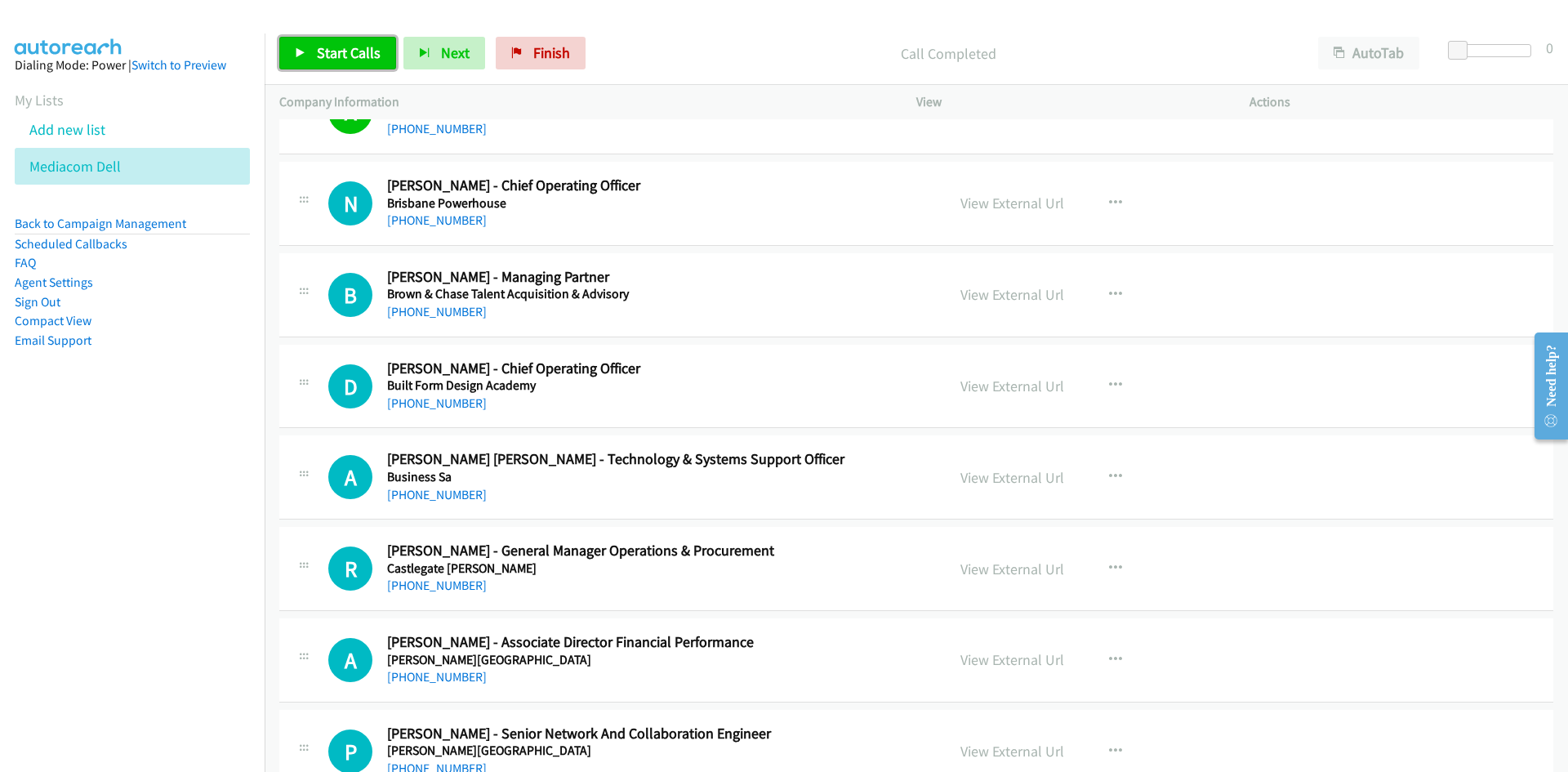
click at [315, 37] on link "Start Calls" at bounding box center [338, 53] width 116 height 32
click at [315, 40] on link "Pause" at bounding box center [324, 53] width 90 height 32
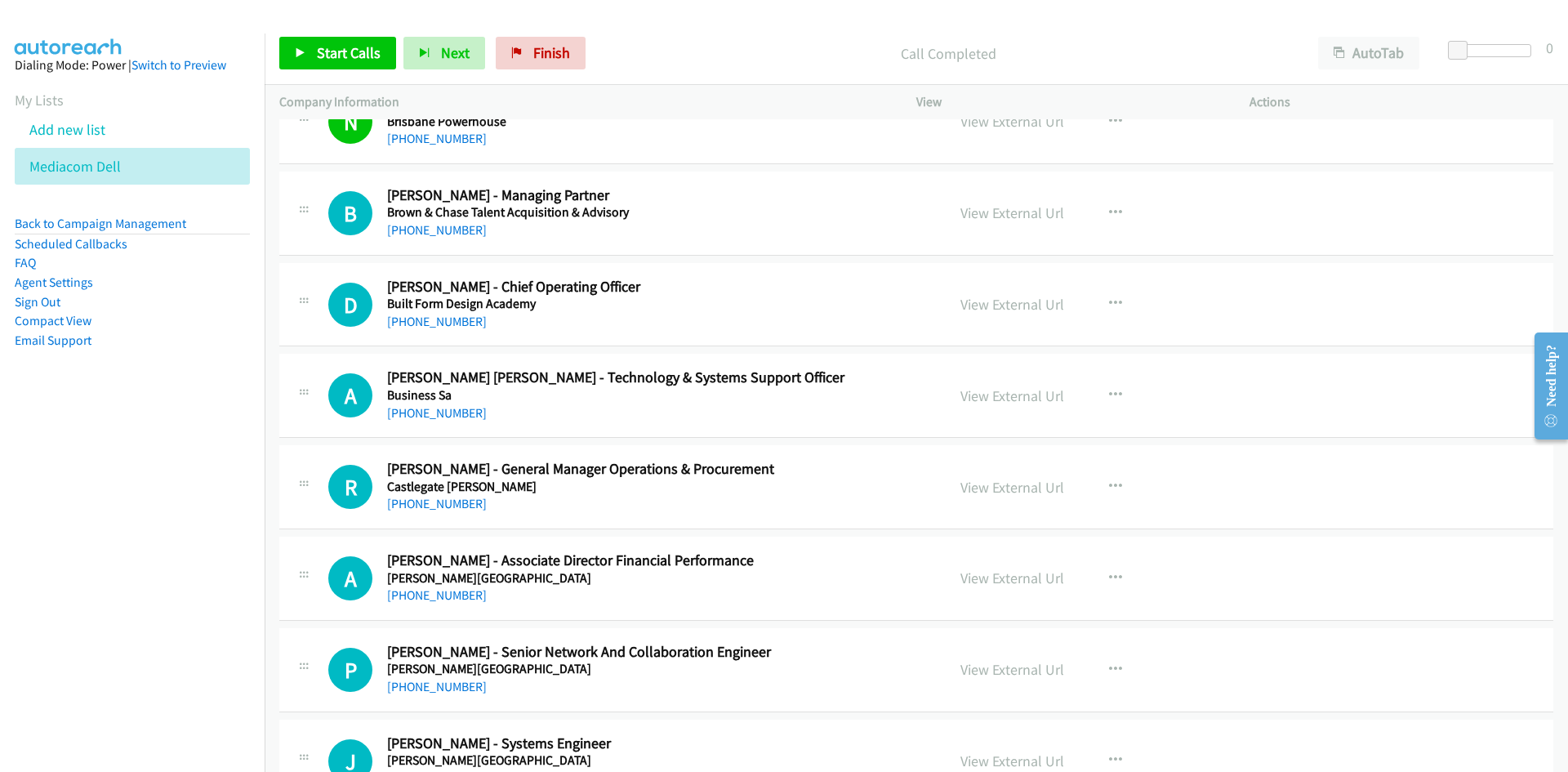
click at [314, 31] on div "Start Calls Pause Next Finish Call Completed AutoTab AutoTab 0" at bounding box center [916, 53] width 1304 height 63
click at [313, 71] on div "Start Calls Pause Next Finish Call Completed AutoTab AutoTab 0" at bounding box center [916, 53] width 1304 height 63
click at [309, 51] on link "Start Calls" at bounding box center [338, 53] width 116 height 32
click at [309, 51] on link "Pause" at bounding box center [324, 53] width 90 height 32
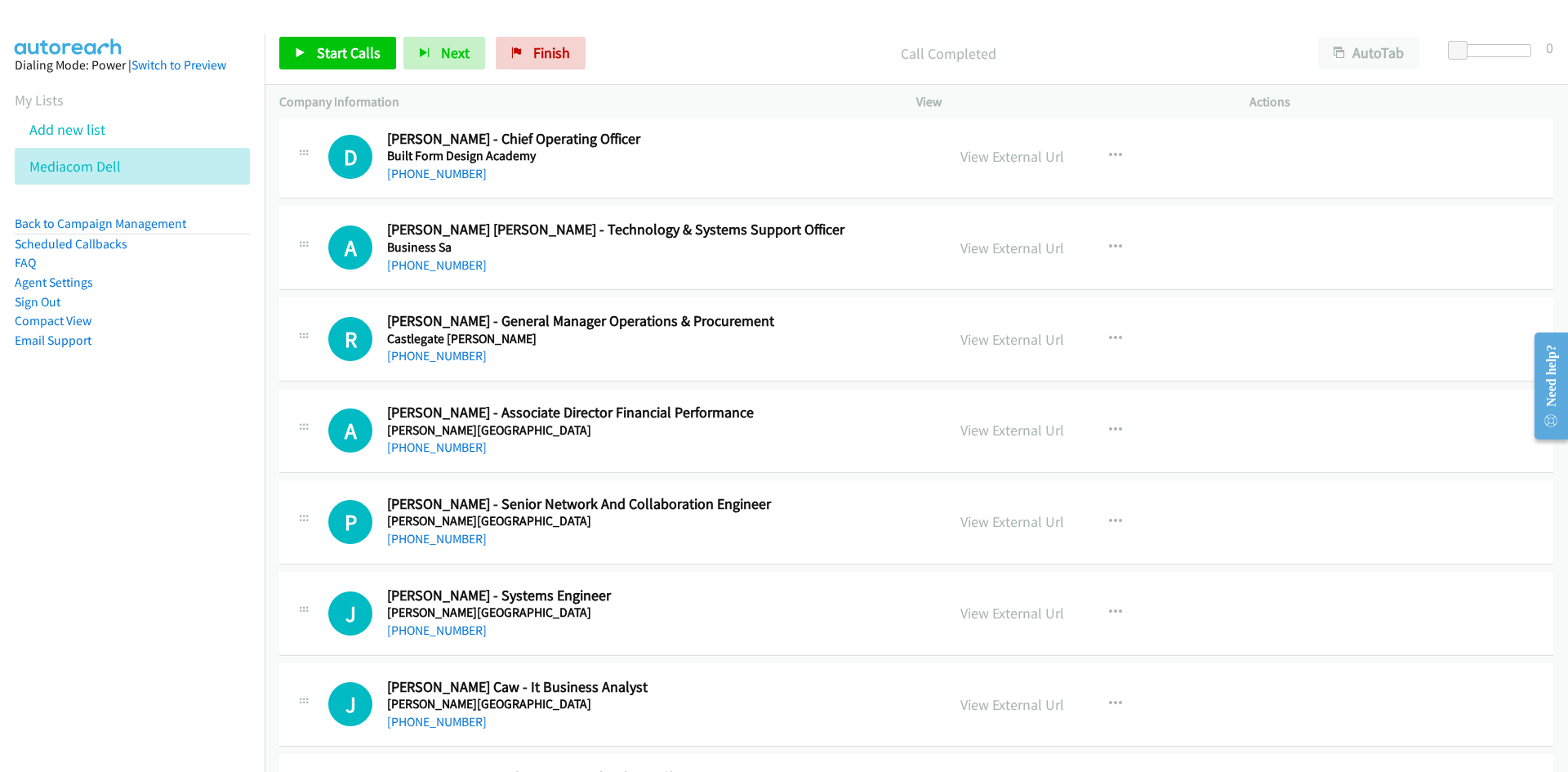
scroll to position [2450, 0]
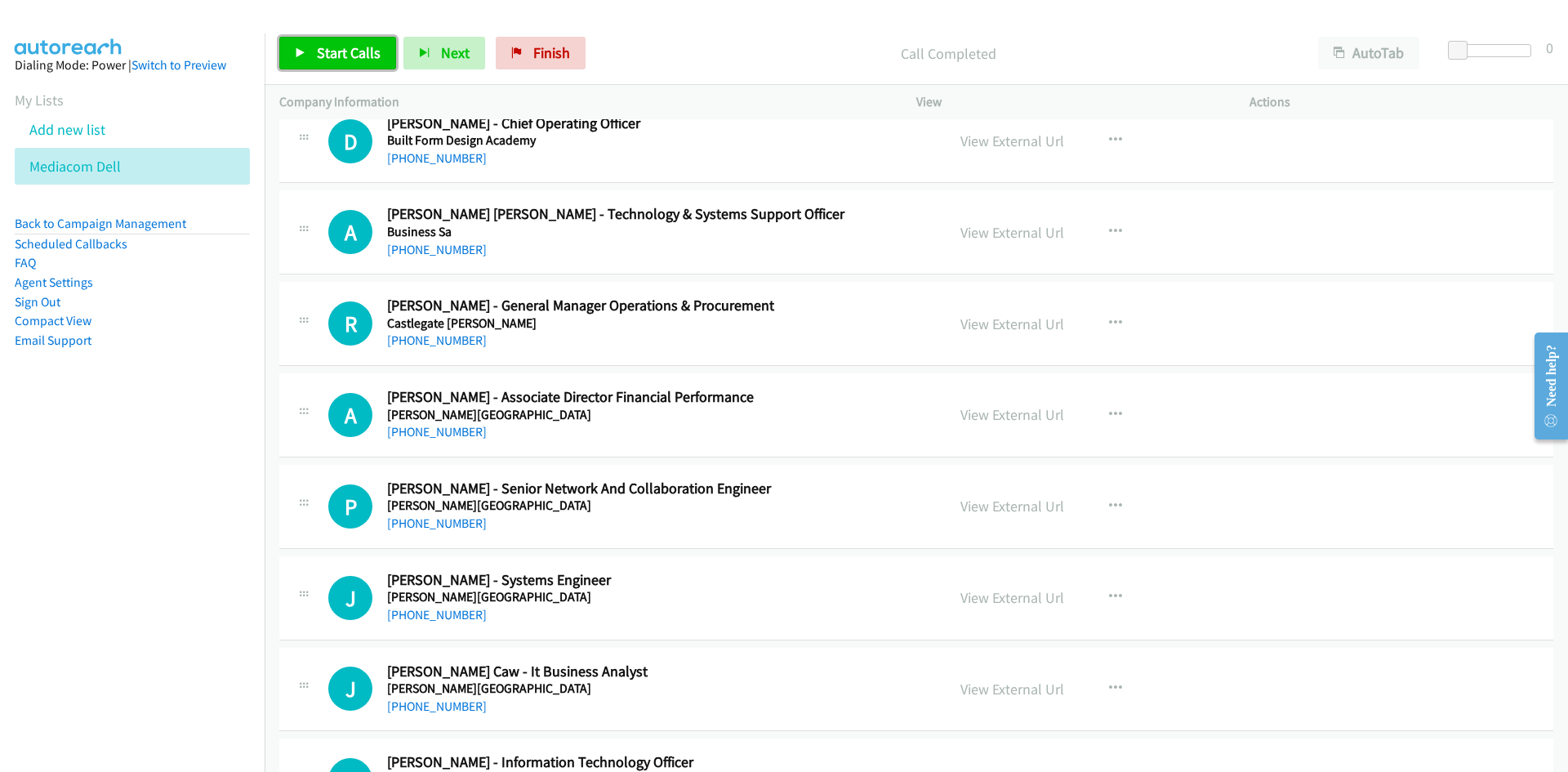
click at [387, 59] on link "Start Calls" at bounding box center [338, 53] width 116 height 32
click at [350, 65] on link "Pause" at bounding box center [324, 53] width 90 height 32
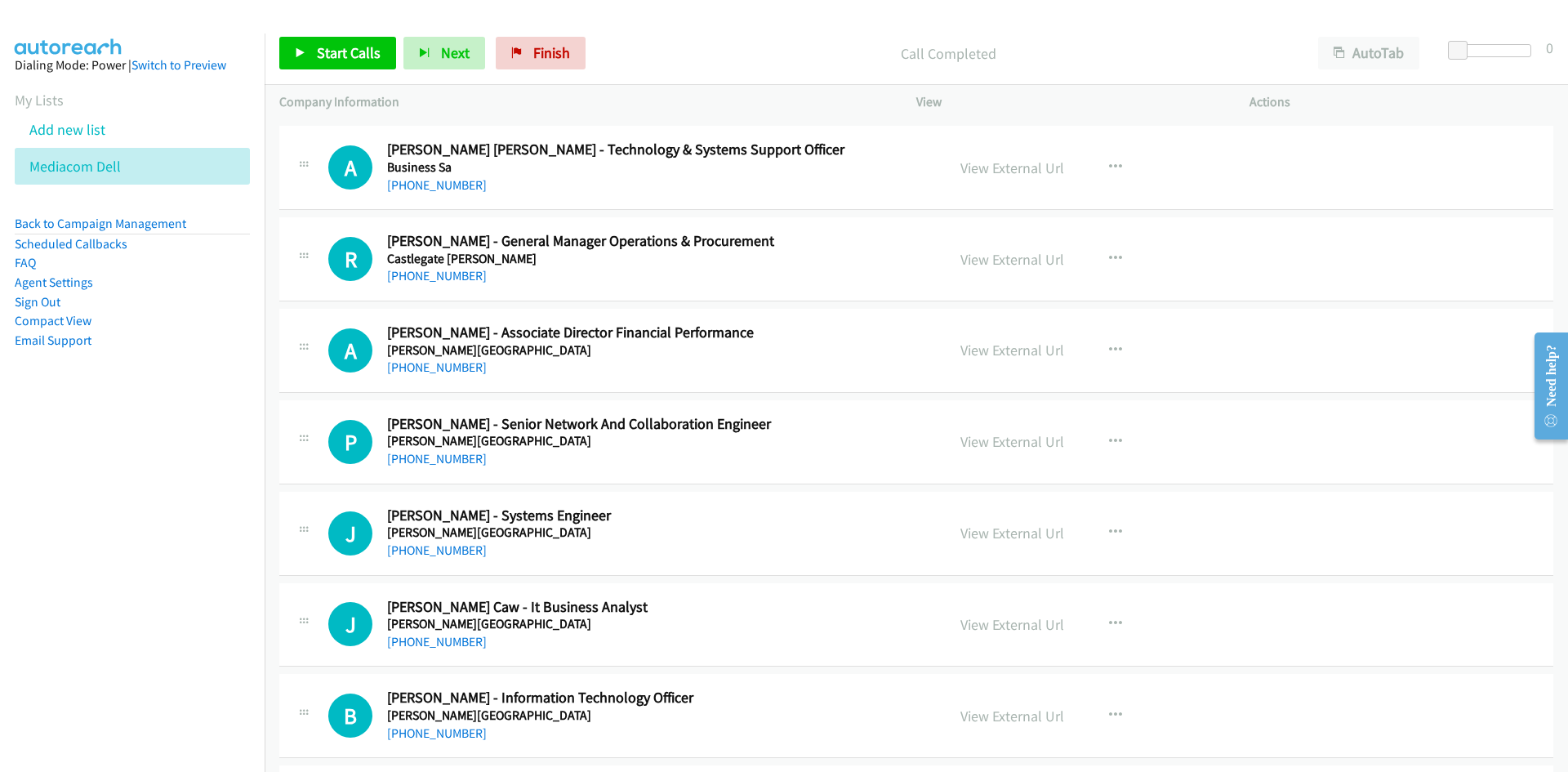
scroll to position [2532, 0]
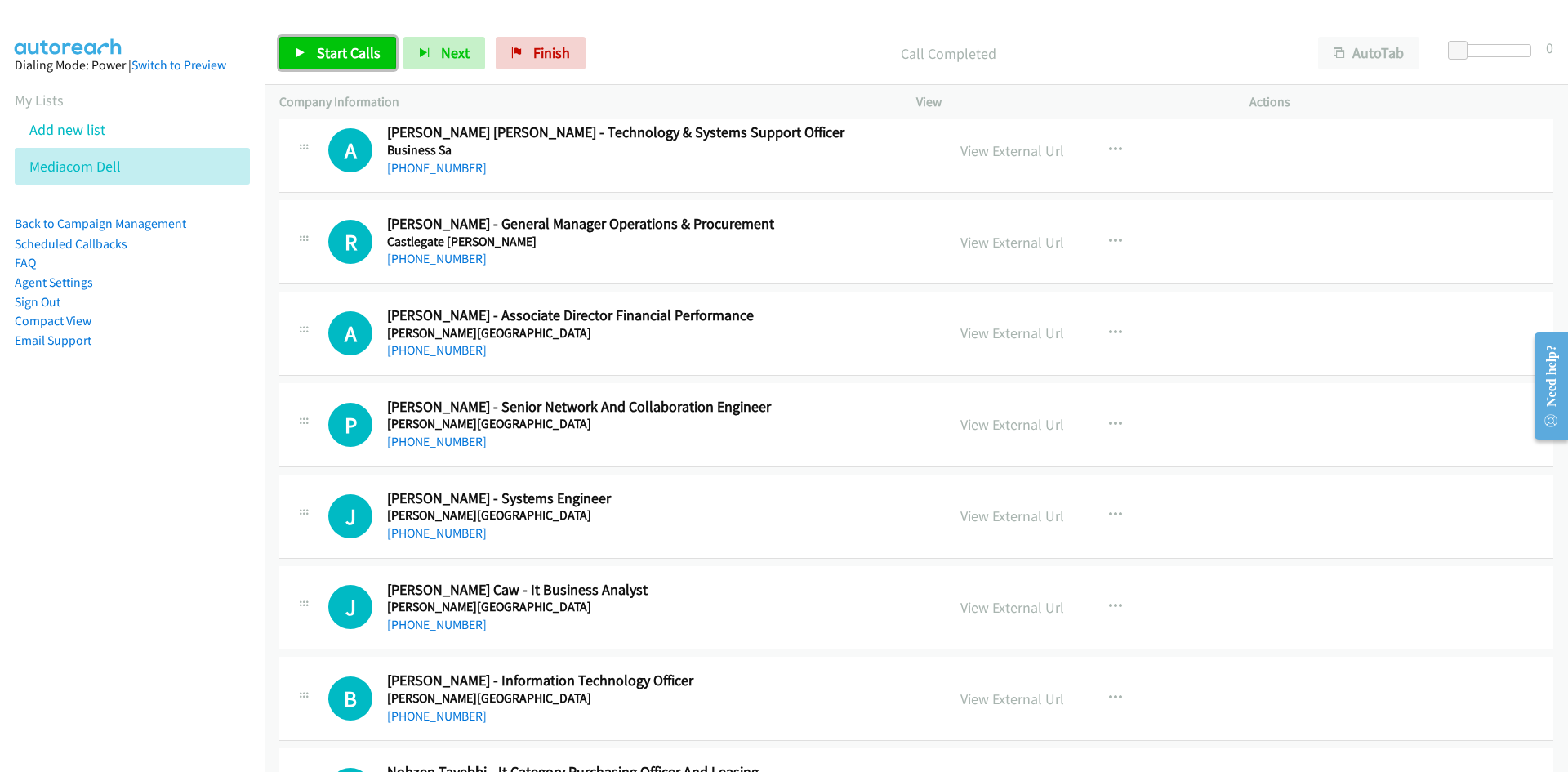
click at [294, 48] on link "Start Calls" at bounding box center [338, 53] width 116 height 32
click at [303, 46] on link "Pause" at bounding box center [324, 53] width 90 height 32
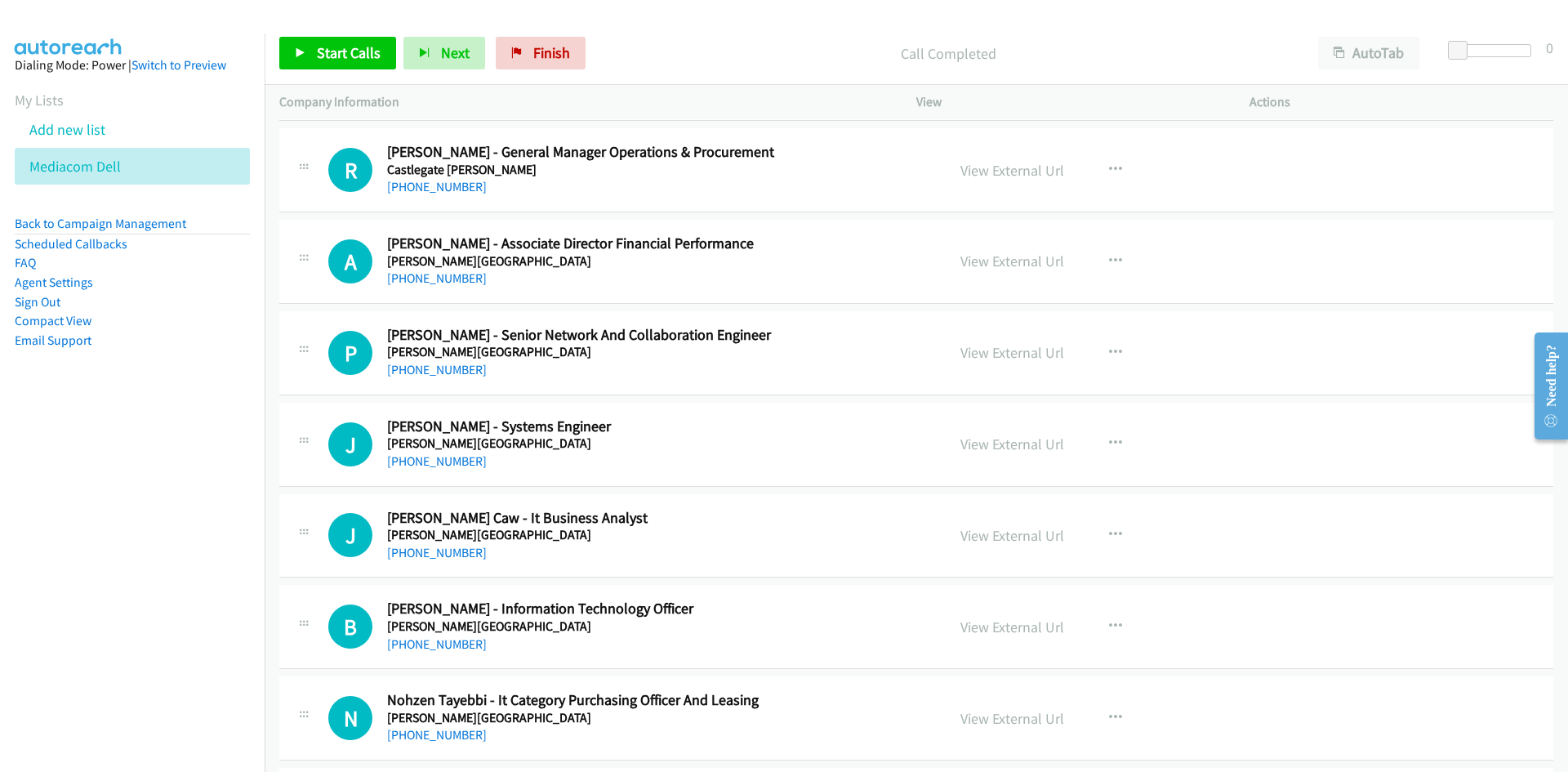
scroll to position [2613, 0]
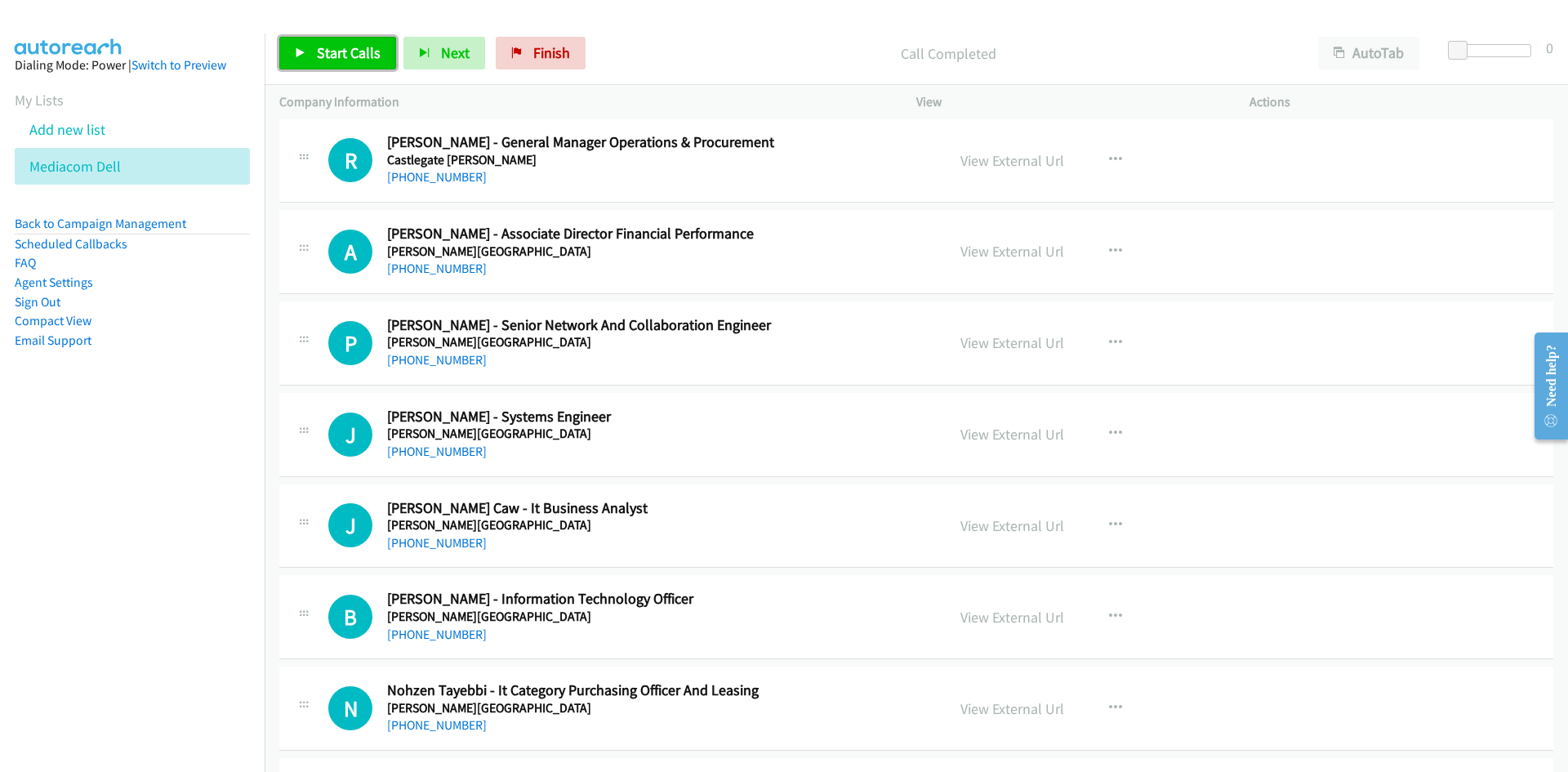
click at [313, 49] on link "Start Calls" at bounding box center [338, 53] width 116 height 32
click at [313, 49] on link "Pause" at bounding box center [324, 53] width 90 height 32
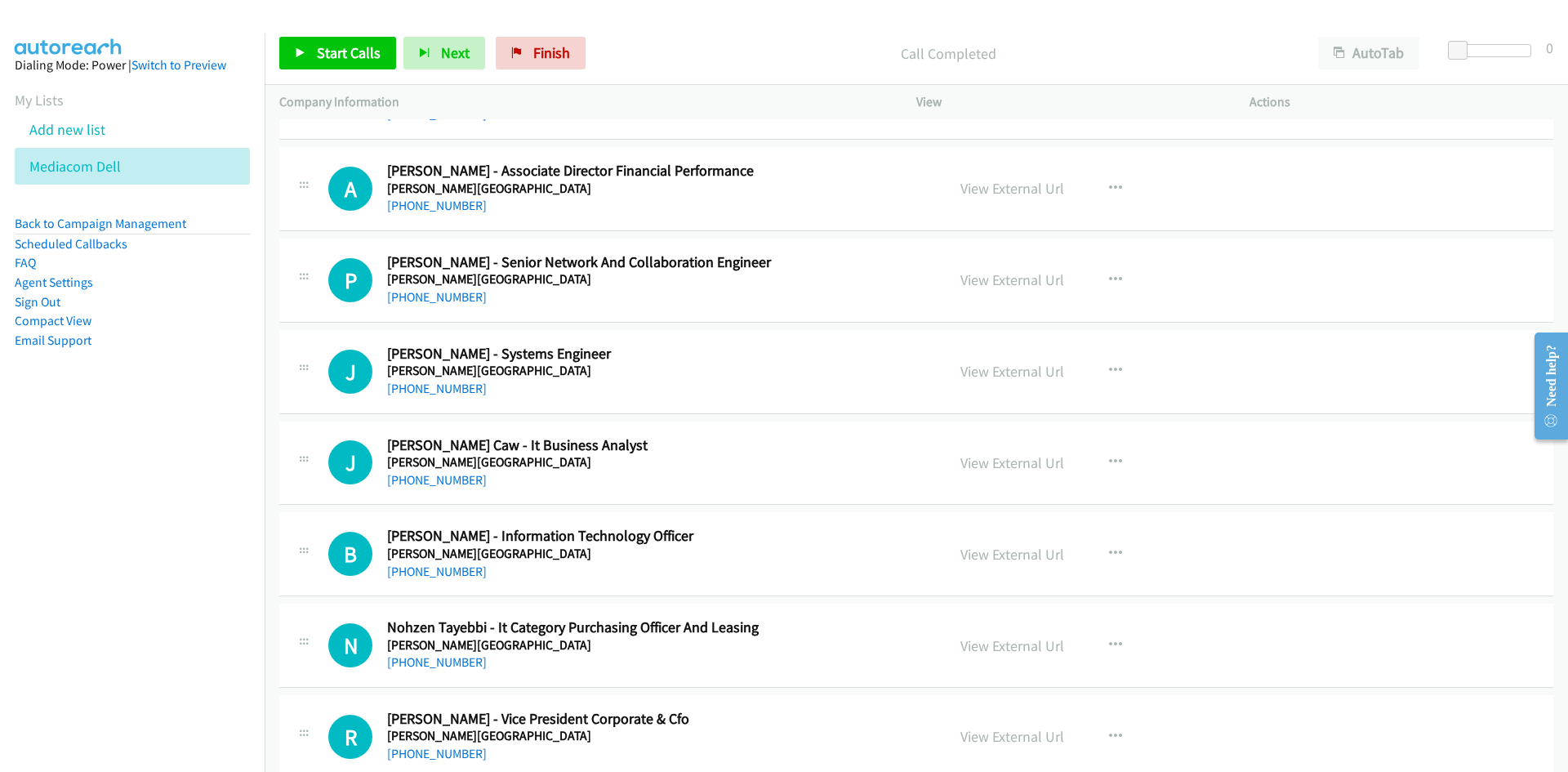
scroll to position [2695, 0]
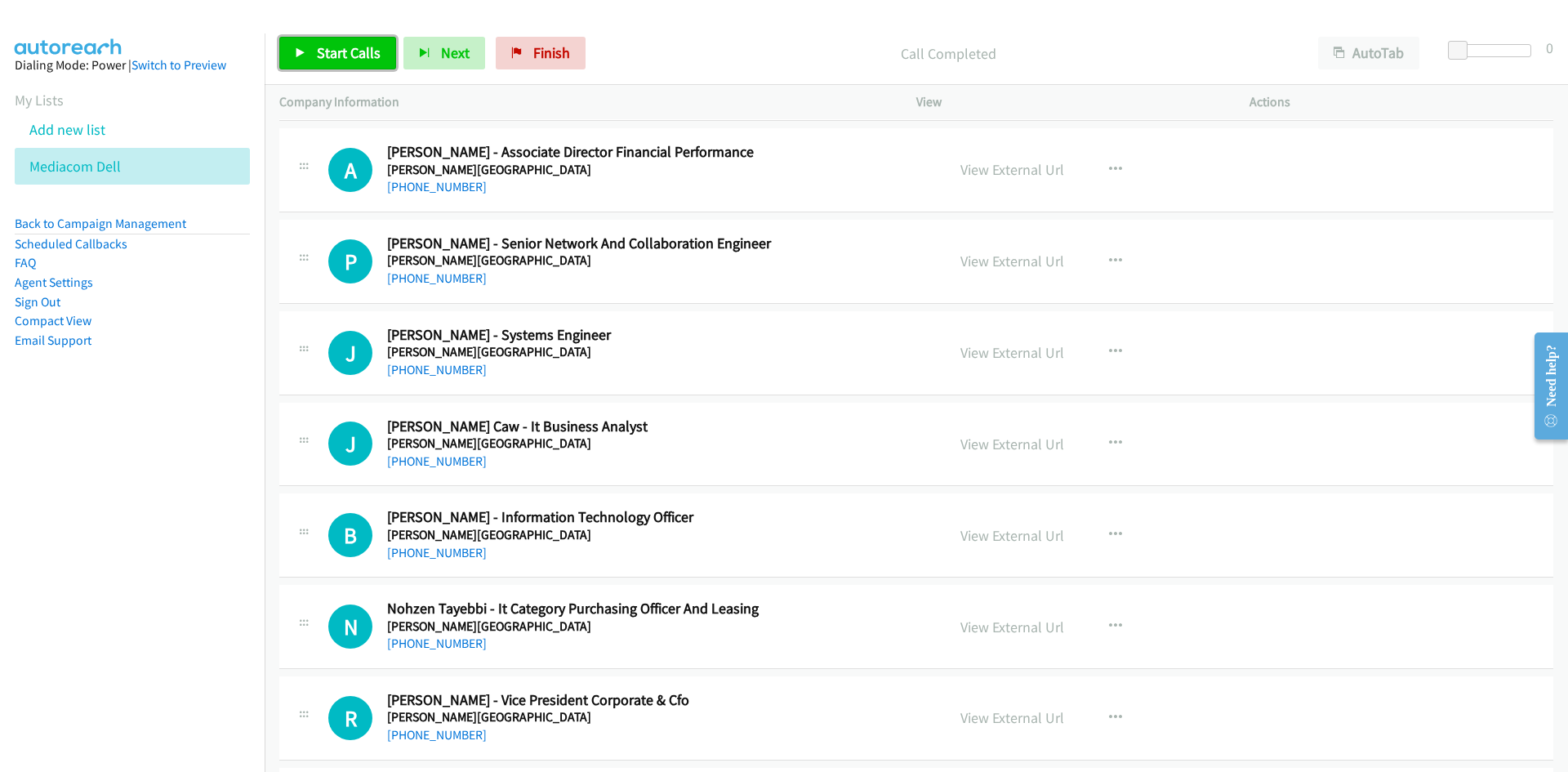
click at [341, 53] on span "Start Calls" at bounding box center [348, 52] width 64 height 19
click at [341, 53] on span "Pause" at bounding box center [335, 52] width 37 height 19
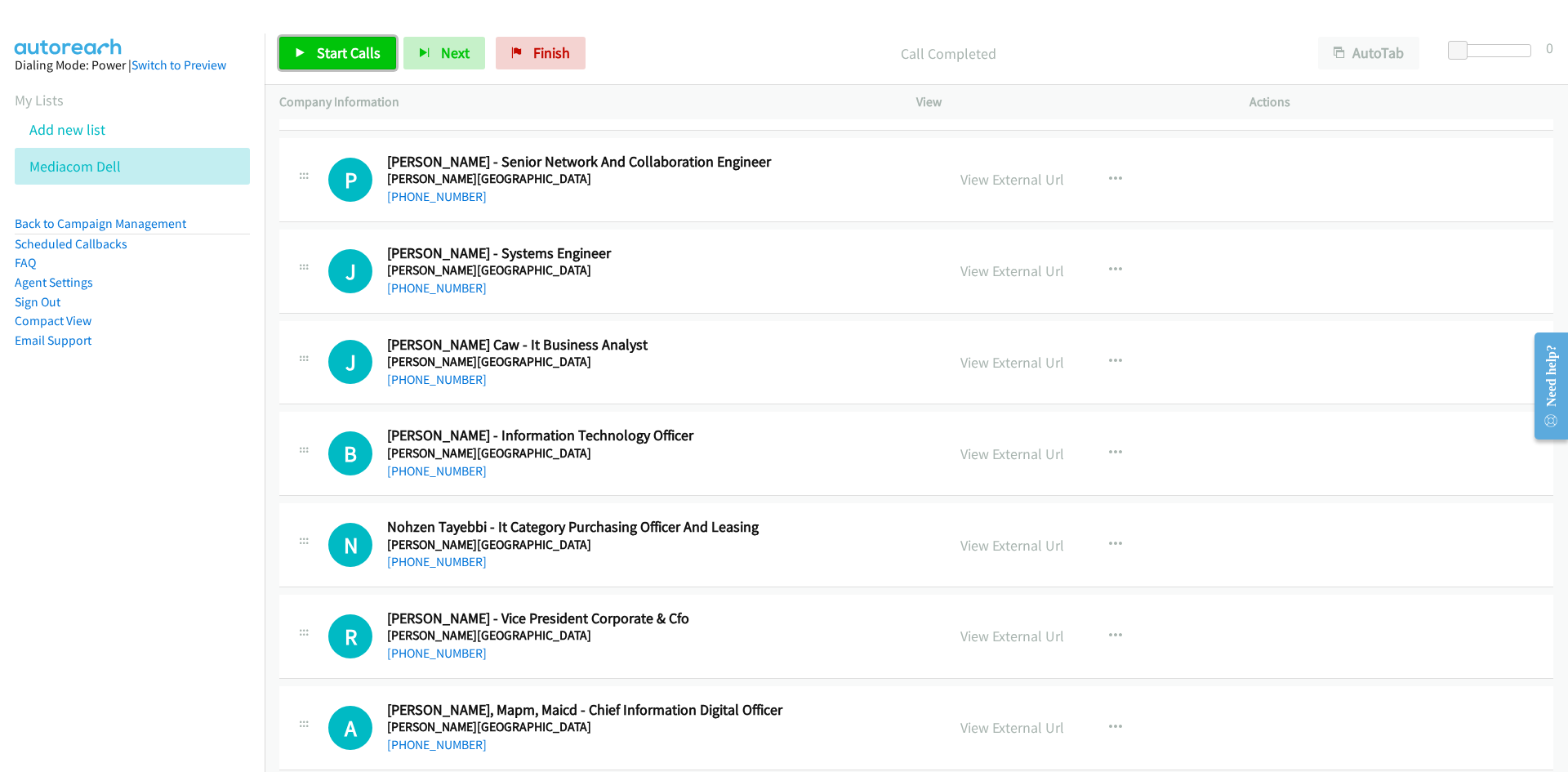
click at [364, 37] on link "Start Calls" at bounding box center [338, 53] width 116 height 32
click at [364, 37] on link "Pause" at bounding box center [324, 53] width 90 height 32
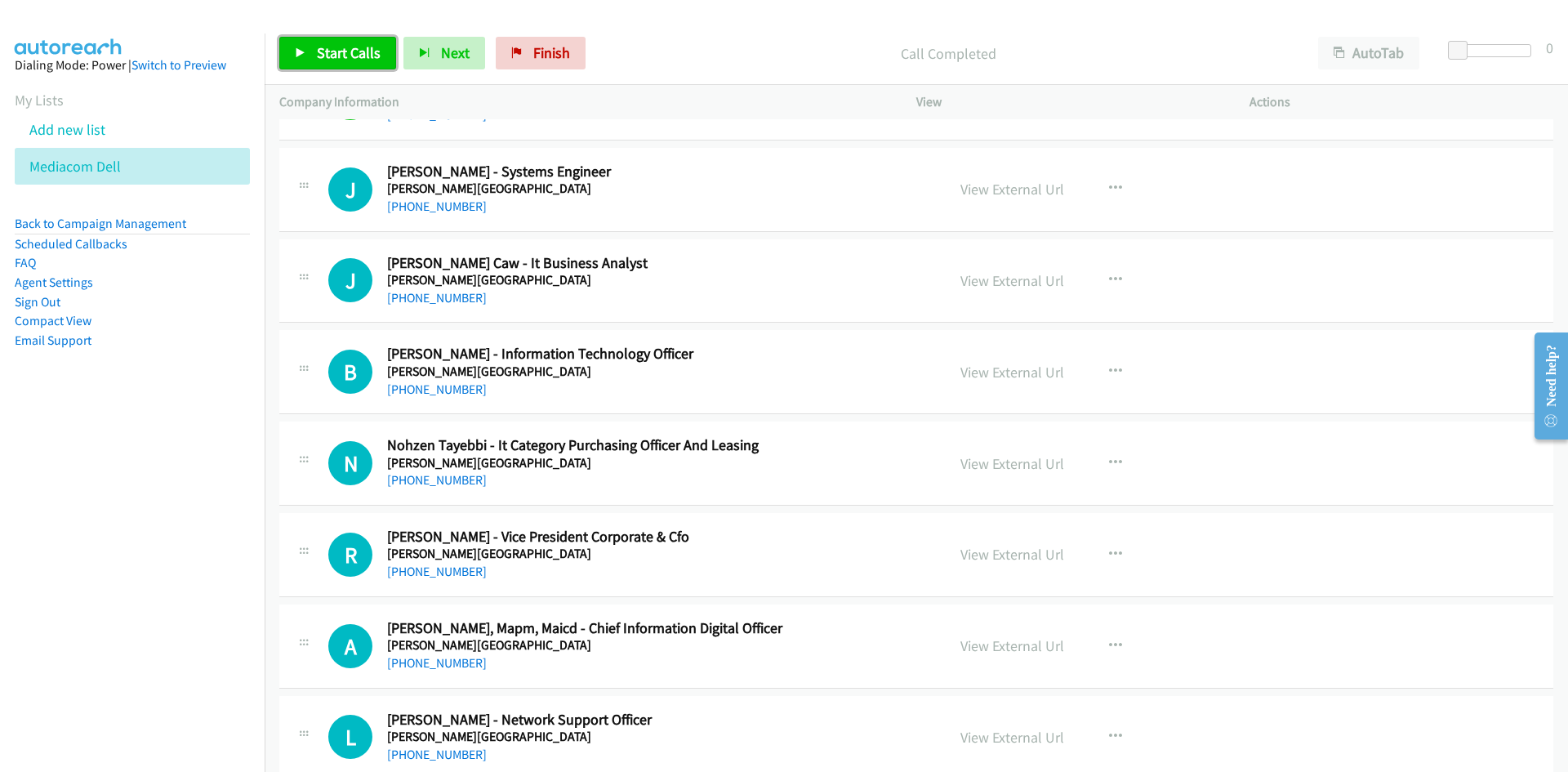
click at [389, 45] on link "Start Calls" at bounding box center [338, 53] width 116 height 32
click at [361, 65] on link "Pause" at bounding box center [324, 53] width 90 height 32
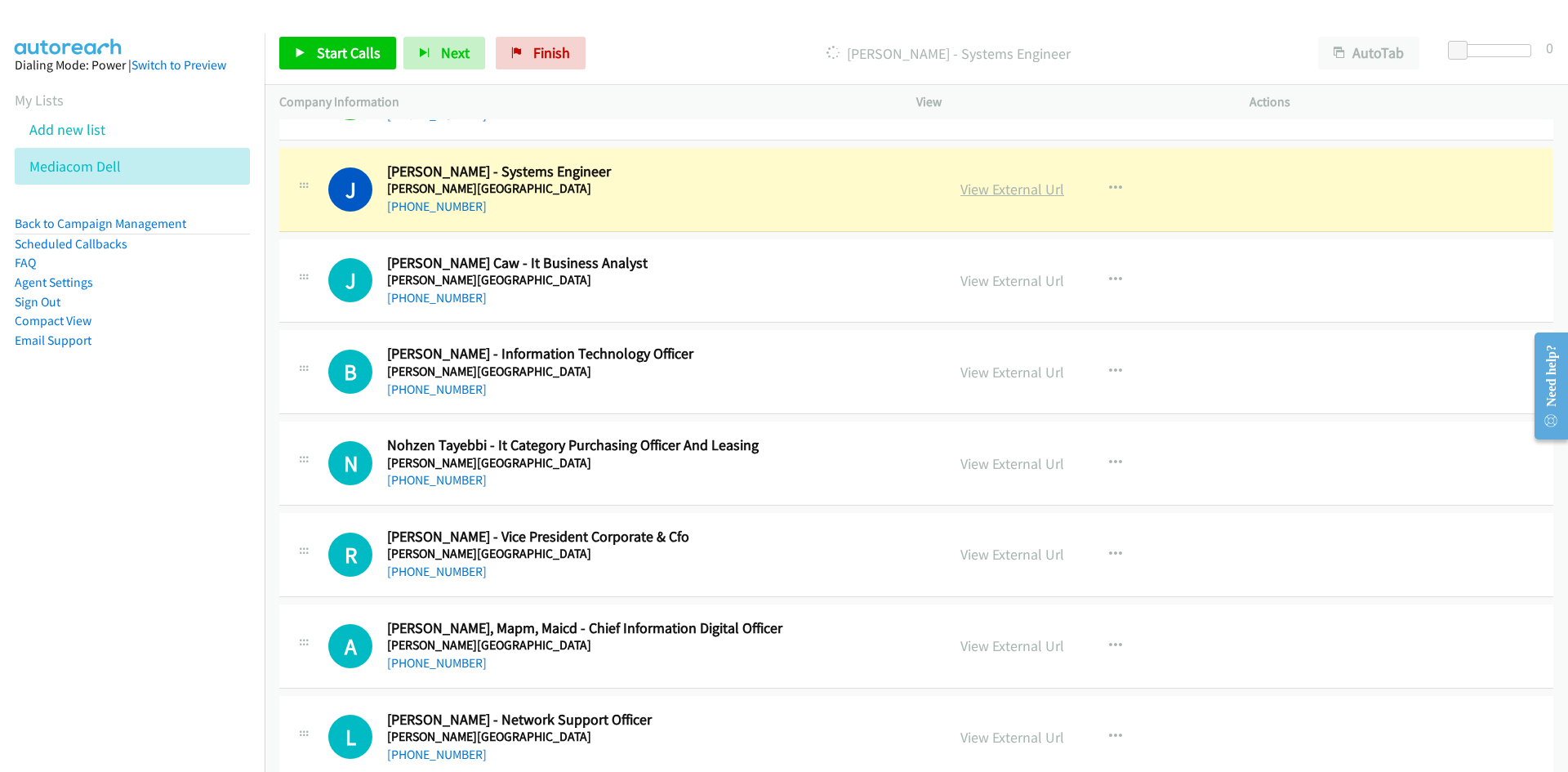
click at [1034, 194] on link "View External Url" at bounding box center [1012, 189] width 104 height 19
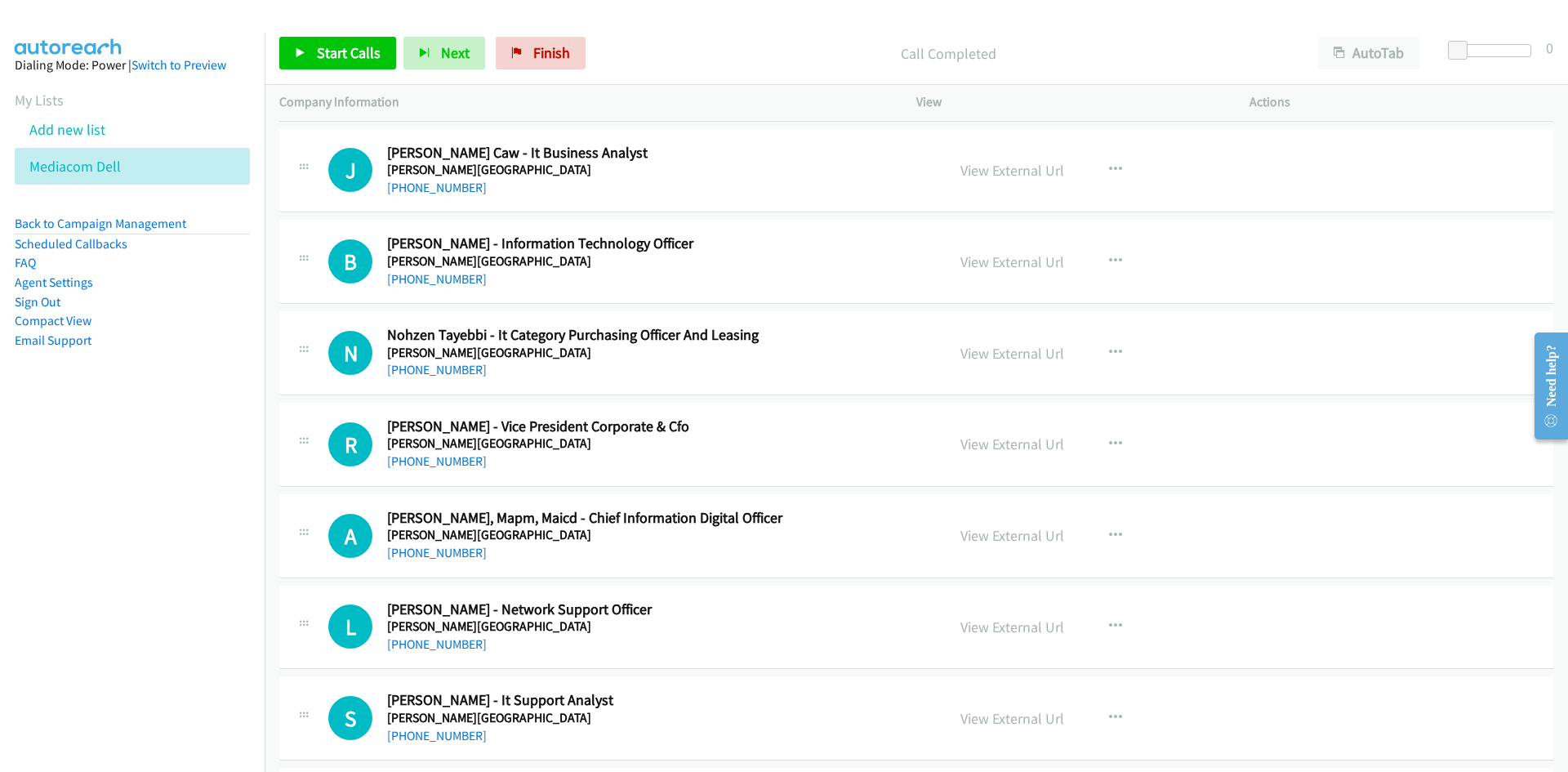
scroll to position [2940, 0]
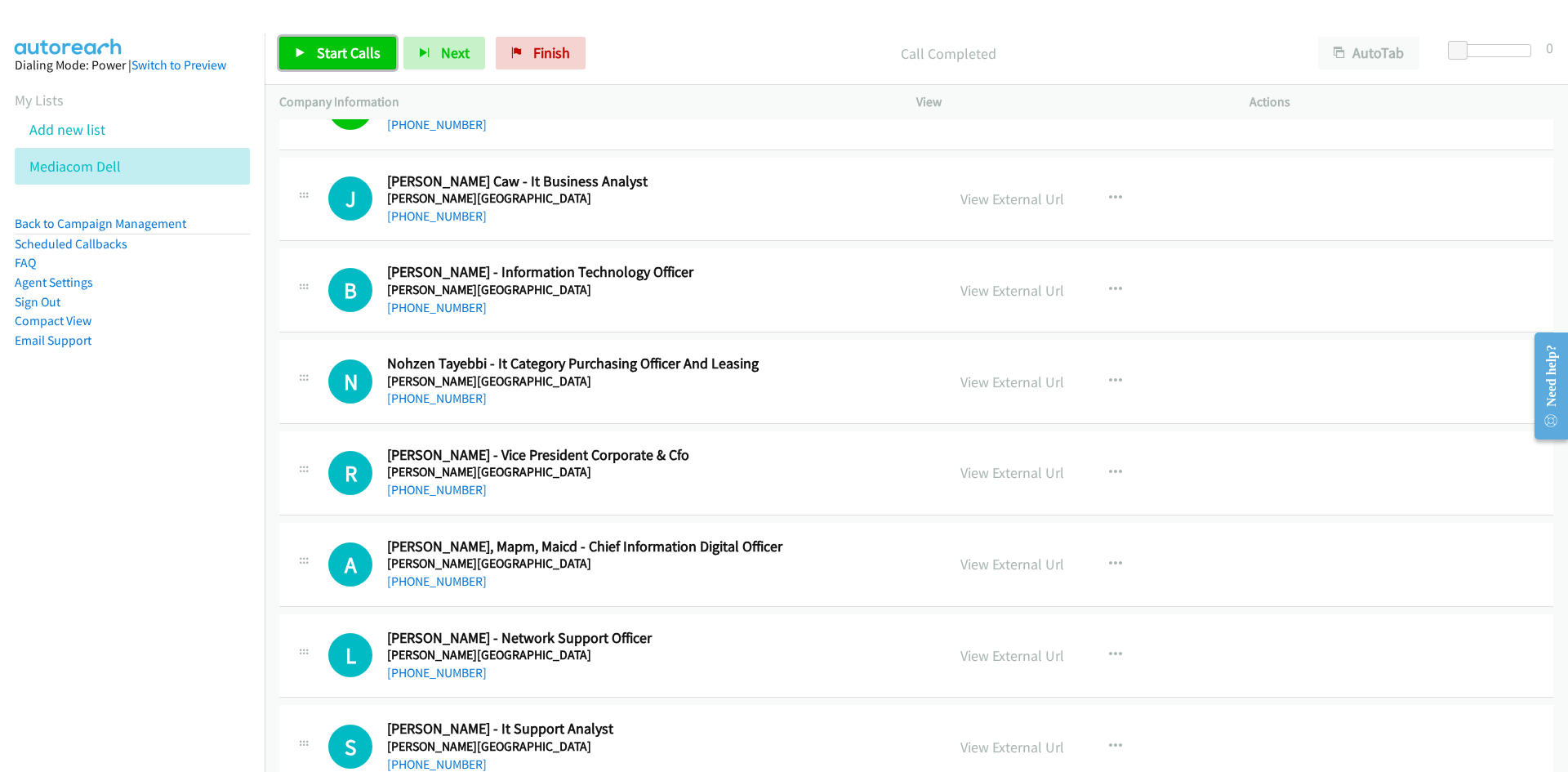
click at [359, 57] on span "Start Calls" at bounding box center [348, 52] width 64 height 19
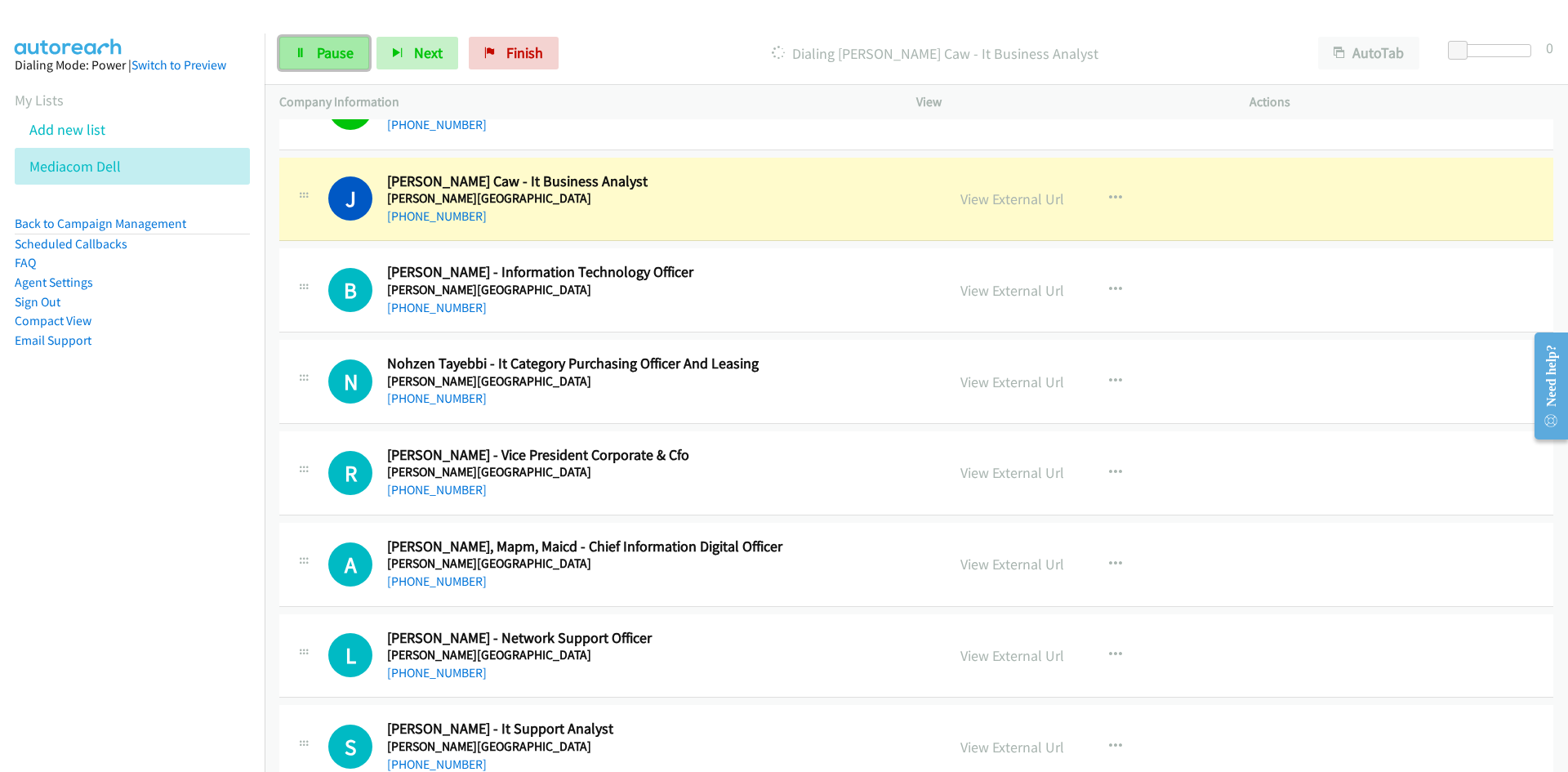
click at [359, 56] on link "Pause" at bounding box center [324, 53] width 90 height 32
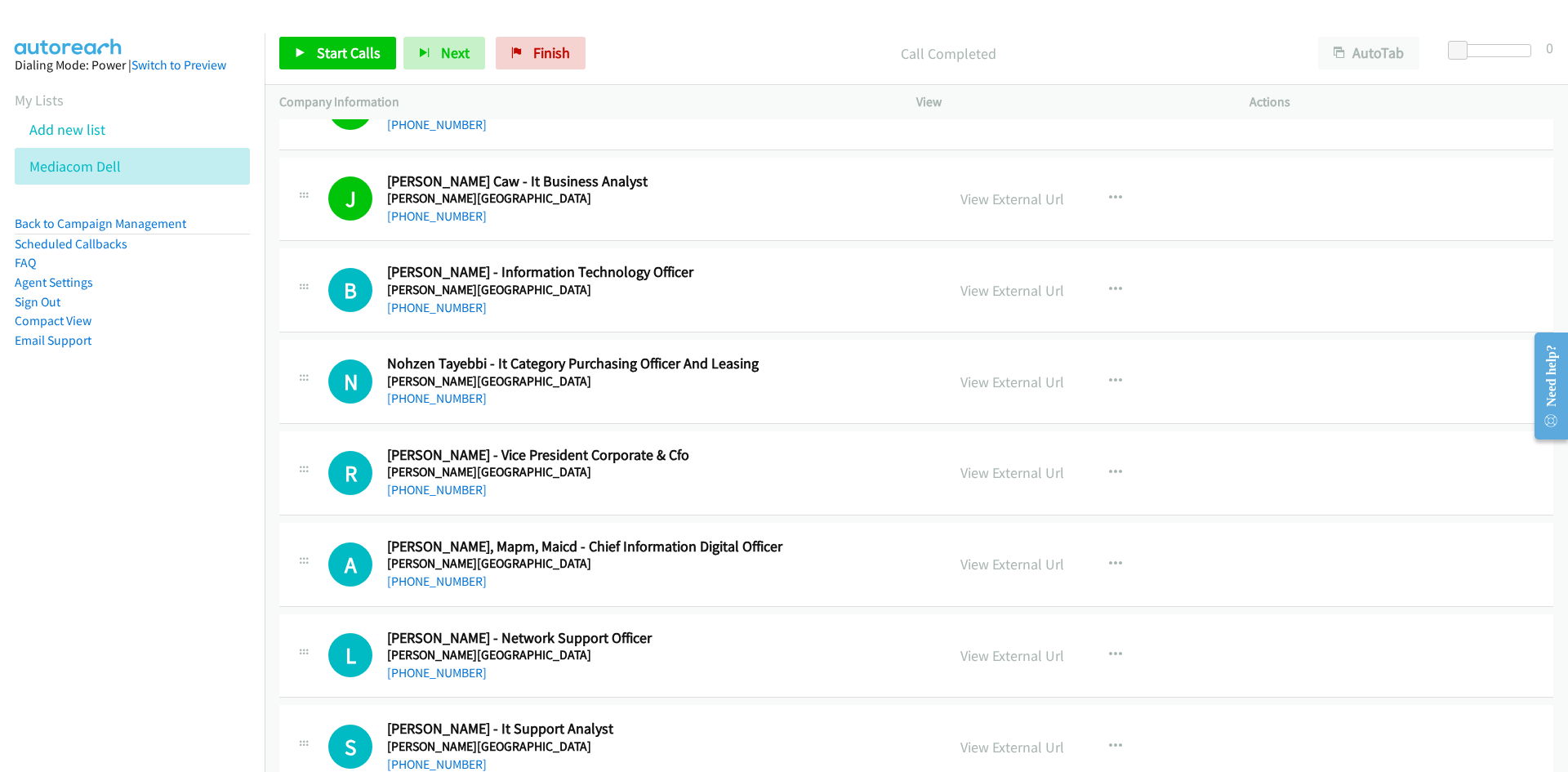
scroll to position [3021, 0]
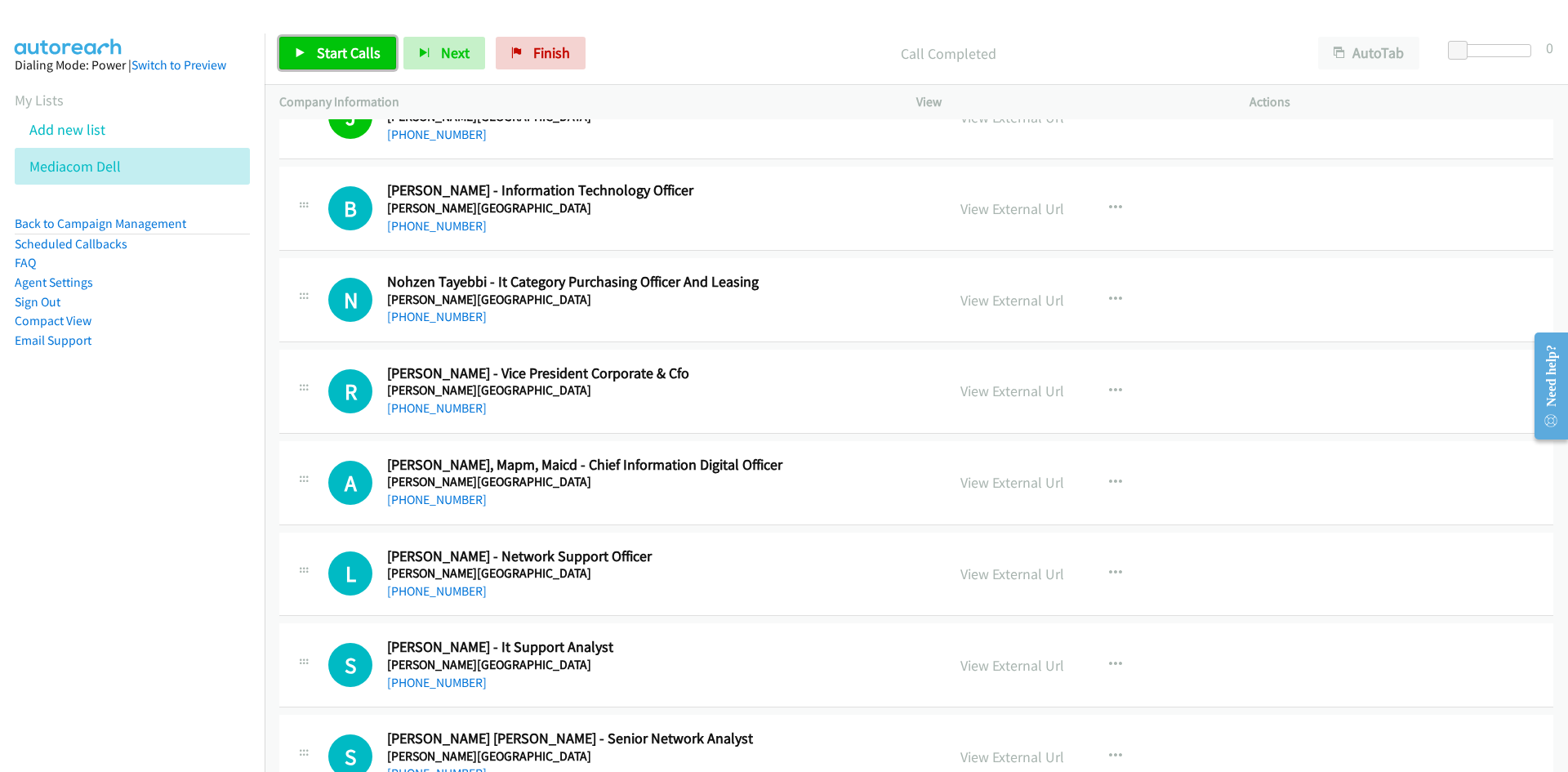
click at [348, 59] on span "Start Calls" at bounding box center [348, 52] width 64 height 19
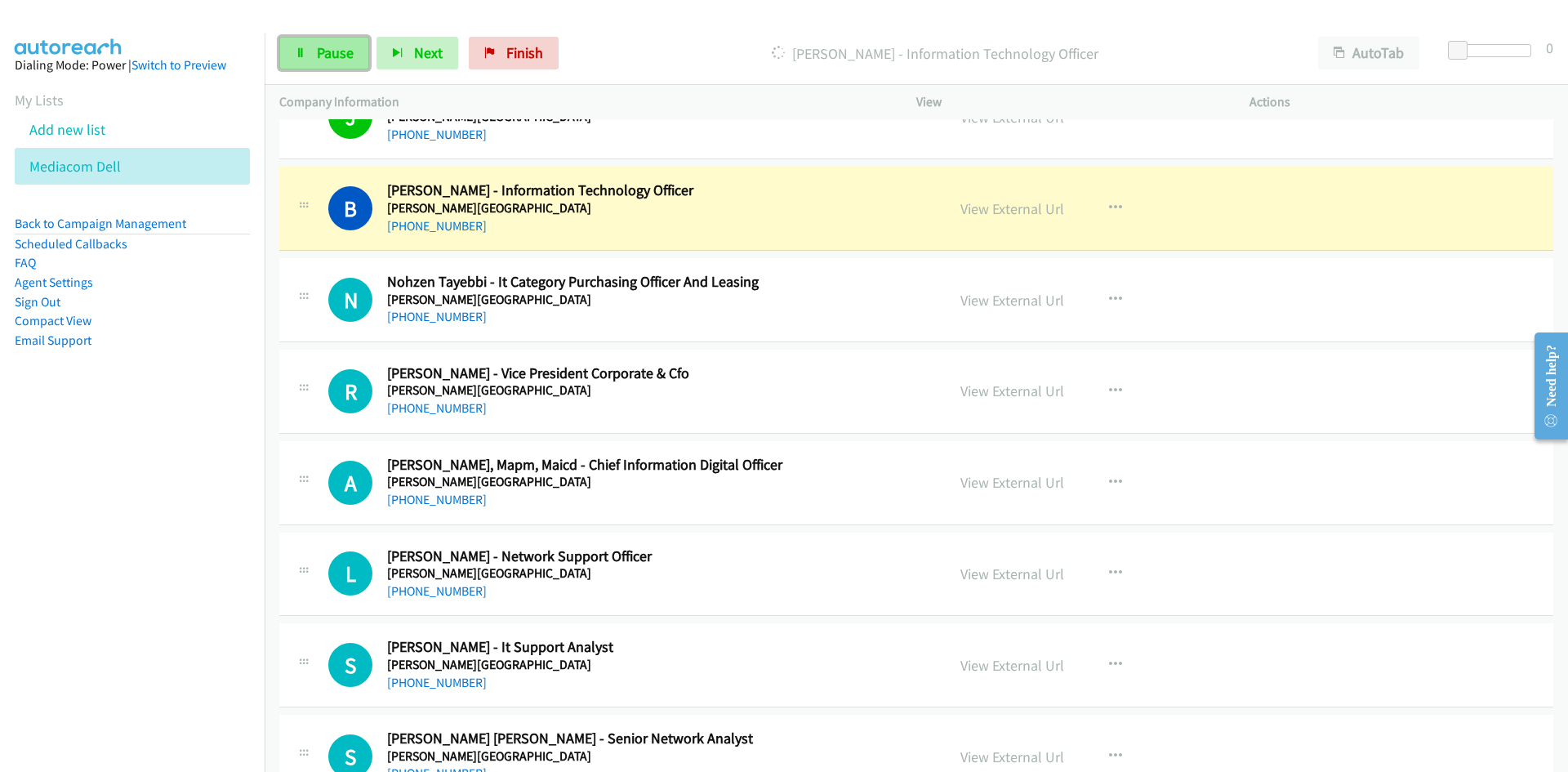
click at [348, 59] on span "Pause" at bounding box center [335, 52] width 37 height 19
click at [1008, 211] on link "View External Url" at bounding box center [1012, 209] width 104 height 19
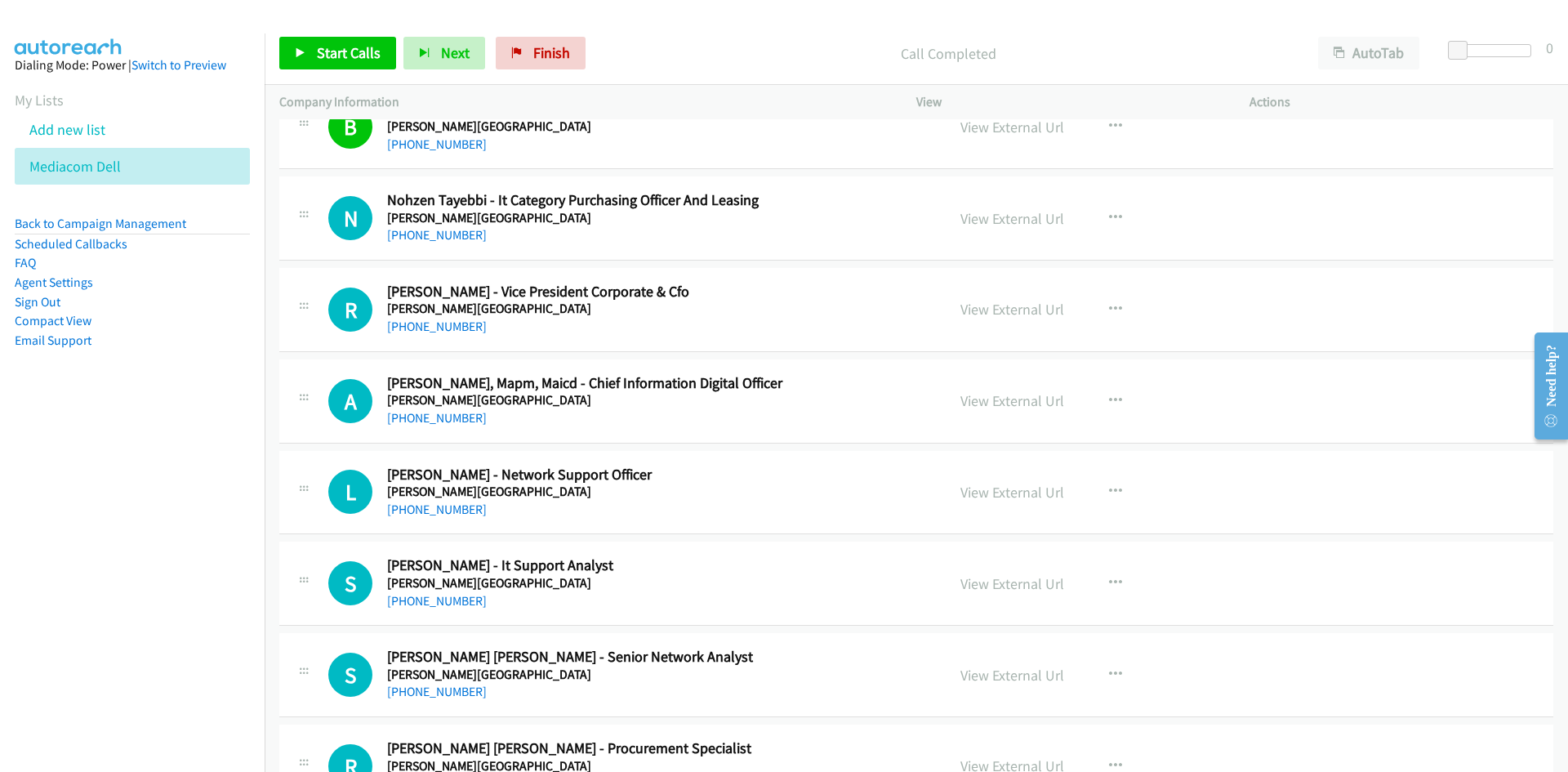
scroll to position [3185, 0]
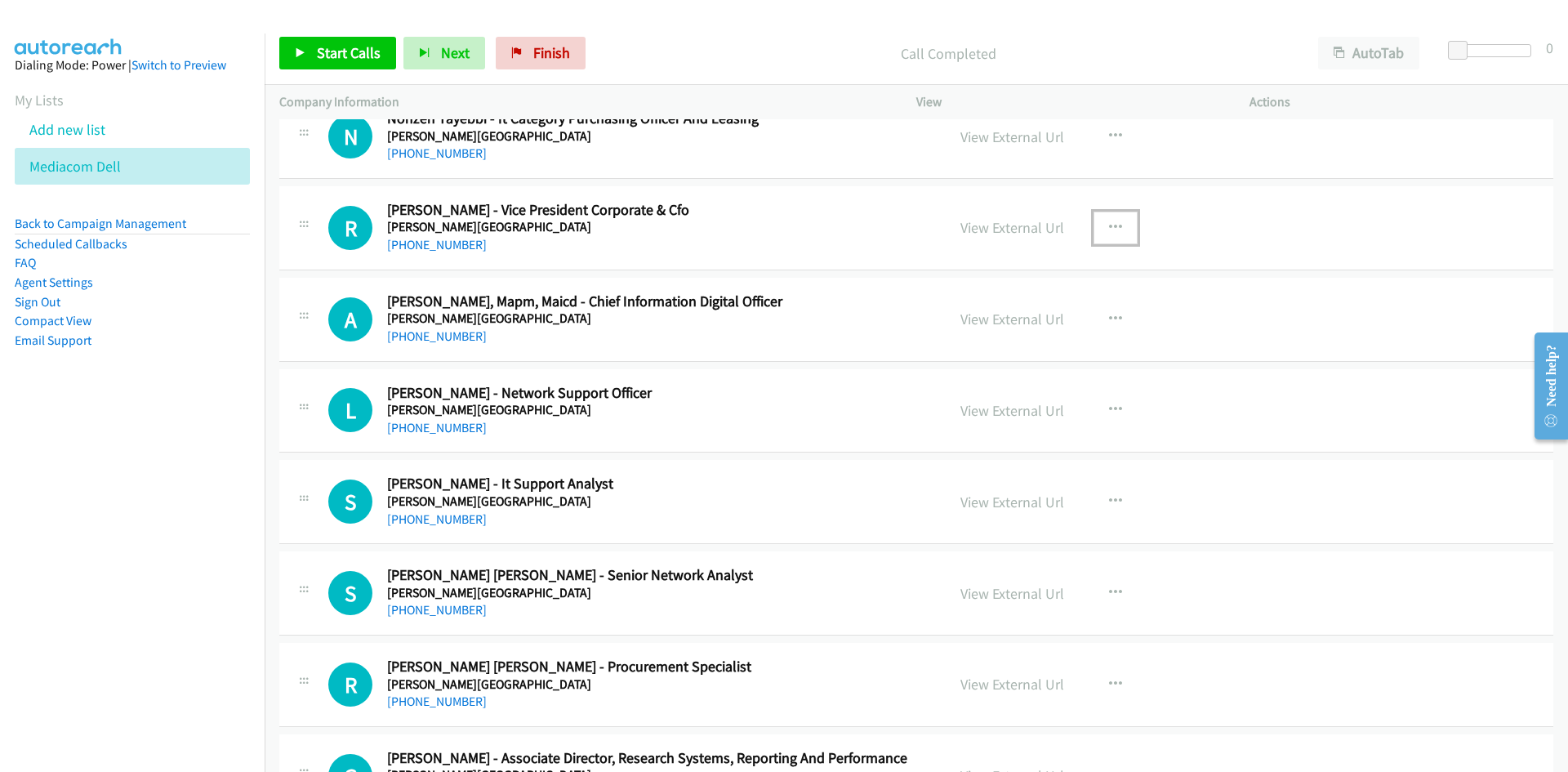
click at [1101, 217] on button "button" at bounding box center [1116, 228] width 44 height 32
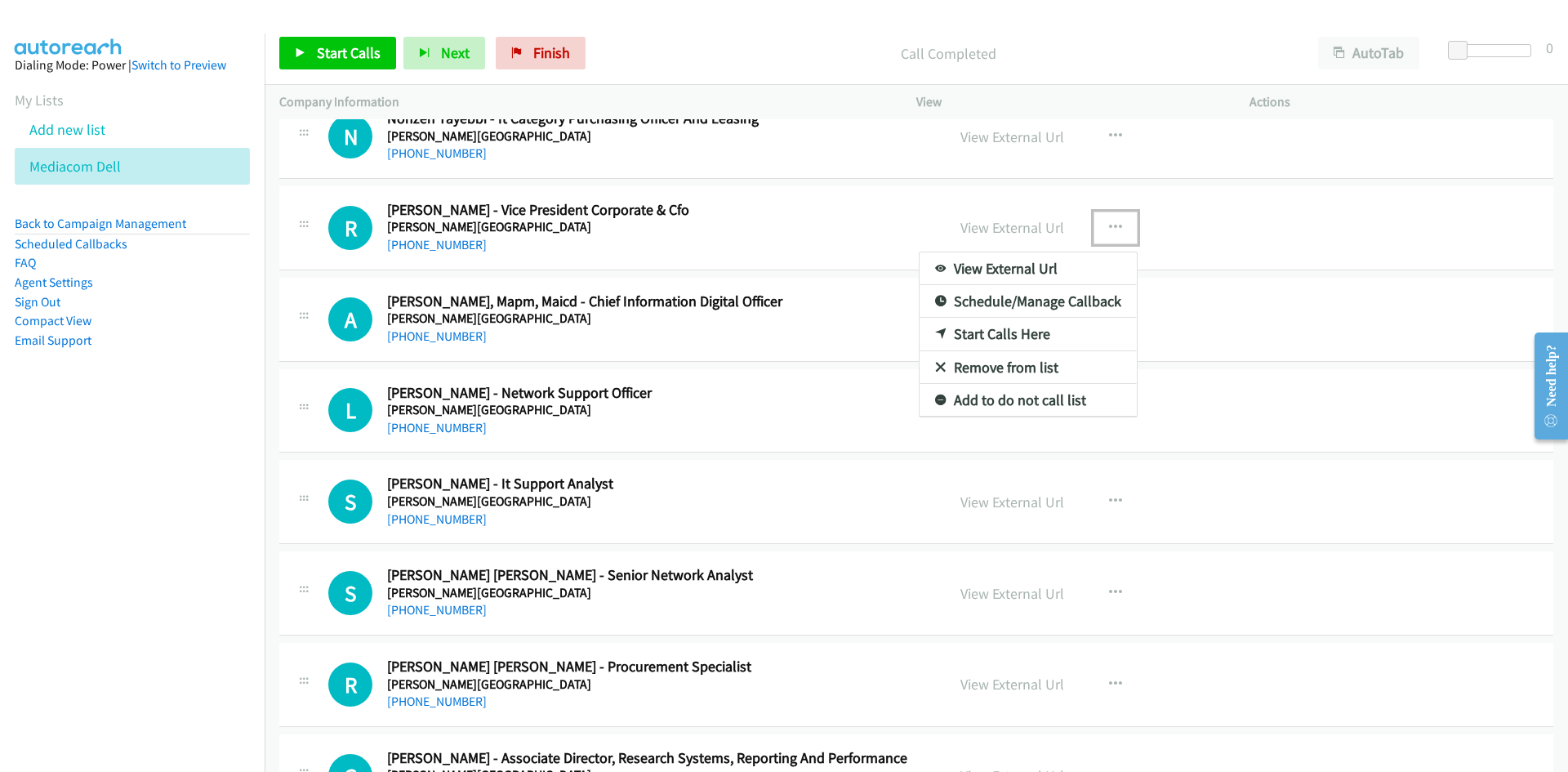
click at [930, 325] on link "Start Calls Here" at bounding box center [1029, 334] width 218 height 32
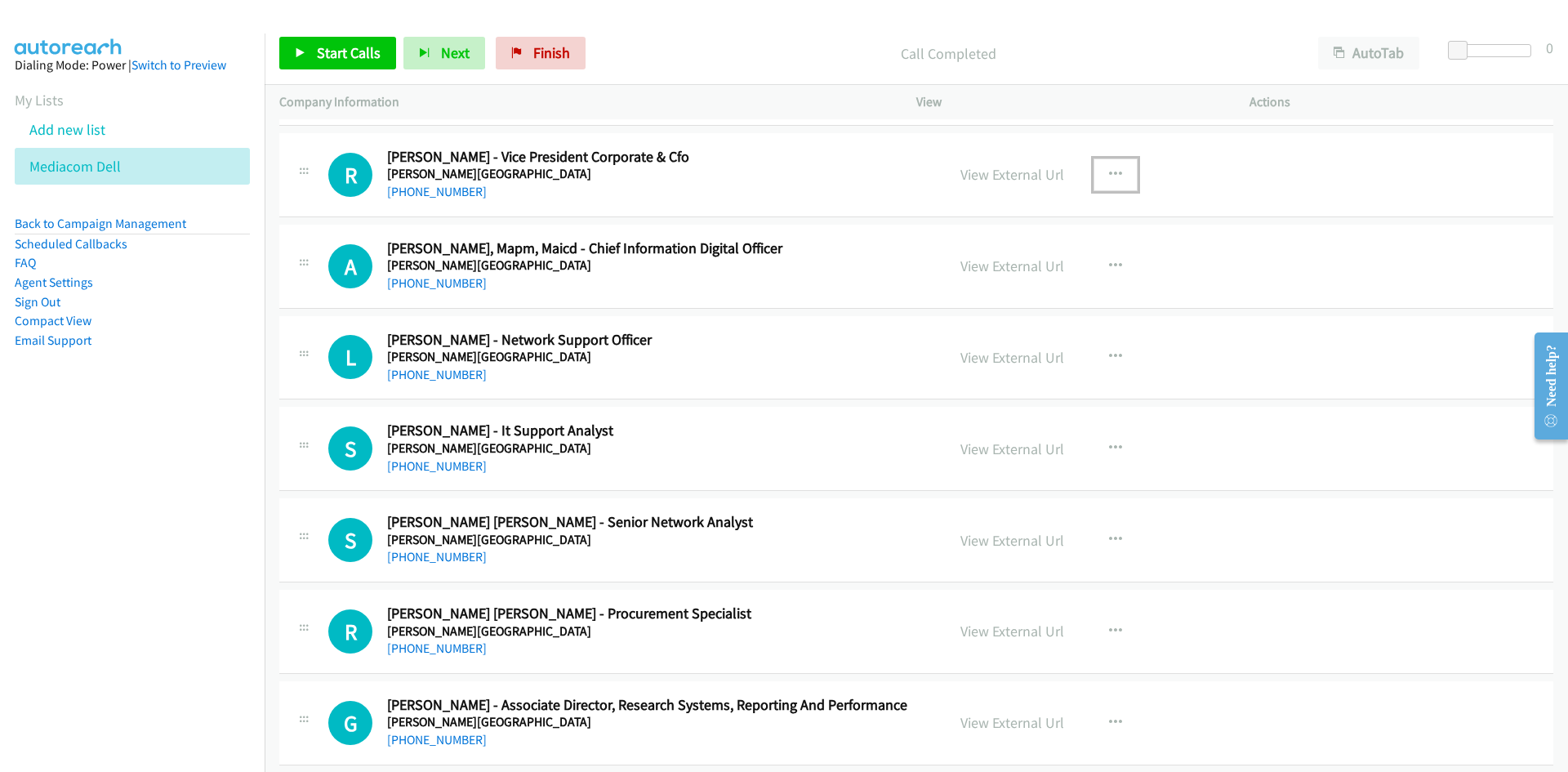
scroll to position [3266, 0]
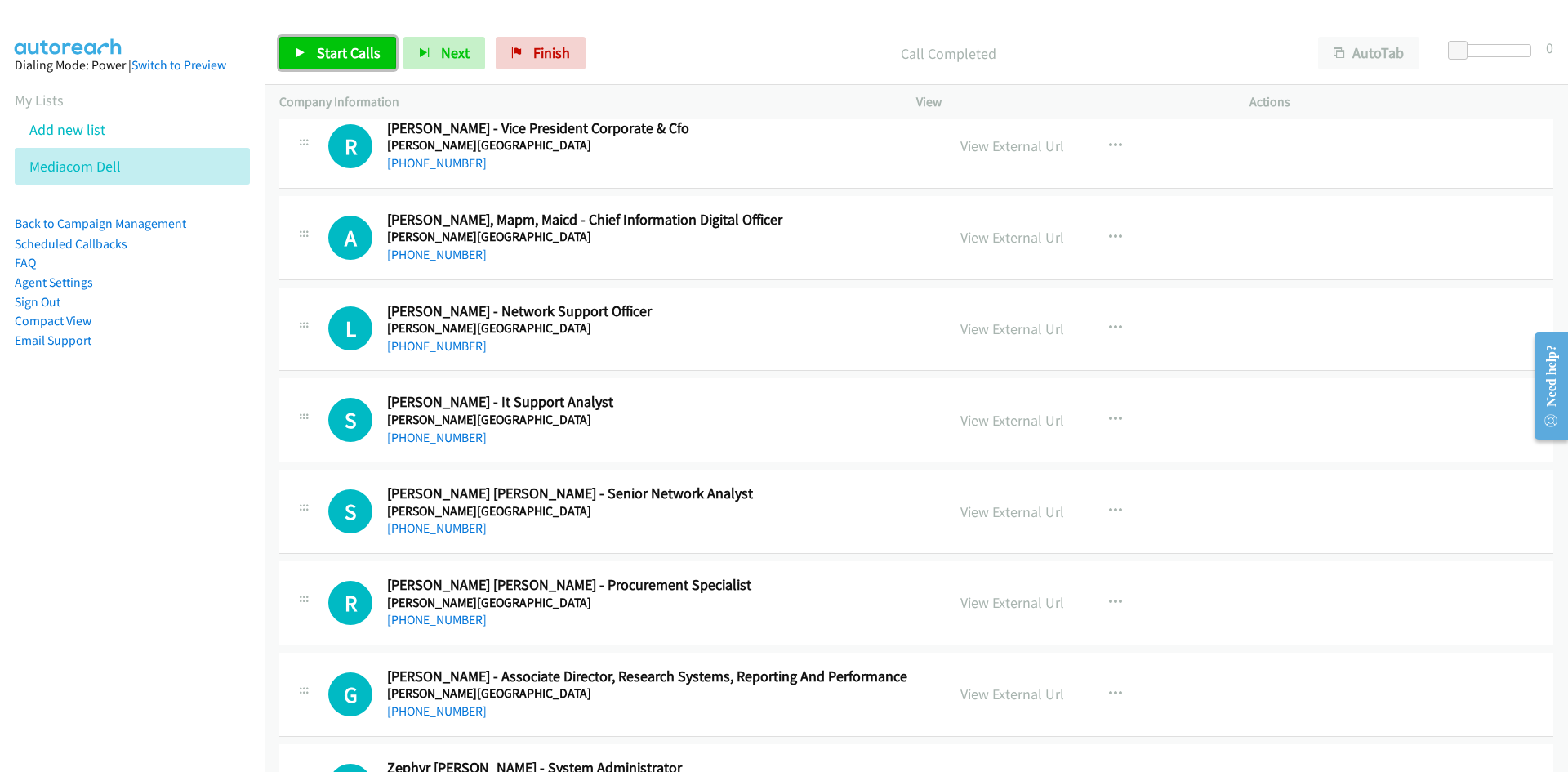
click at [351, 67] on link "Start Calls" at bounding box center [338, 53] width 116 height 32
click at [311, 42] on link "Pause" at bounding box center [324, 53] width 90 height 32
